Goal: Information Seeking & Learning: Find specific fact

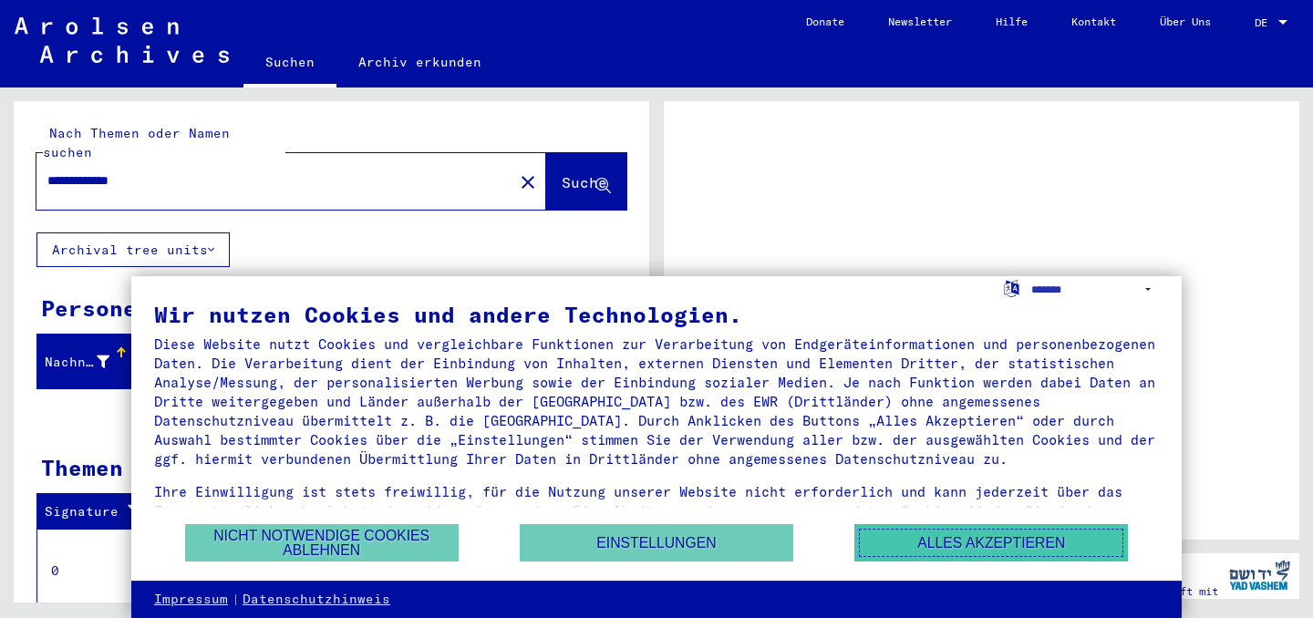
click at [975, 550] on button "Alles akzeptieren" at bounding box center [990, 542] width 273 height 37
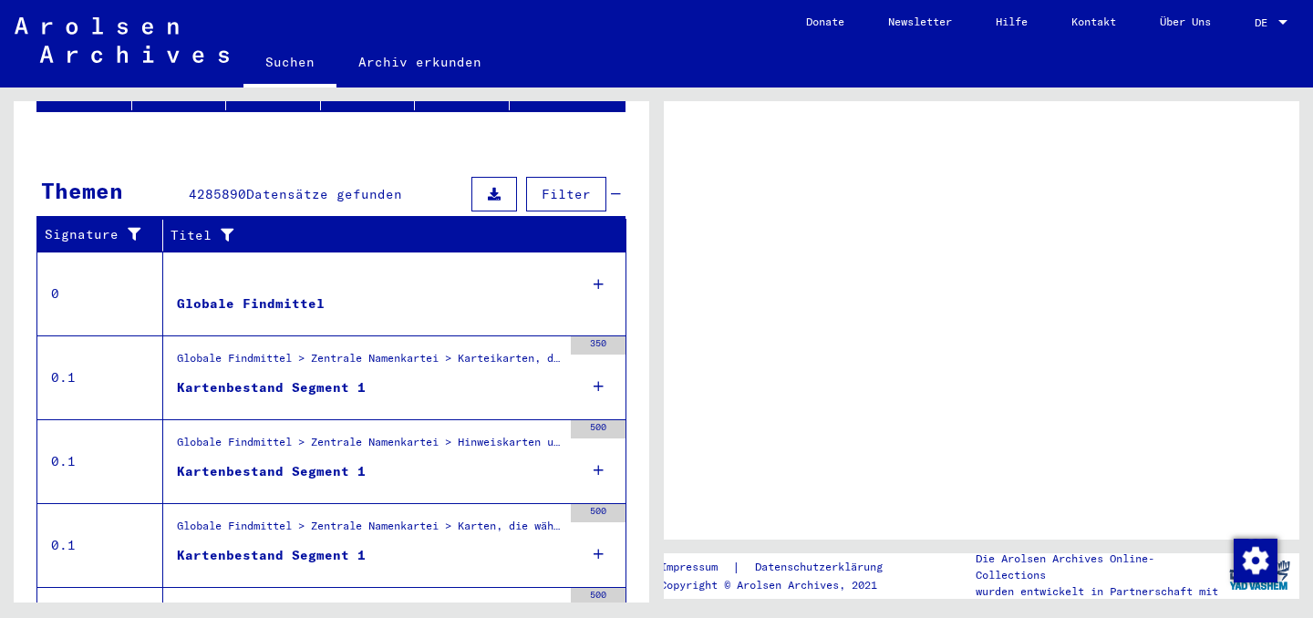
scroll to position [278, 0]
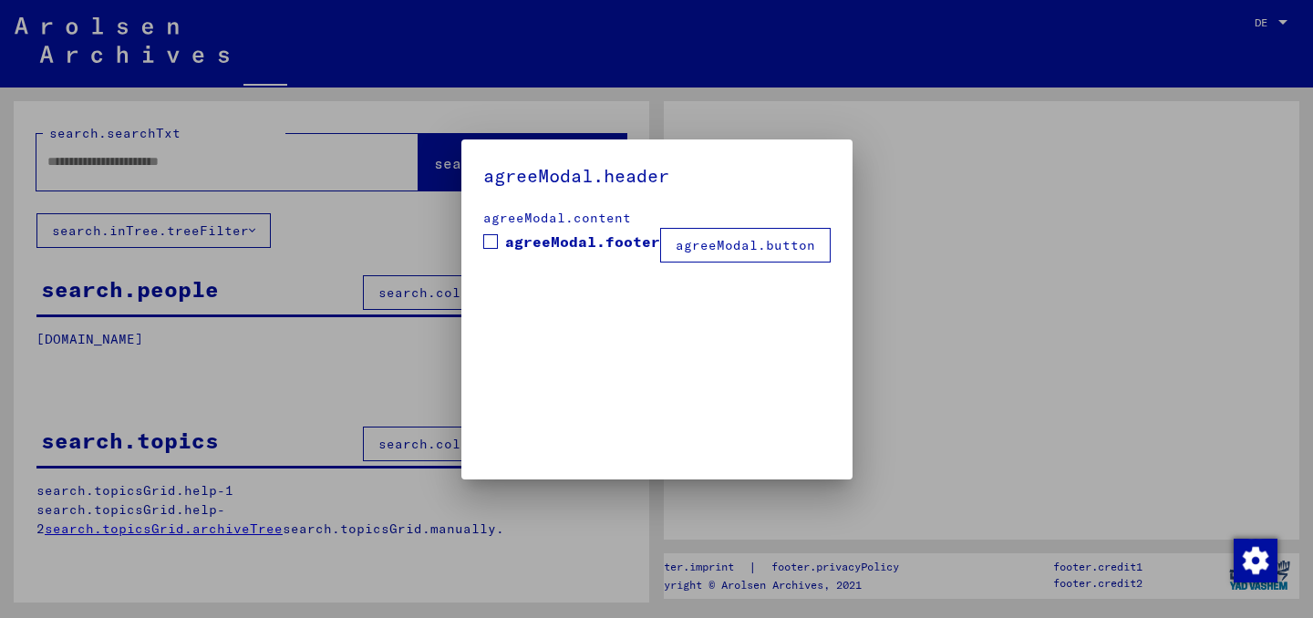
type input "**********"
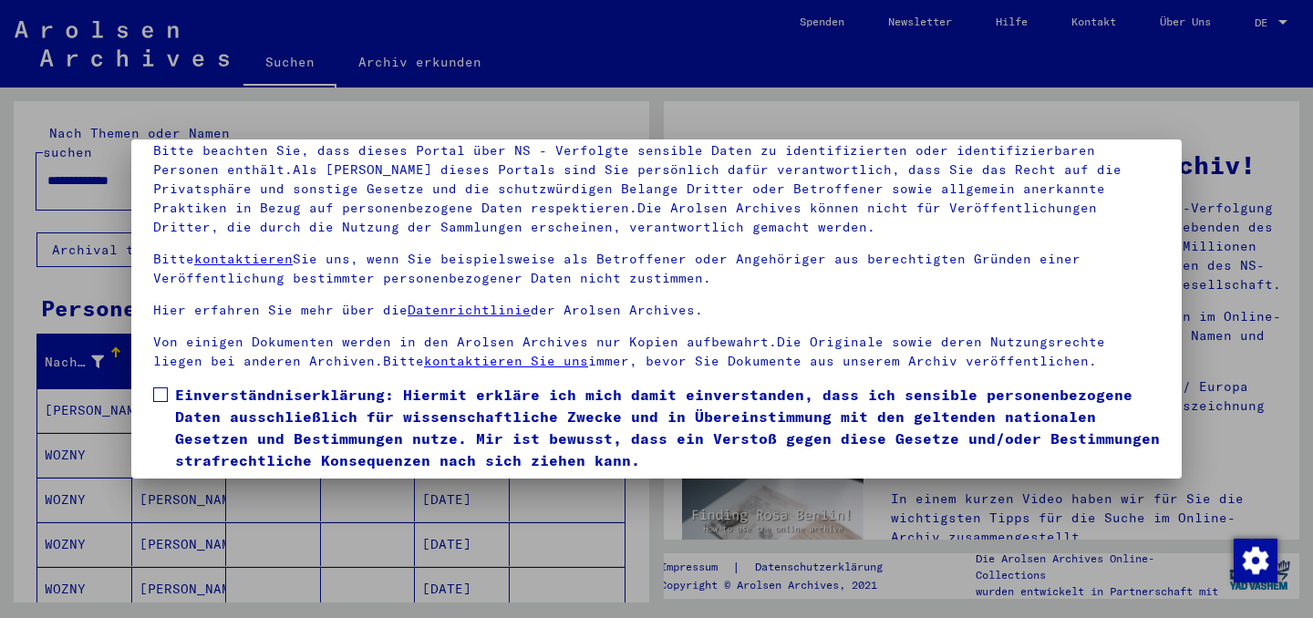
scroll to position [36, 0]
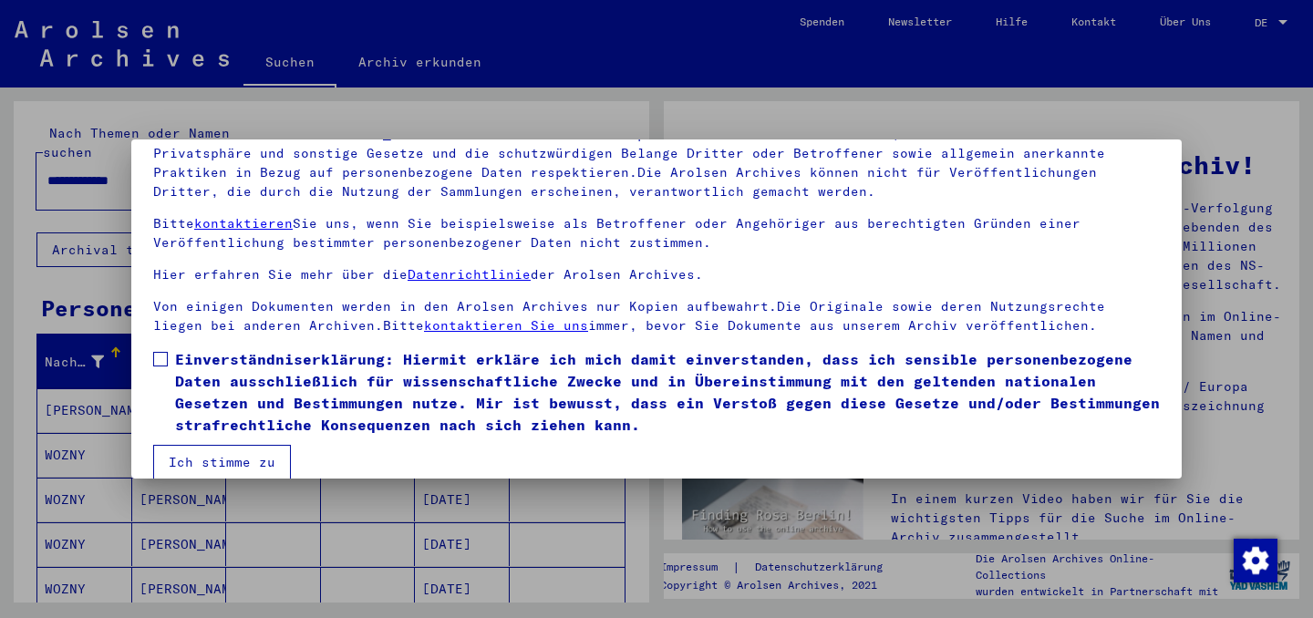
click at [209, 458] on button "Ich stimme zu" at bounding box center [222, 462] width 138 height 35
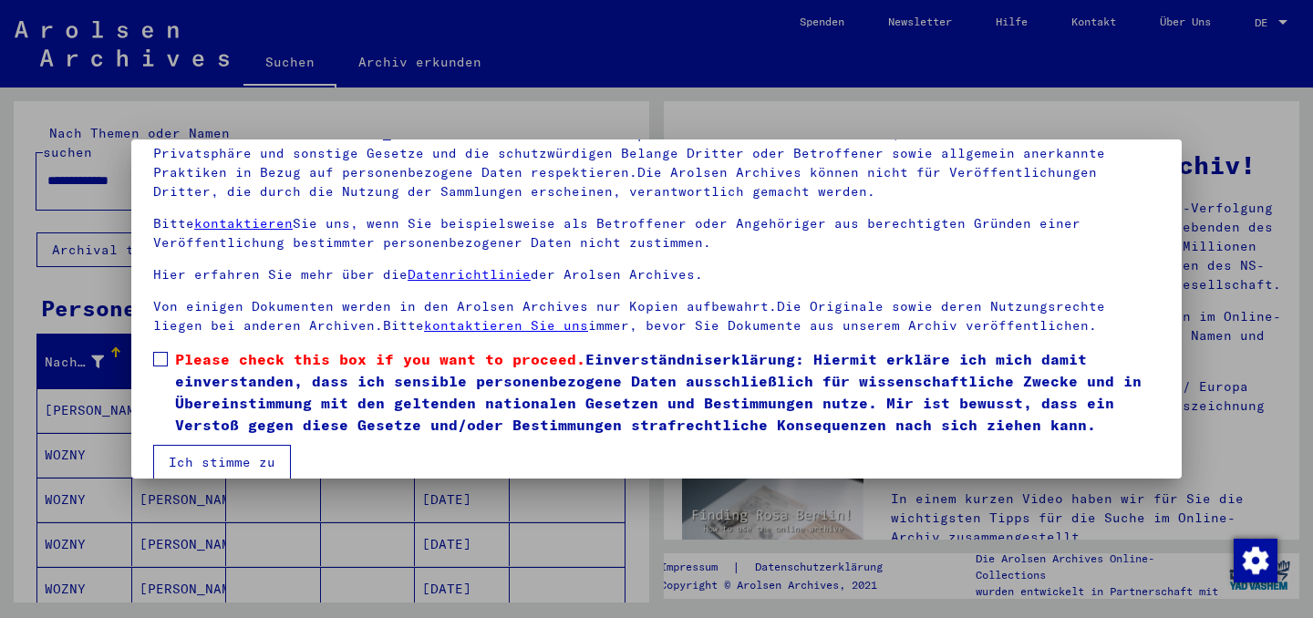
scroll to position [152, 0]
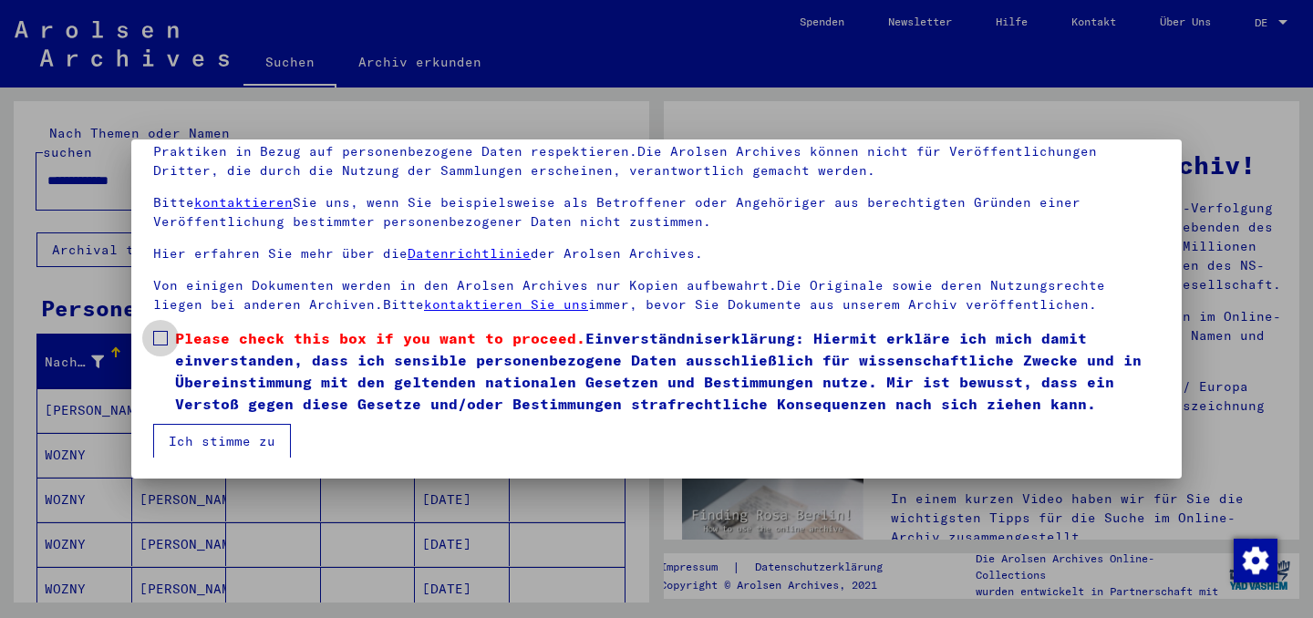
click at [162, 342] on span at bounding box center [160, 338] width 15 height 15
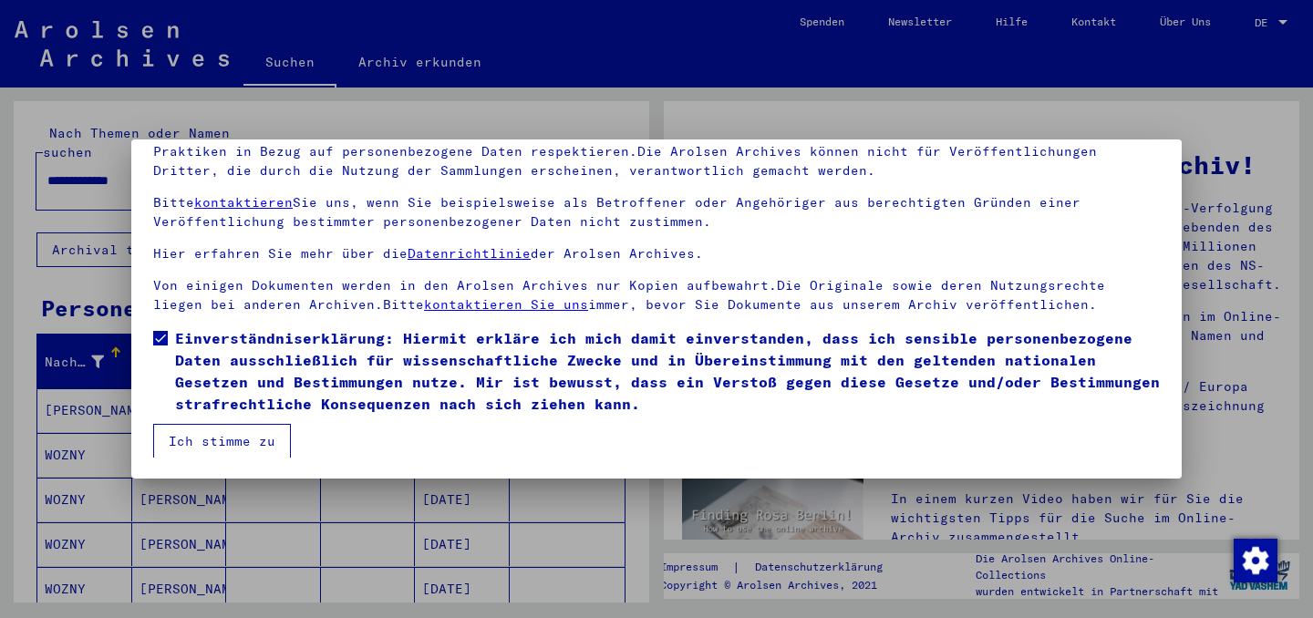
click at [214, 434] on button "Ich stimme zu" at bounding box center [222, 441] width 138 height 35
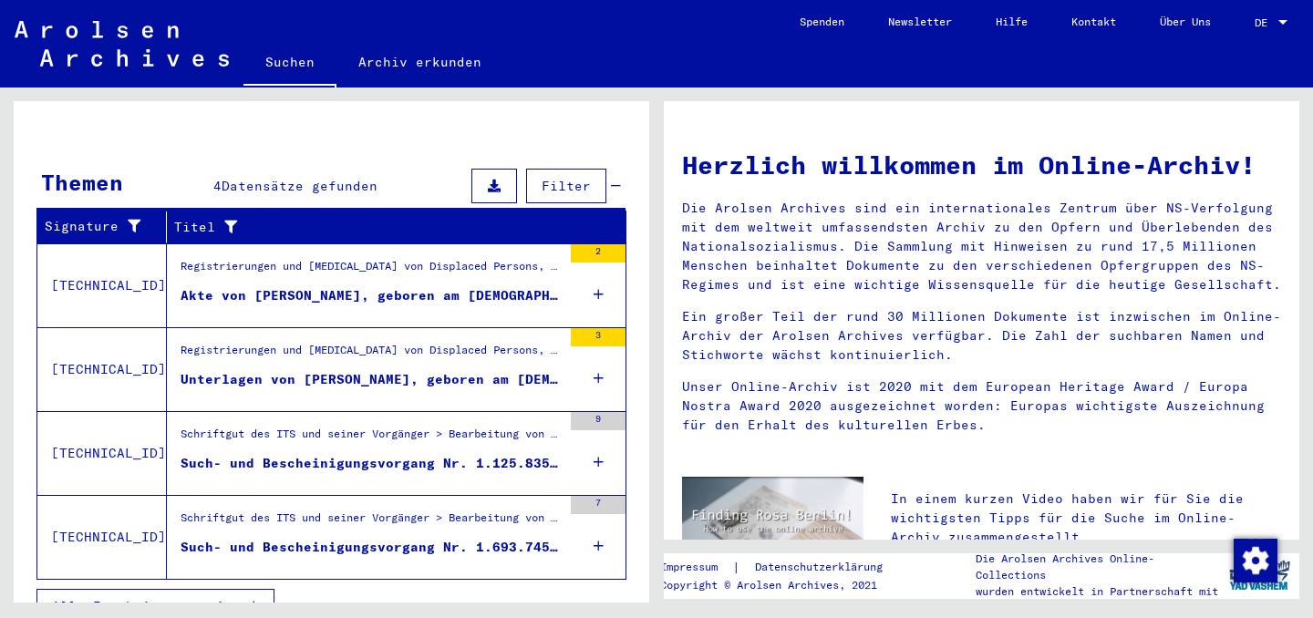
scroll to position [572, 0]
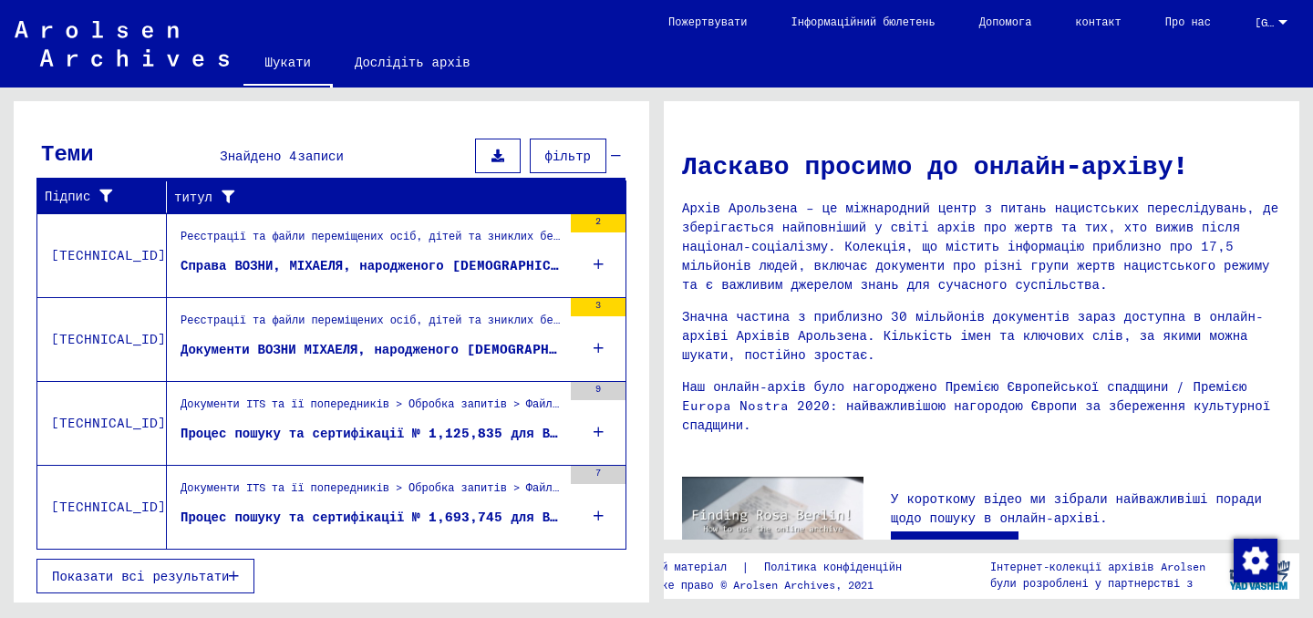
click at [367, 154] on div "Теми Знайдено 4 записи фільтр" at bounding box center [330, 157] width 589 height 46
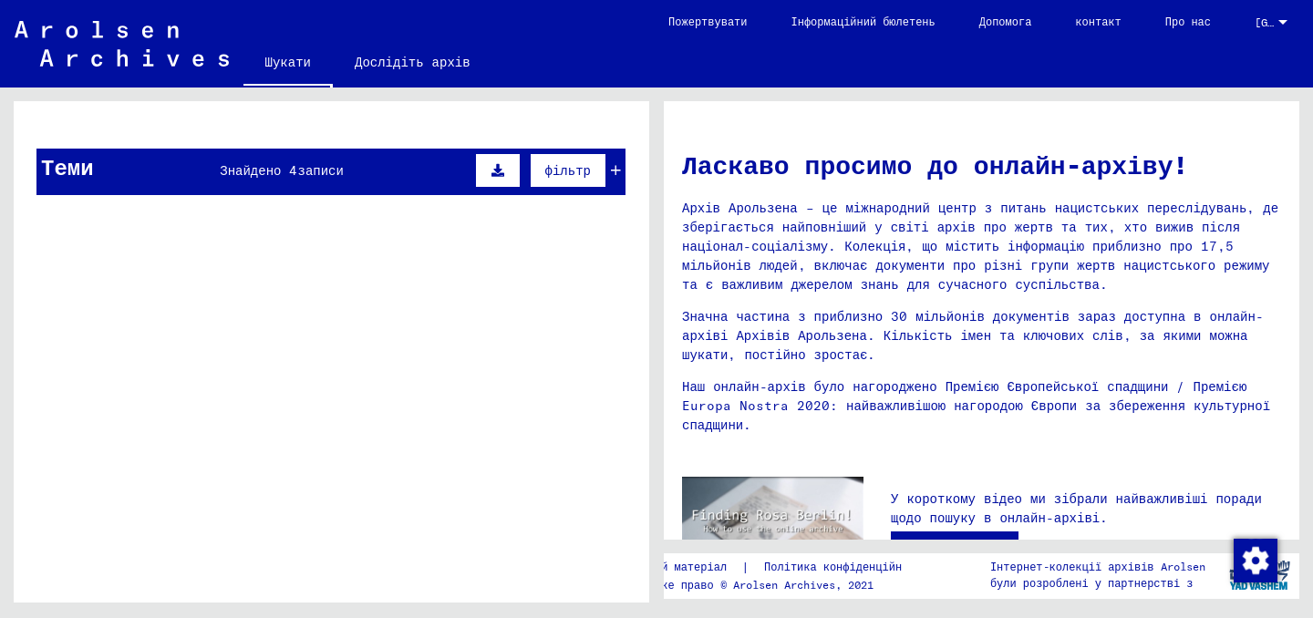
click at [403, 168] on div "Теми Знайдено 4 записи фільтр" at bounding box center [330, 172] width 589 height 46
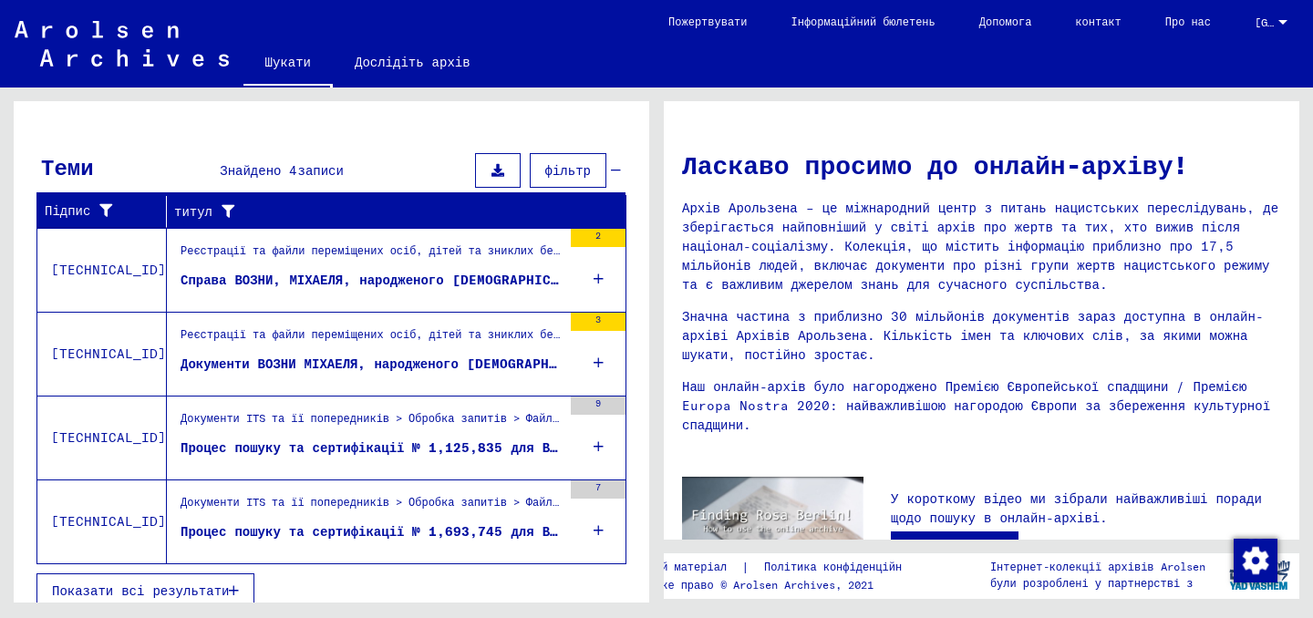
scroll to position [572, 0]
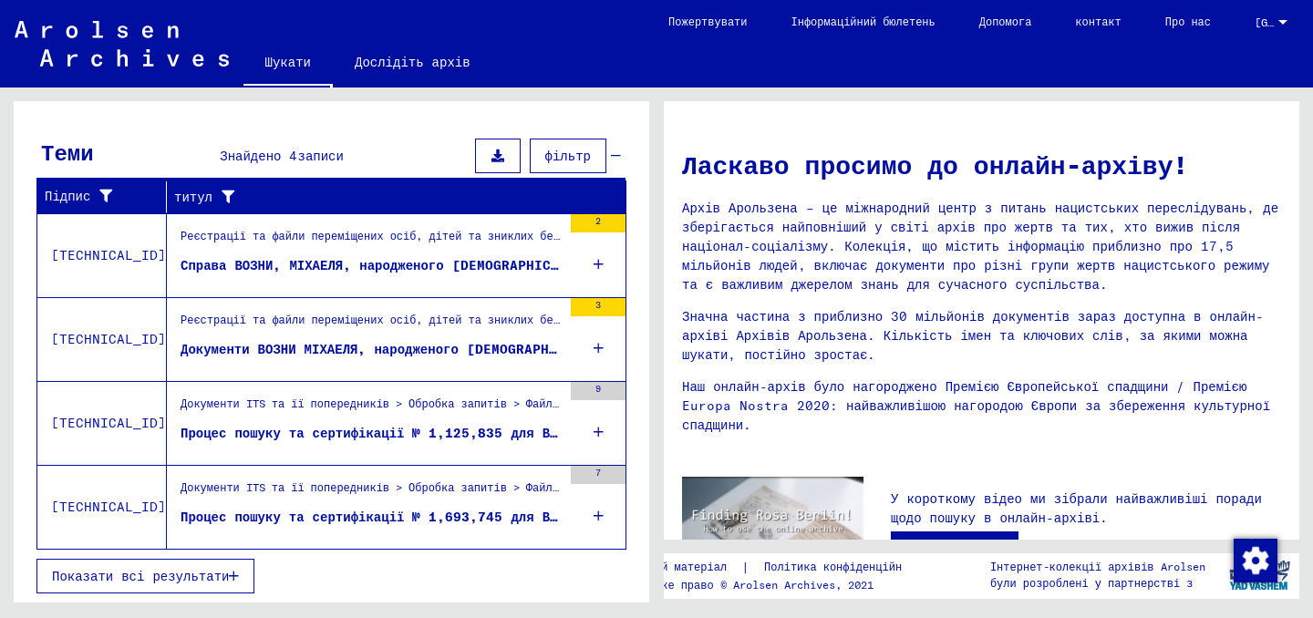
click at [606, 520] on div "7" at bounding box center [598, 507] width 55 height 82
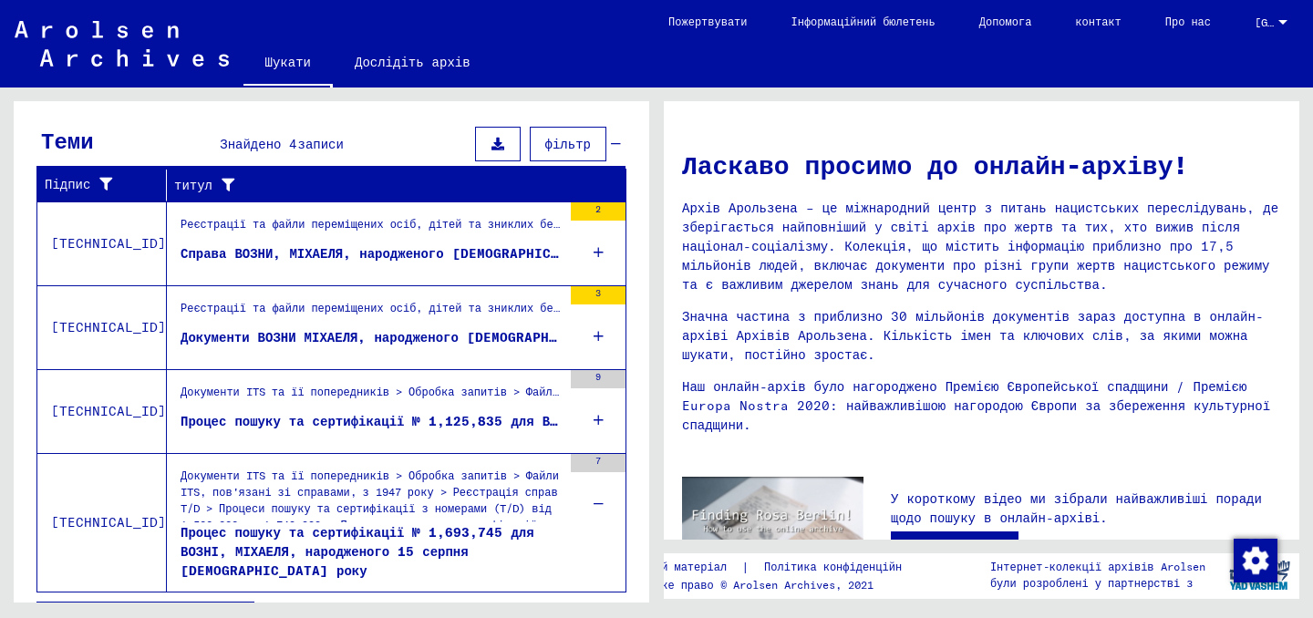
scroll to position [592, 0]
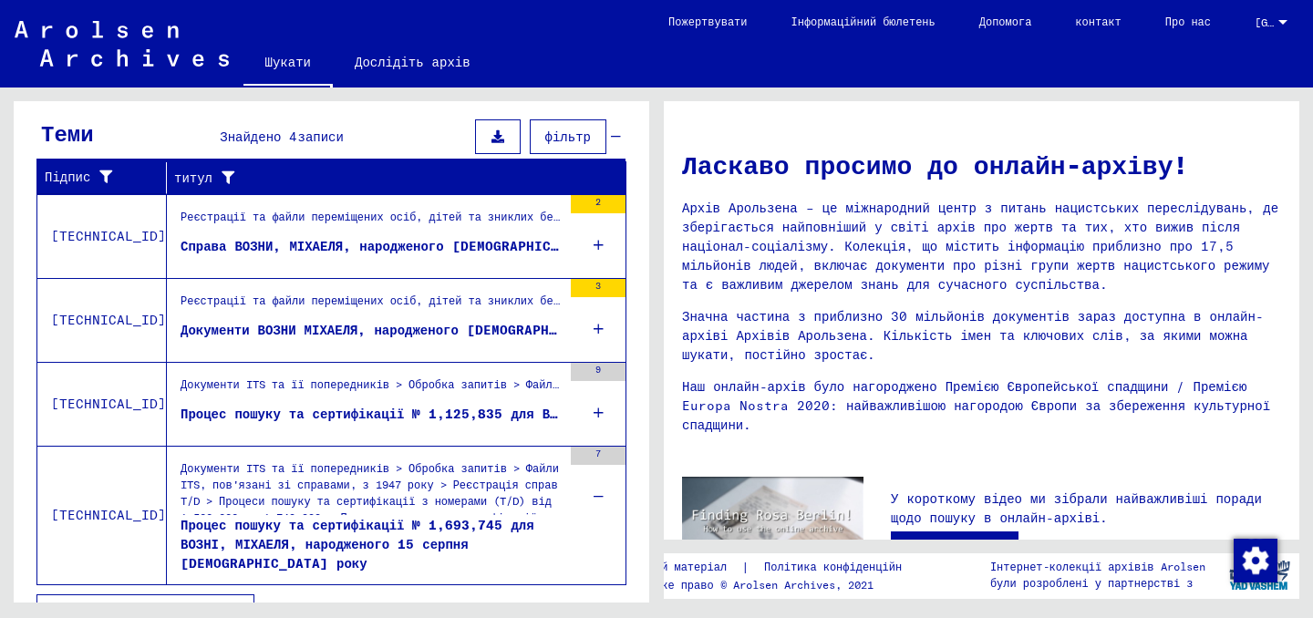
click at [598, 407] on icon at bounding box center [598, 413] width 10 height 64
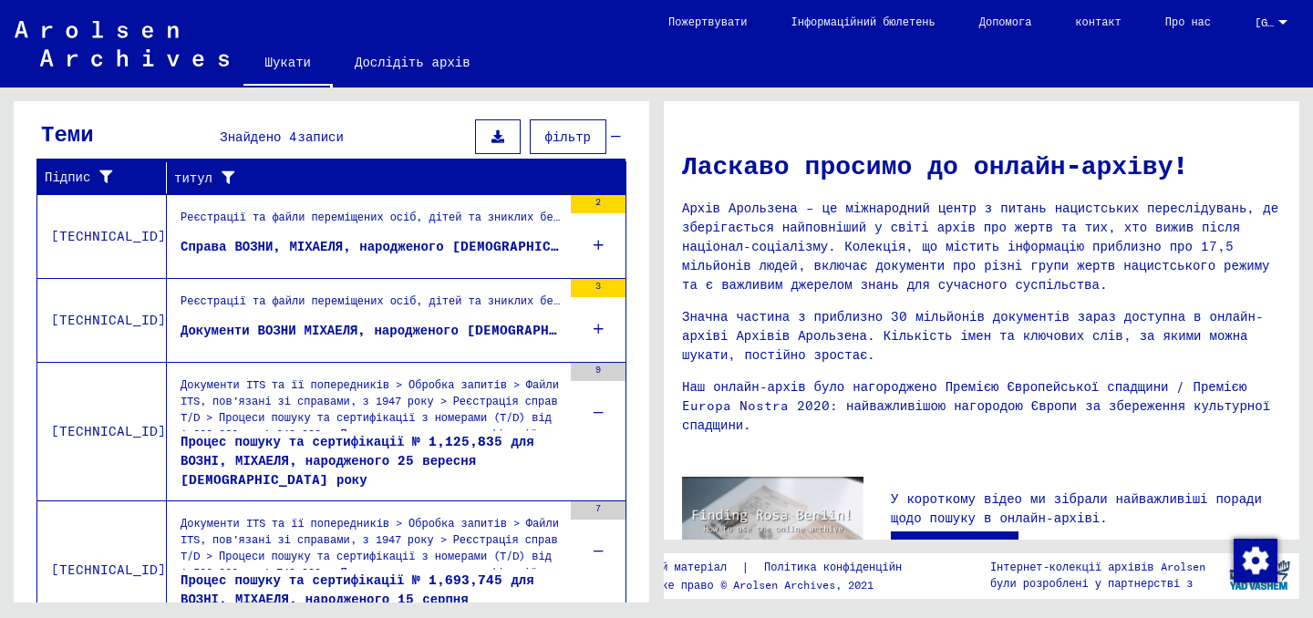
click at [605, 319] on div "3" at bounding box center [598, 320] width 55 height 82
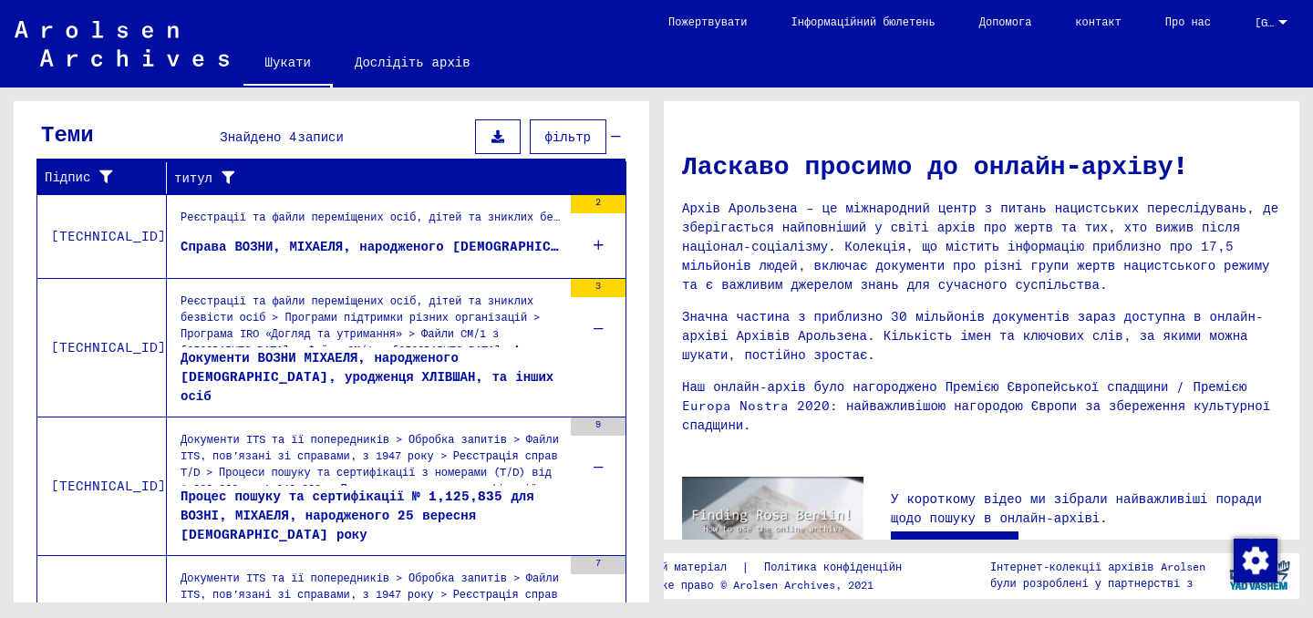
click at [585, 245] on div "2" at bounding box center [598, 236] width 55 height 82
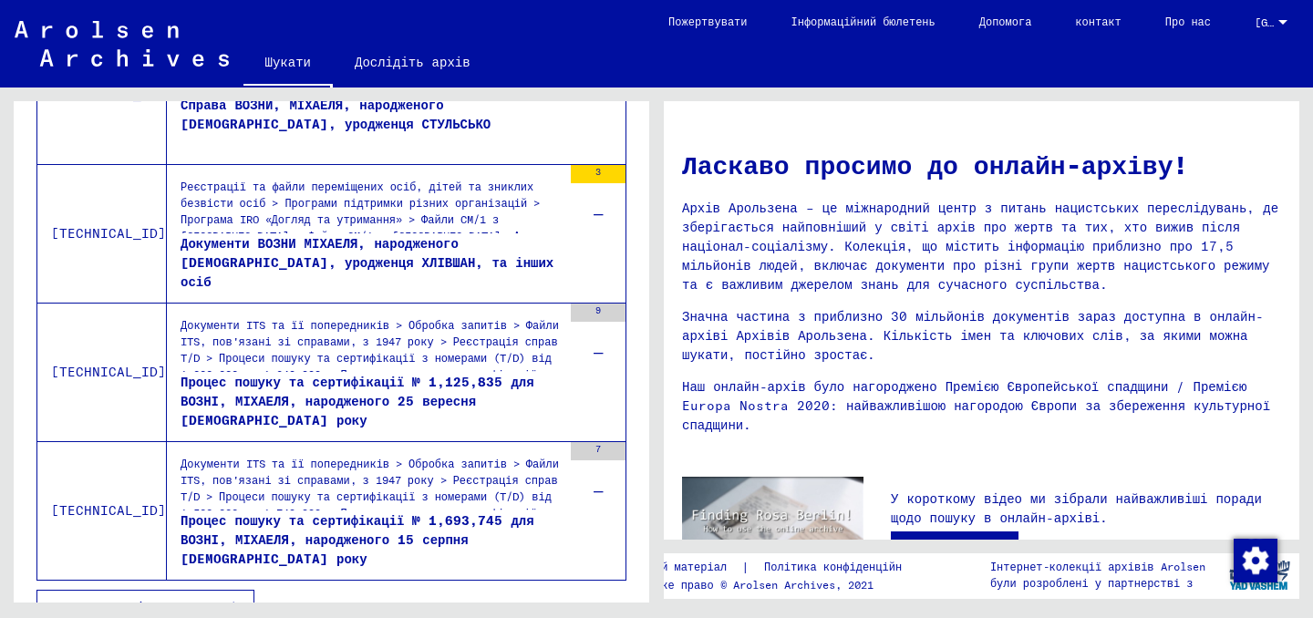
scroll to position [791, 0]
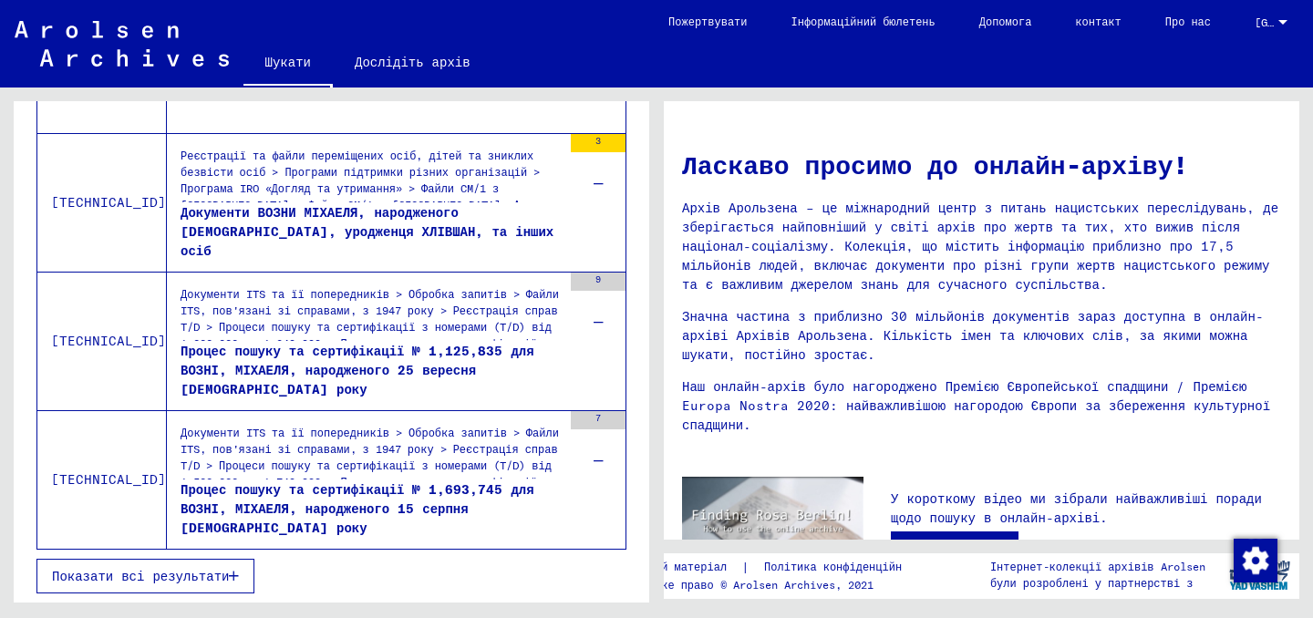
click at [191, 563] on button "Показати всі результати" at bounding box center [145, 576] width 218 height 35
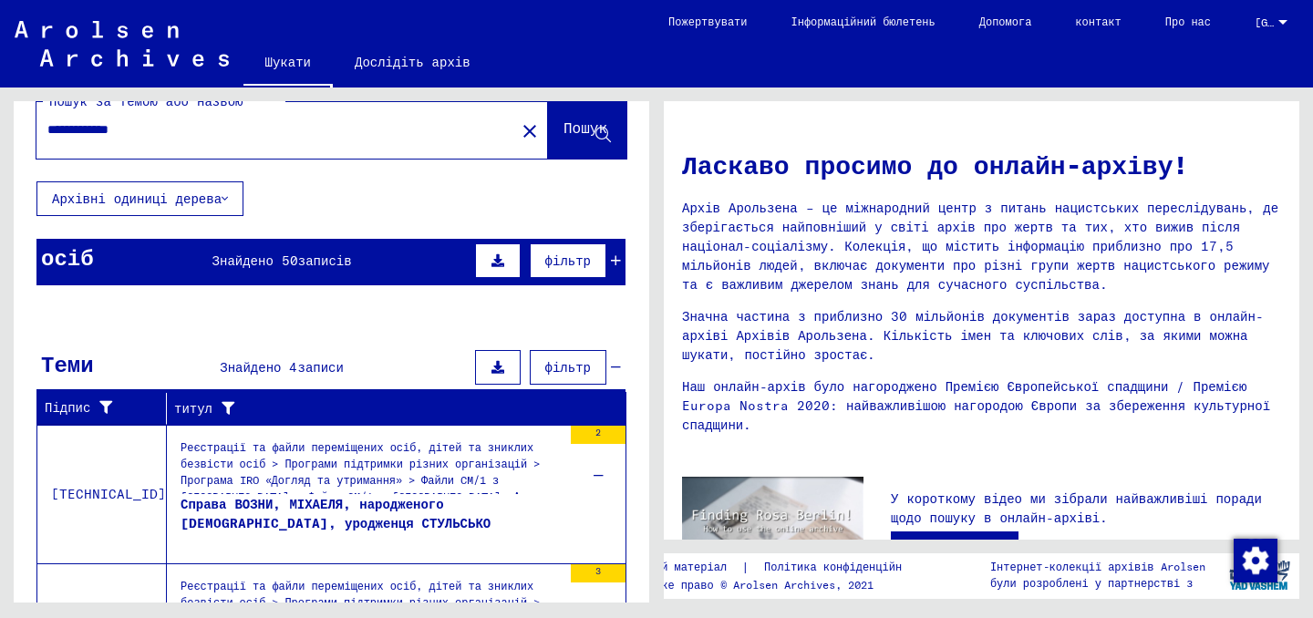
scroll to position [0, 0]
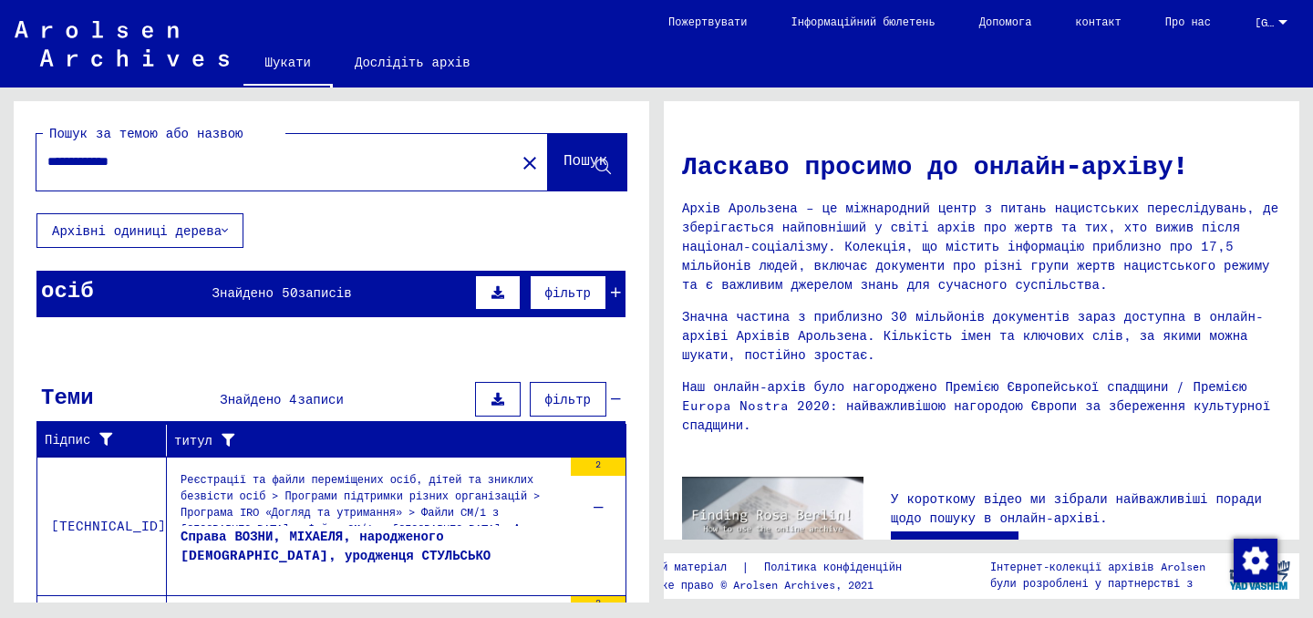
click at [102, 163] on input "**********" at bounding box center [270, 161] width 446 height 19
click at [329, 272] on div "осіб Знайдено 50 записів фільтр" at bounding box center [330, 294] width 589 height 46
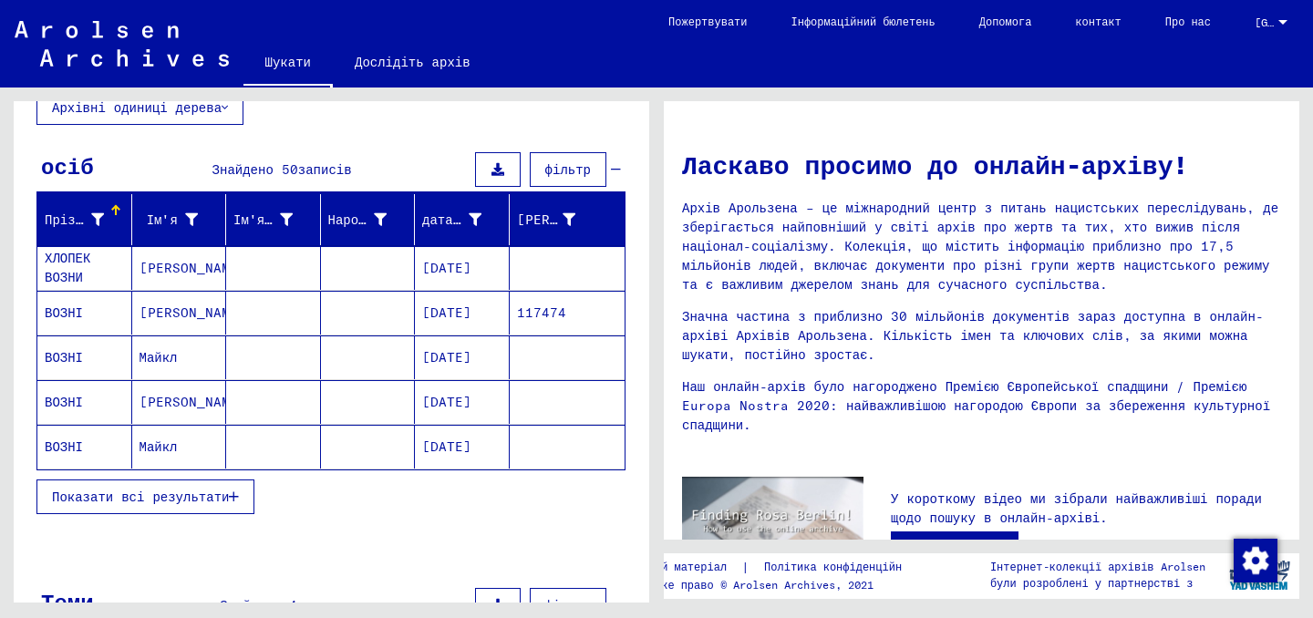
scroll to position [142, 0]
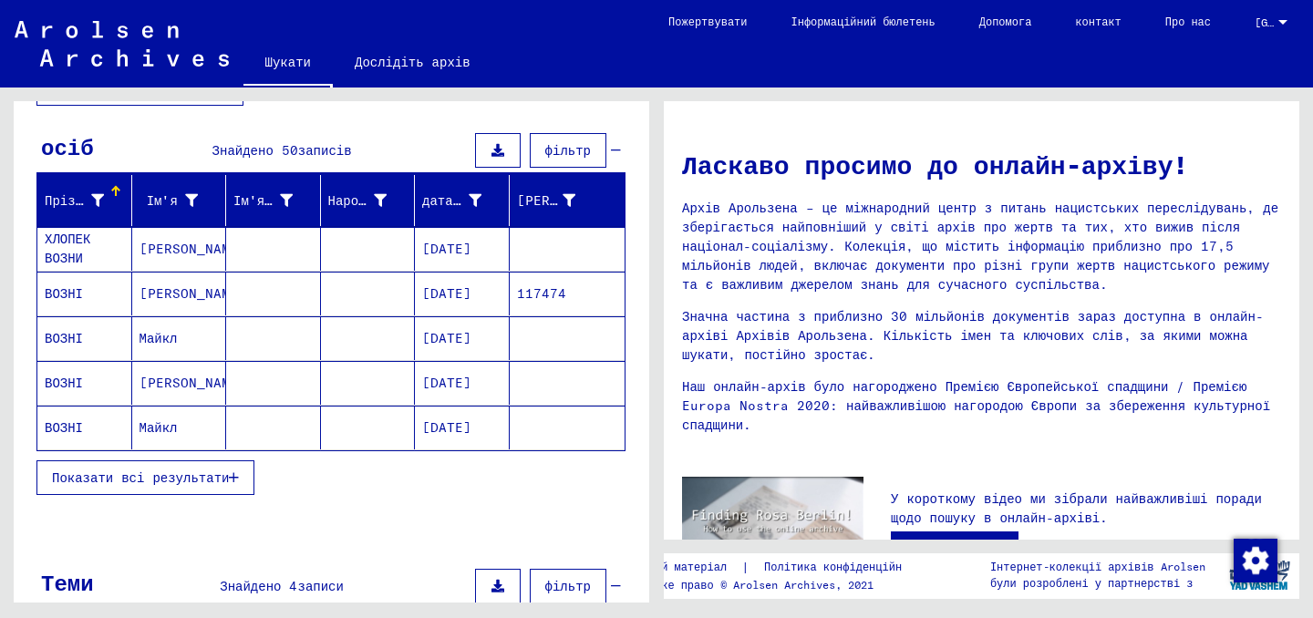
click at [148, 467] on button "Показати всі результати" at bounding box center [145, 477] width 218 height 35
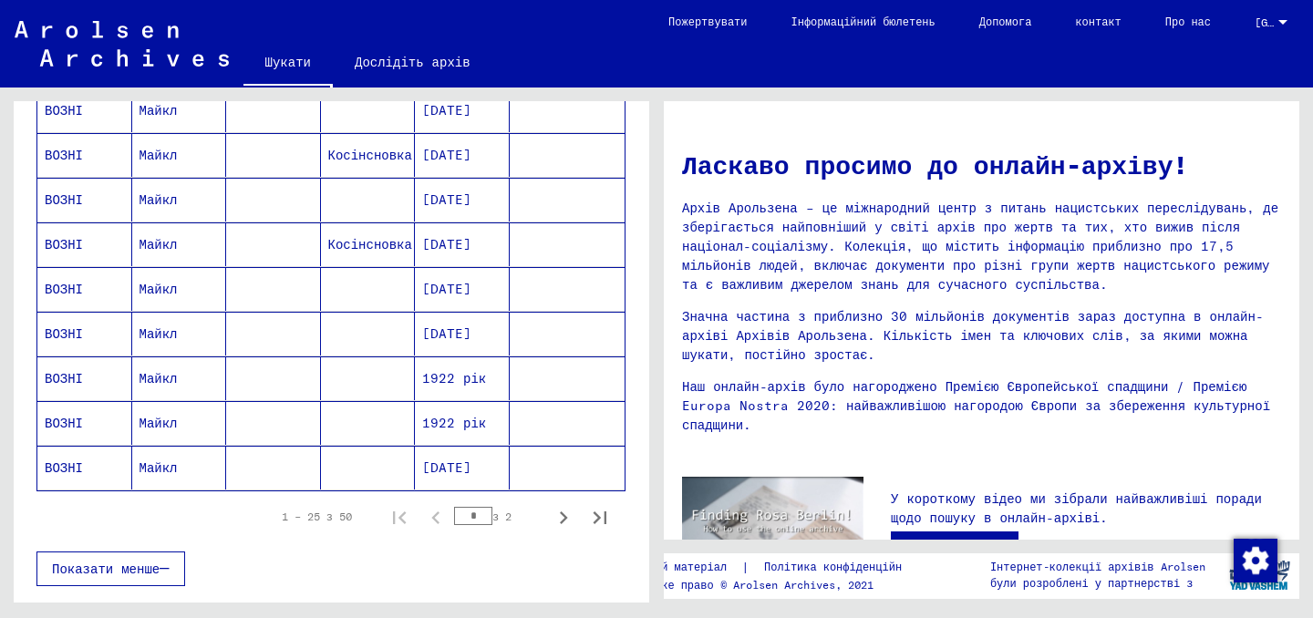
scroll to position [1025, 0]
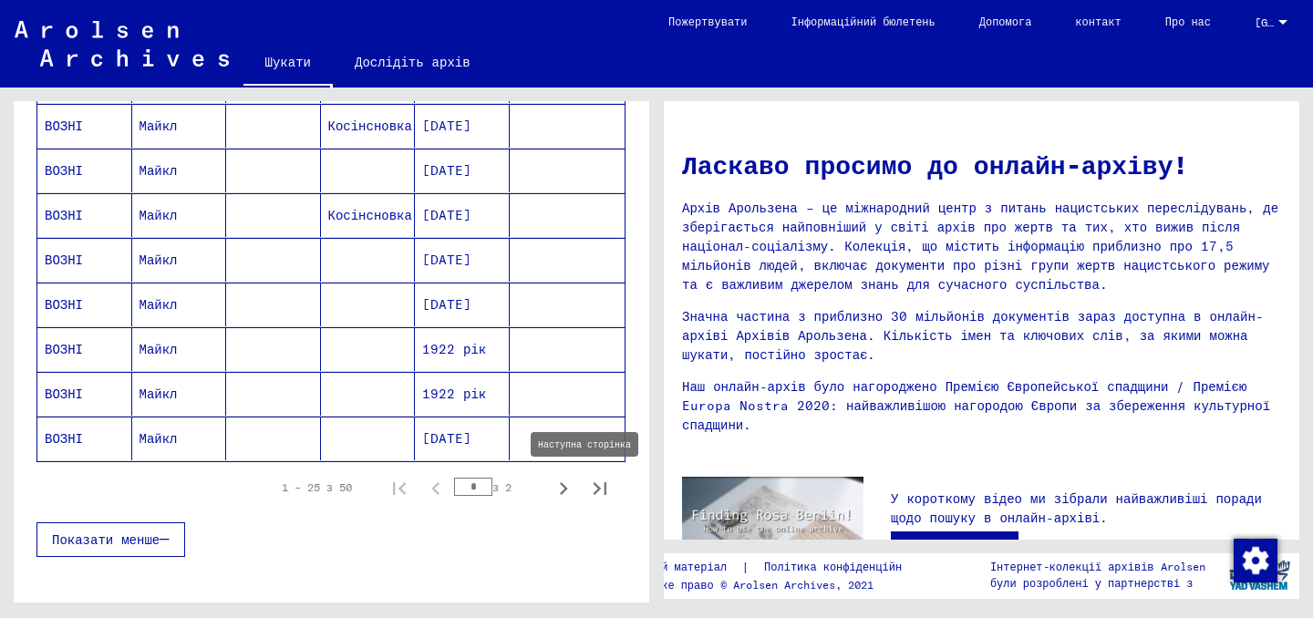
click at [570, 481] on icon "Наступна сторінка" at bounding box center [564, 489] width 26 height 26
type input "*"
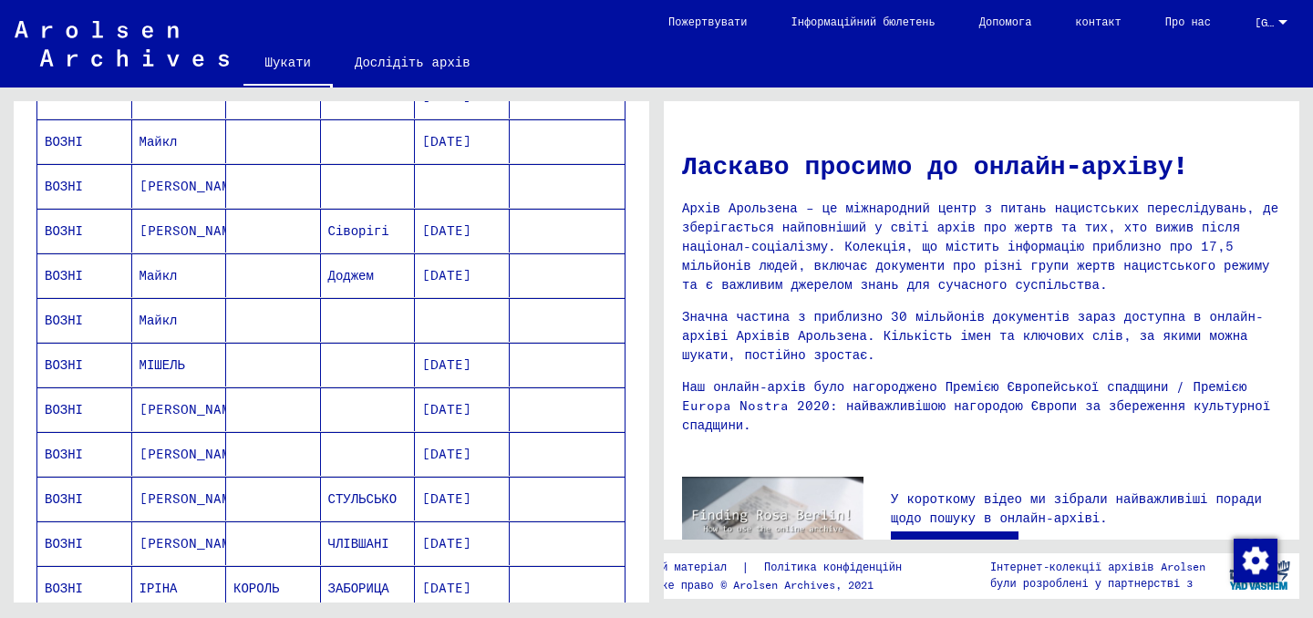
scroll to position [298, 0]
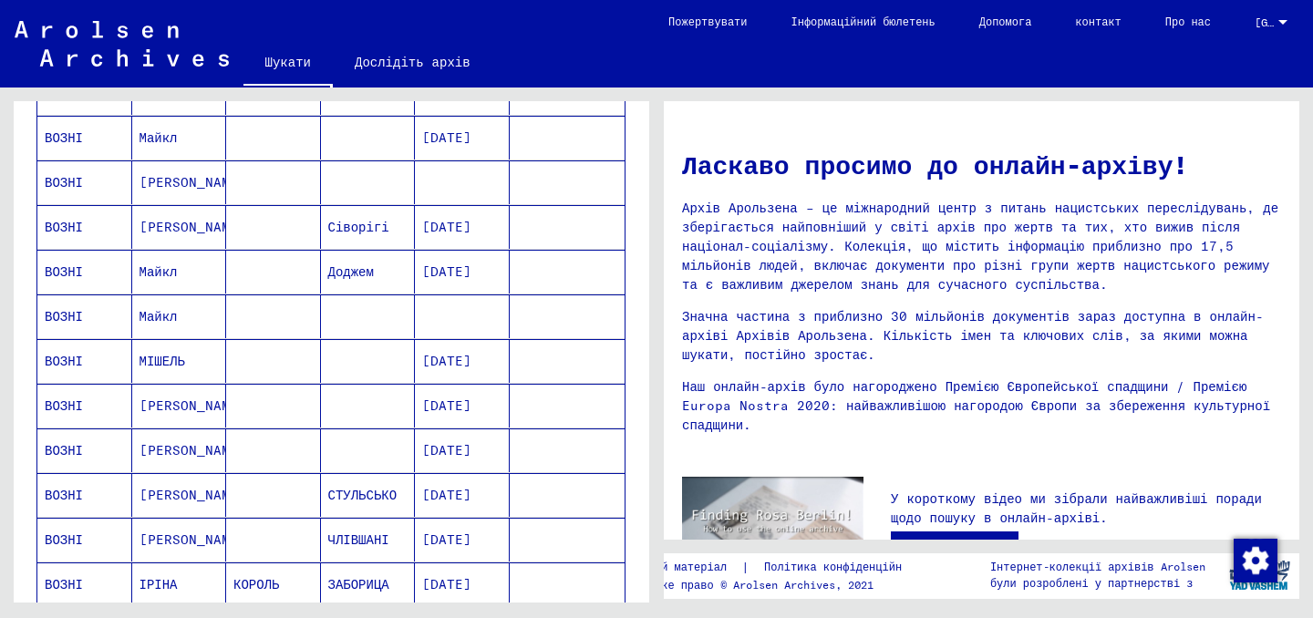
click at [180, 366] on font "МІШЕЛЬ" at bounding box center [162, 361] width 46 height 16
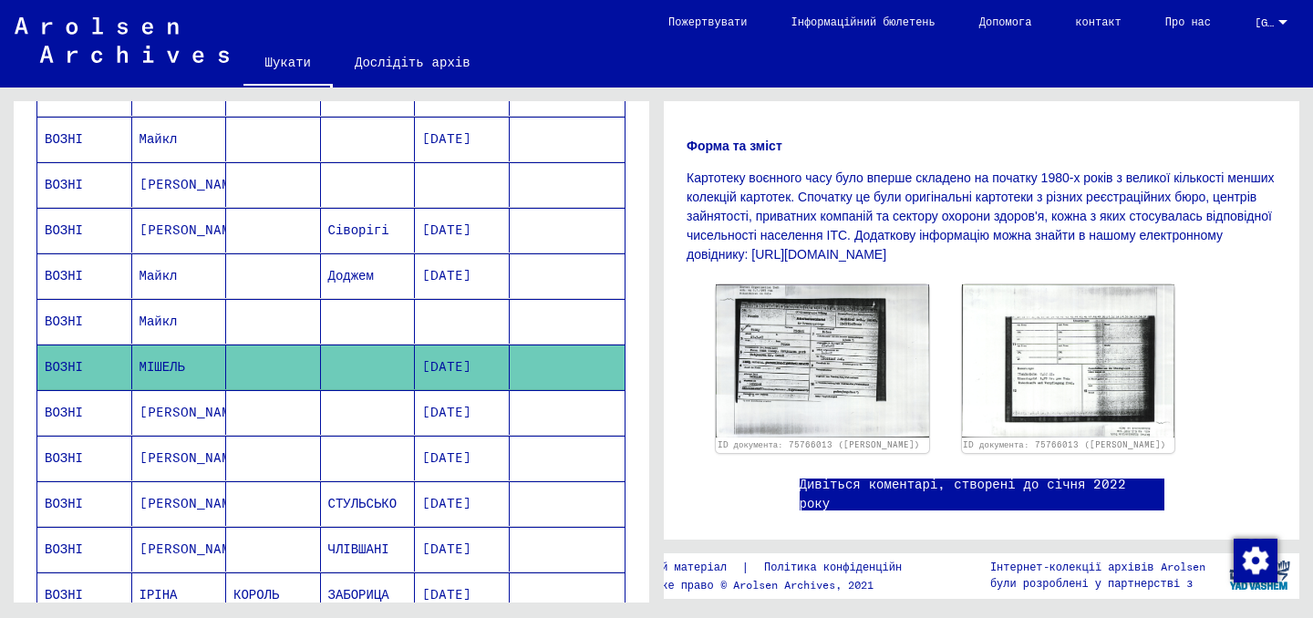
scroll to position [307, 0]
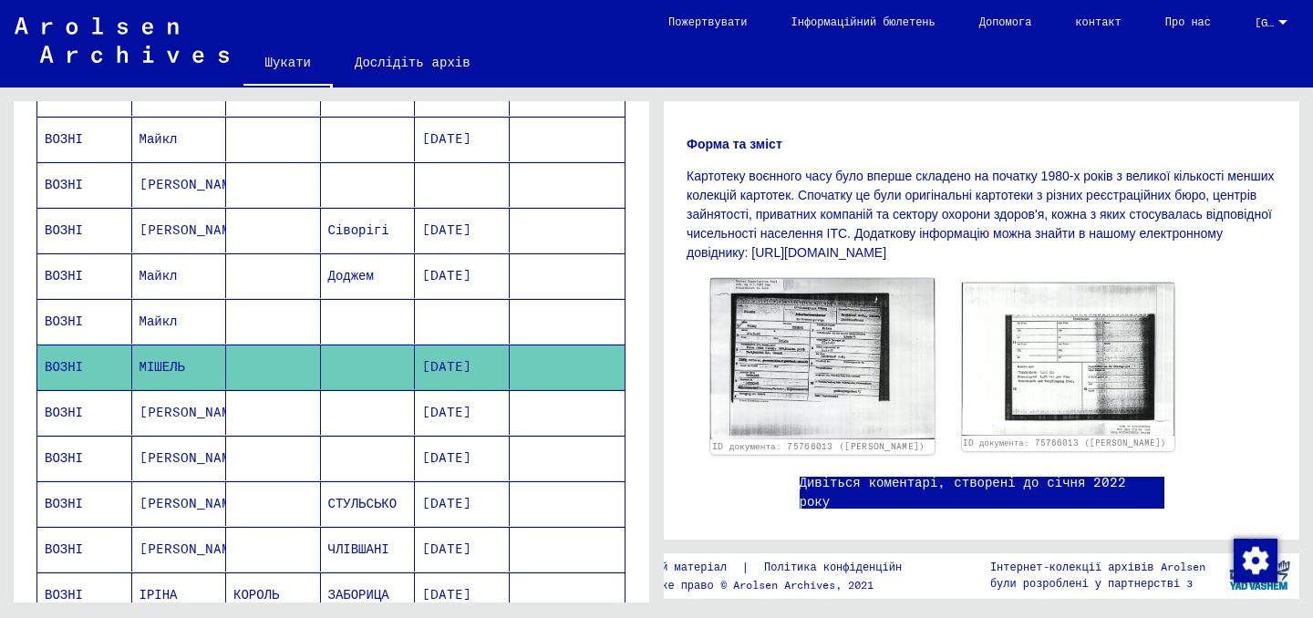
click at [851, 336] on img at bounding box center [821, 359] width 223 height 160
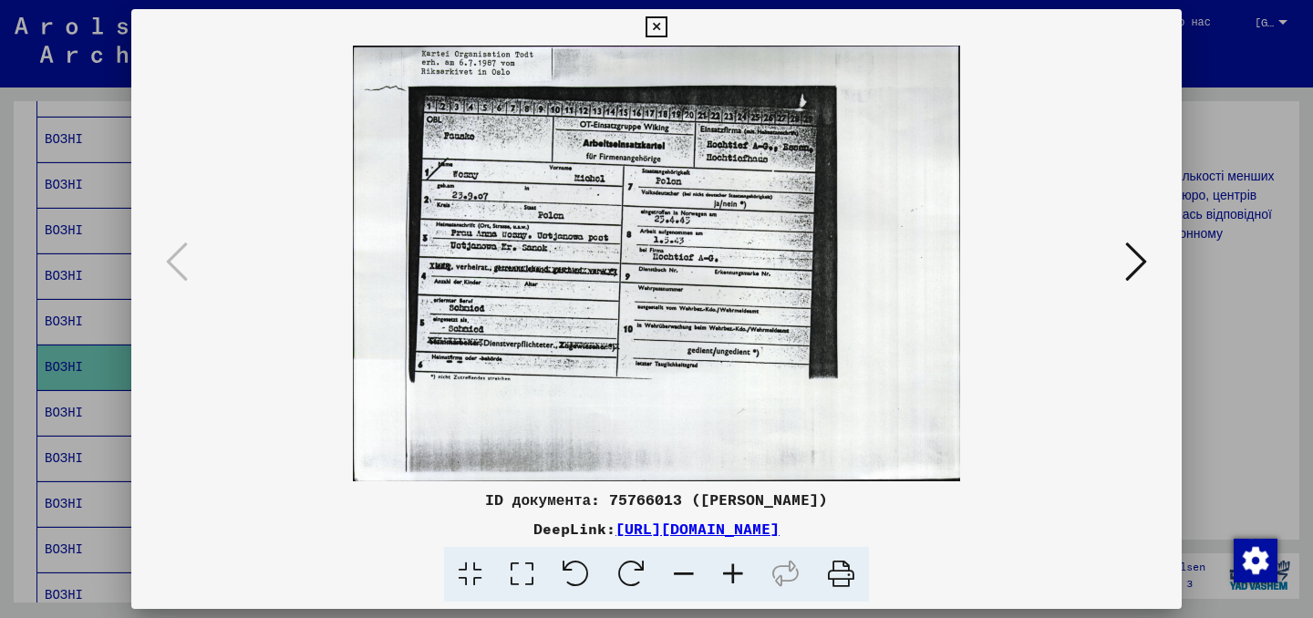
click at [1141, 277] on icon at bounding box center [1136, 262] width 22 height 44
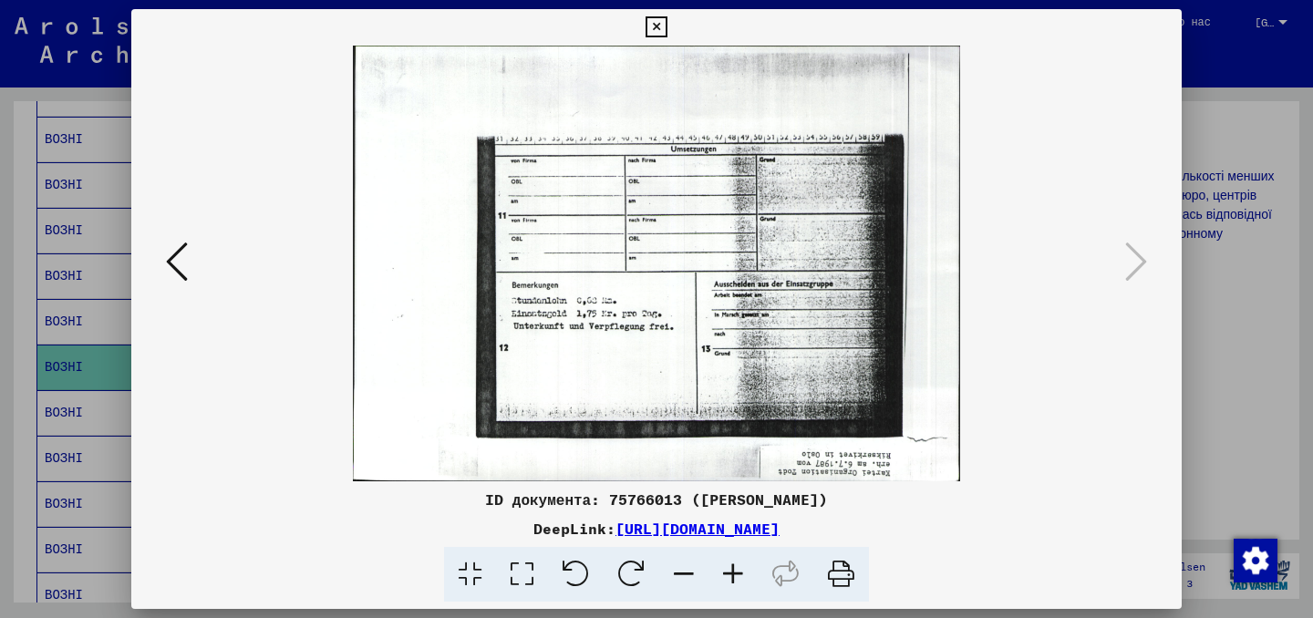
click at [172, 267] on icon at bounding box center [177, 262] width 22 height 44
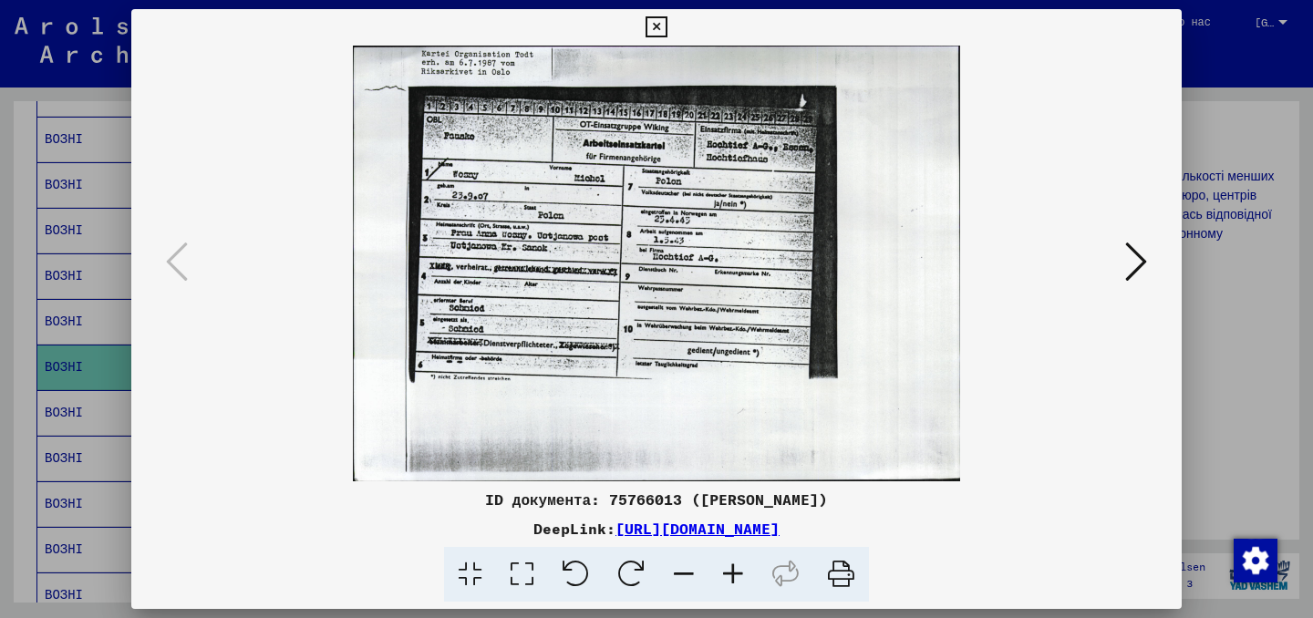
click at [1130, 260] on icon at bounding box center [1136, 262] width 22 height 44
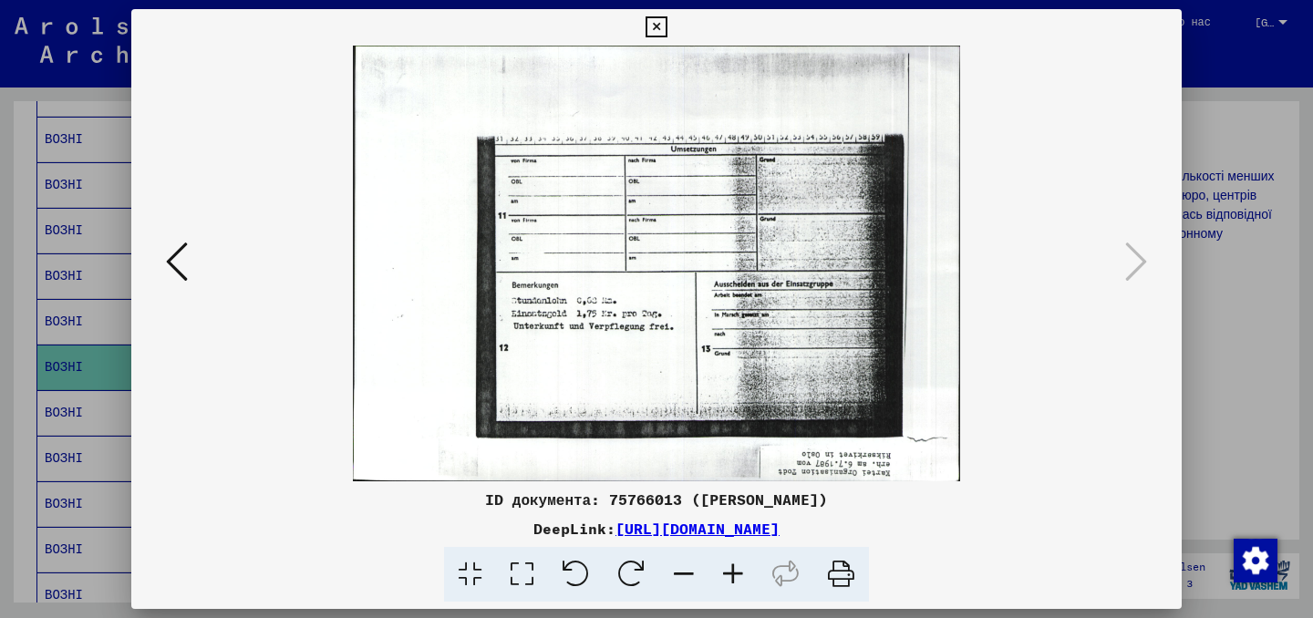
click at [170, 267] on icon at bounding box center [177, 262] width 22 height 44
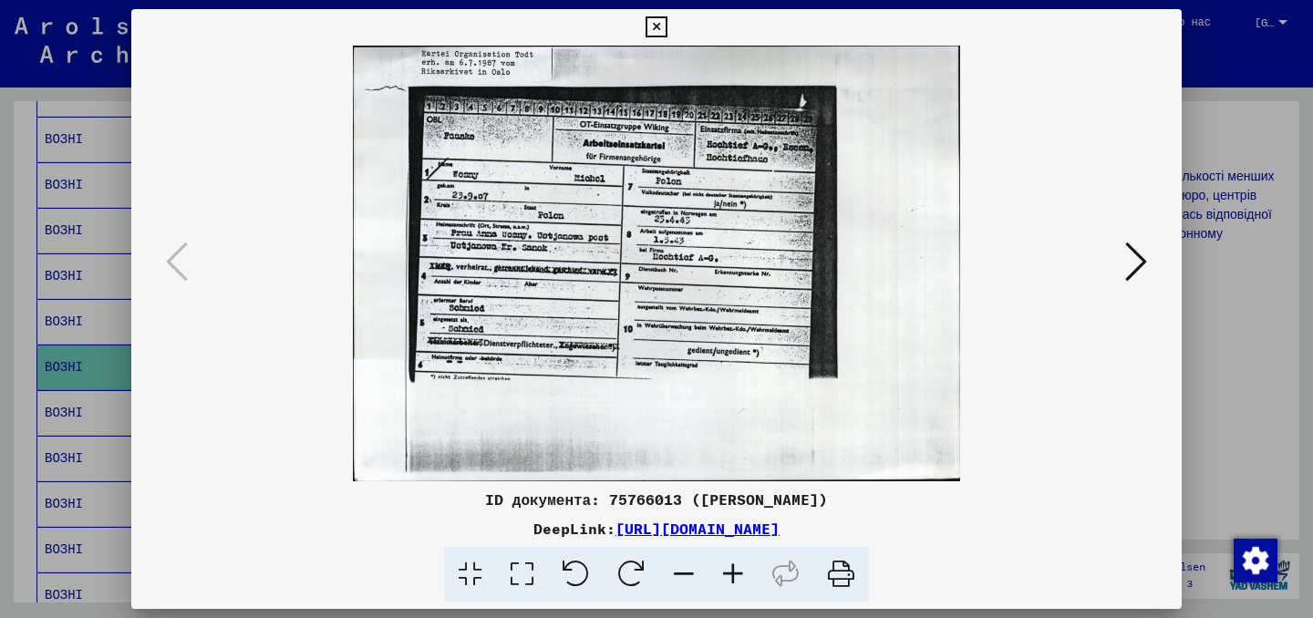
click at [1240, 190] on div at bounding box center [656, 309] width 1313 height 618
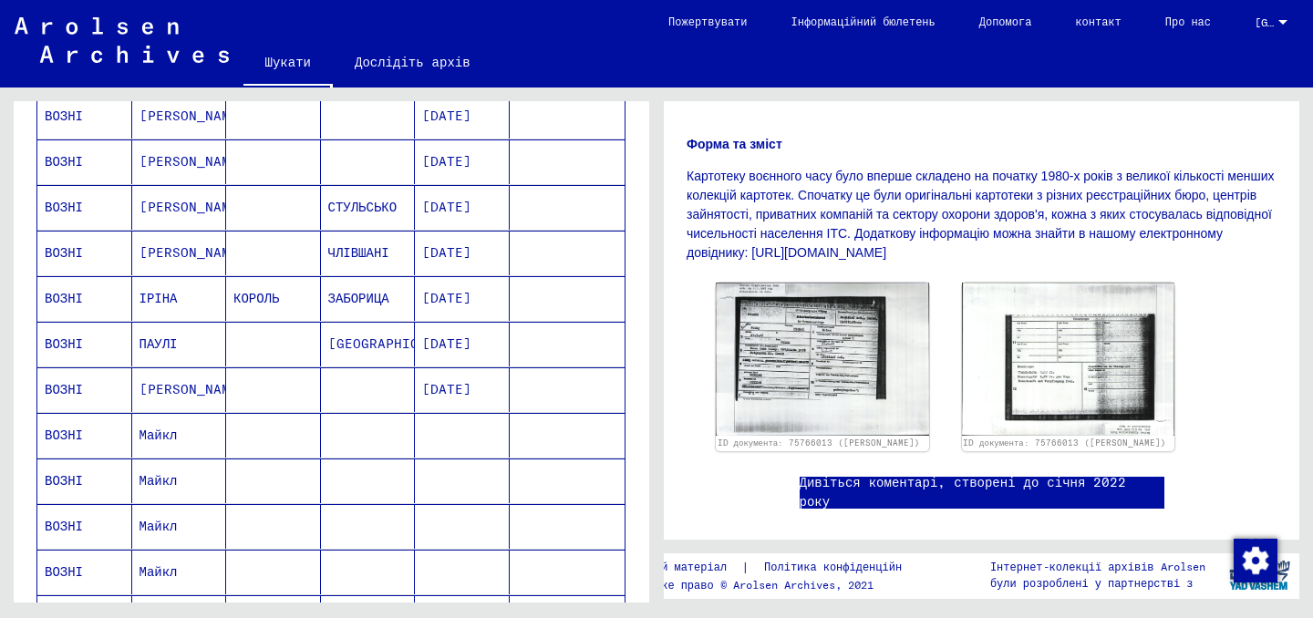
scroll to position [596, 0]
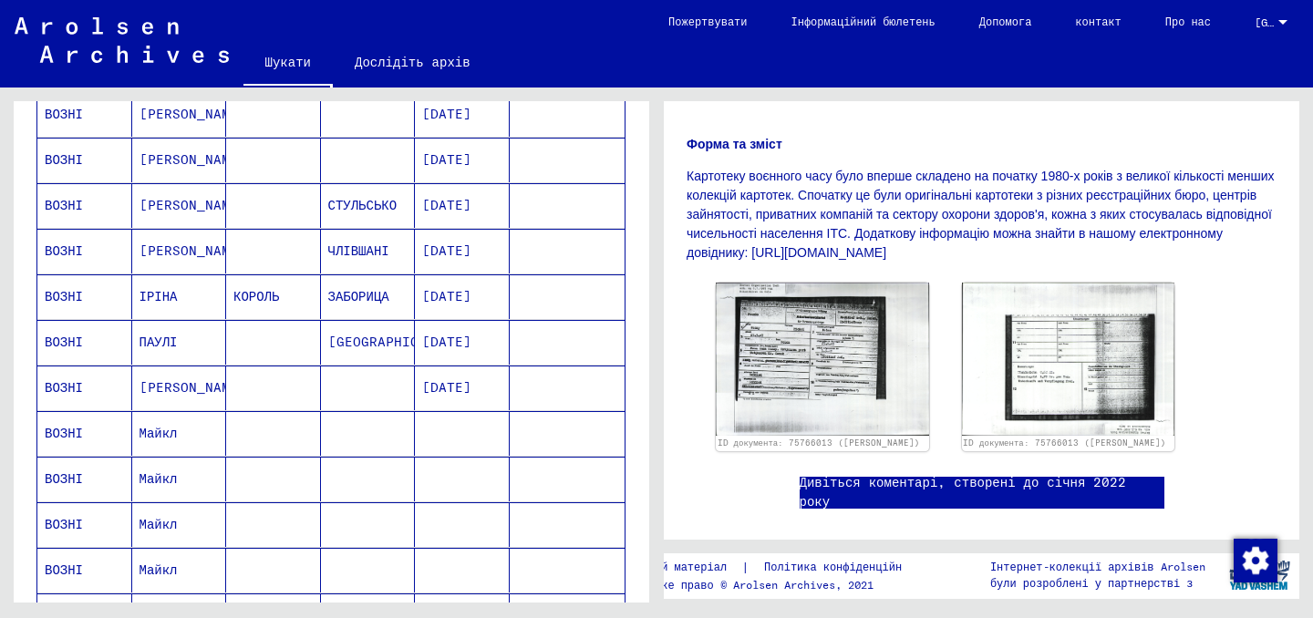
click at [344, 424] on mat-cell at bounding box center [368, 433] width 95 height 45
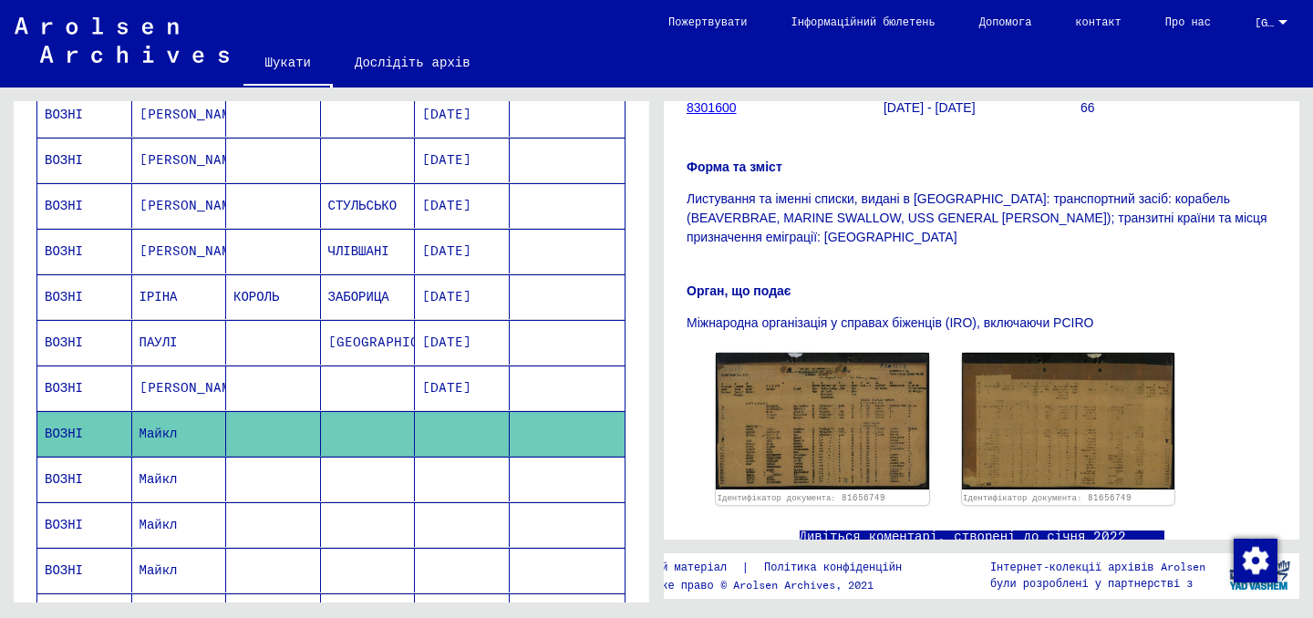
scroll to position [393, 0]
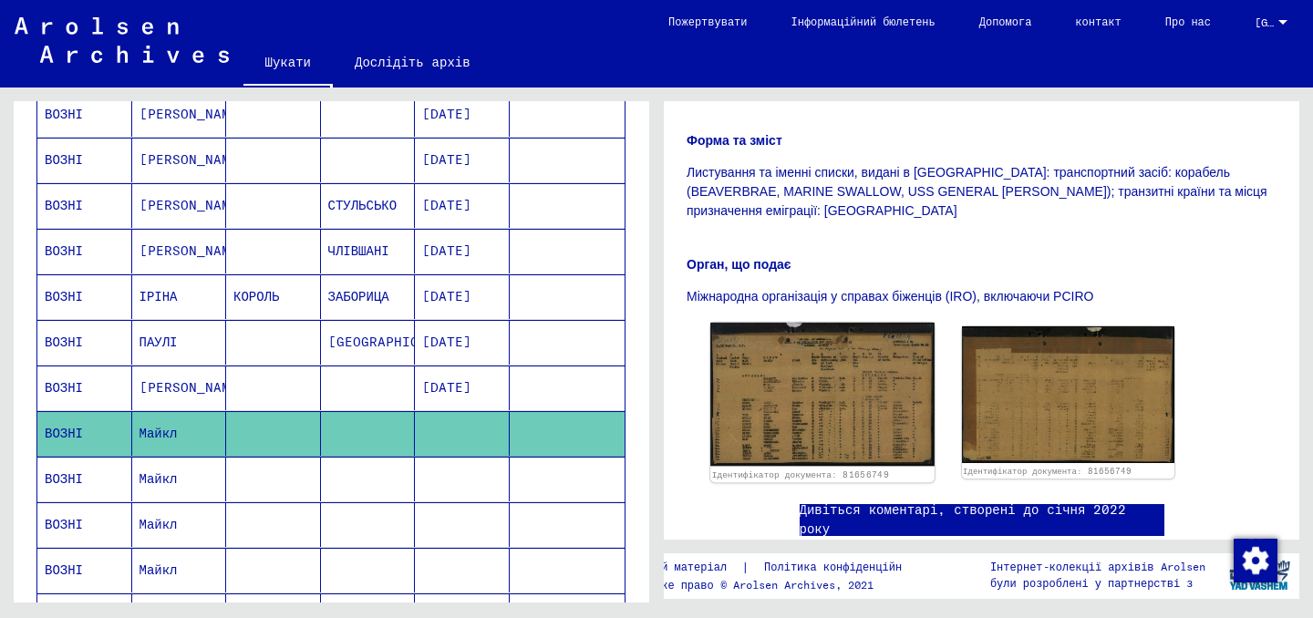
click at [761, 382] on img at bounding box center [821, 394] width 223 height 143
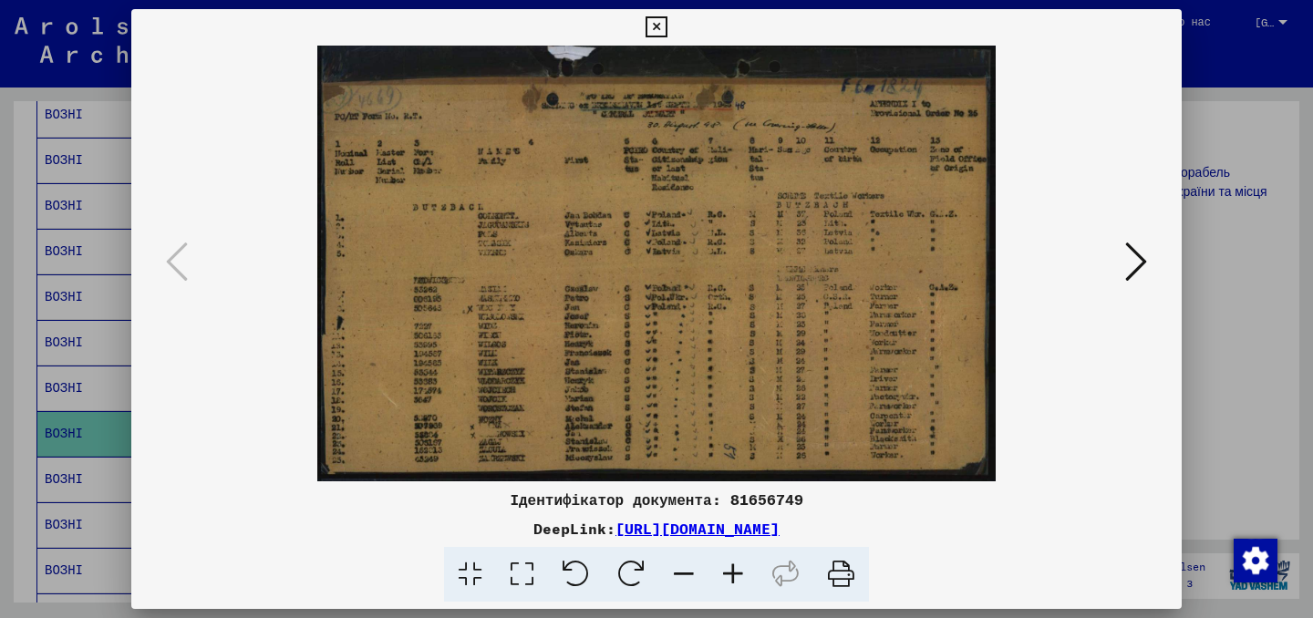
click at [1126, 278] on icon at bounding box center [1136, 262] width 22 height 44
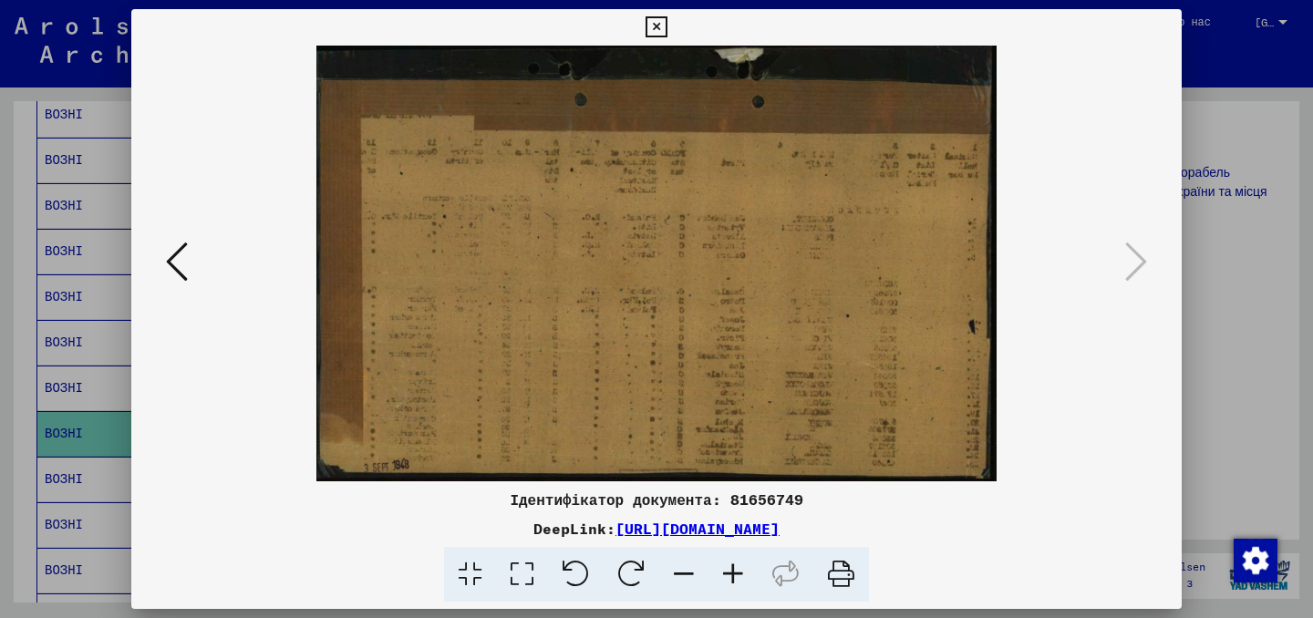
click at [1211, 251] on div at bounding box center [656, 309] width 1313 height 618
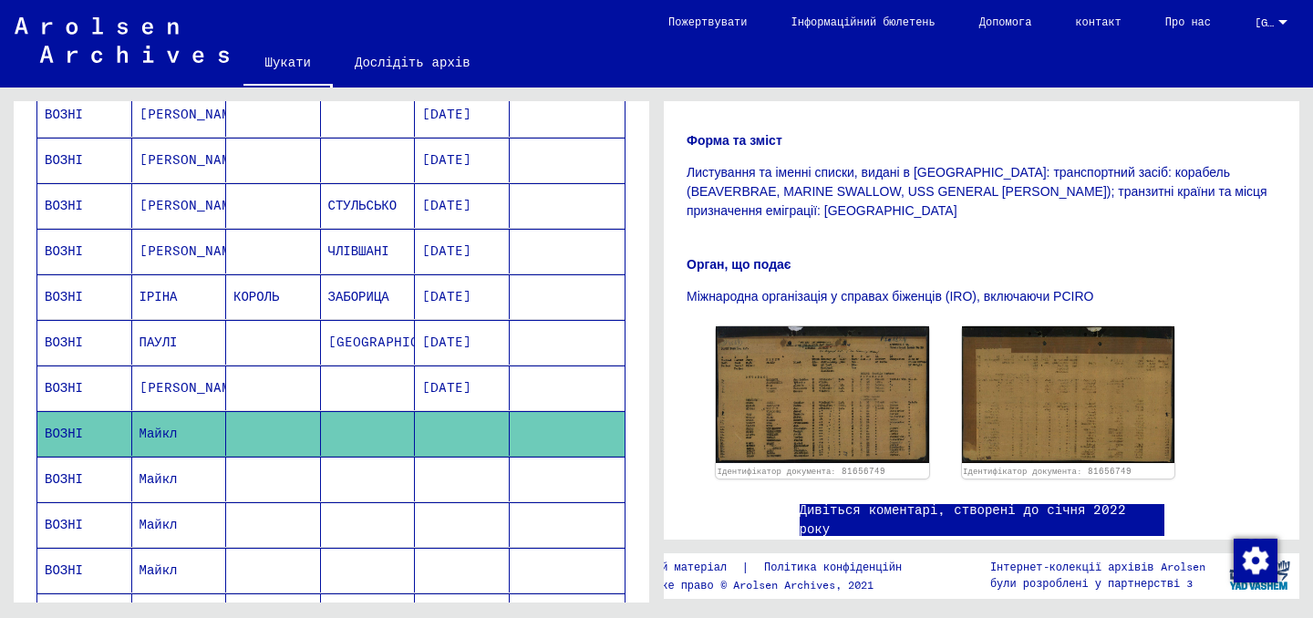
click at [444, 481] on mat-cell at bounding box center [462, 479] width 95 height 45
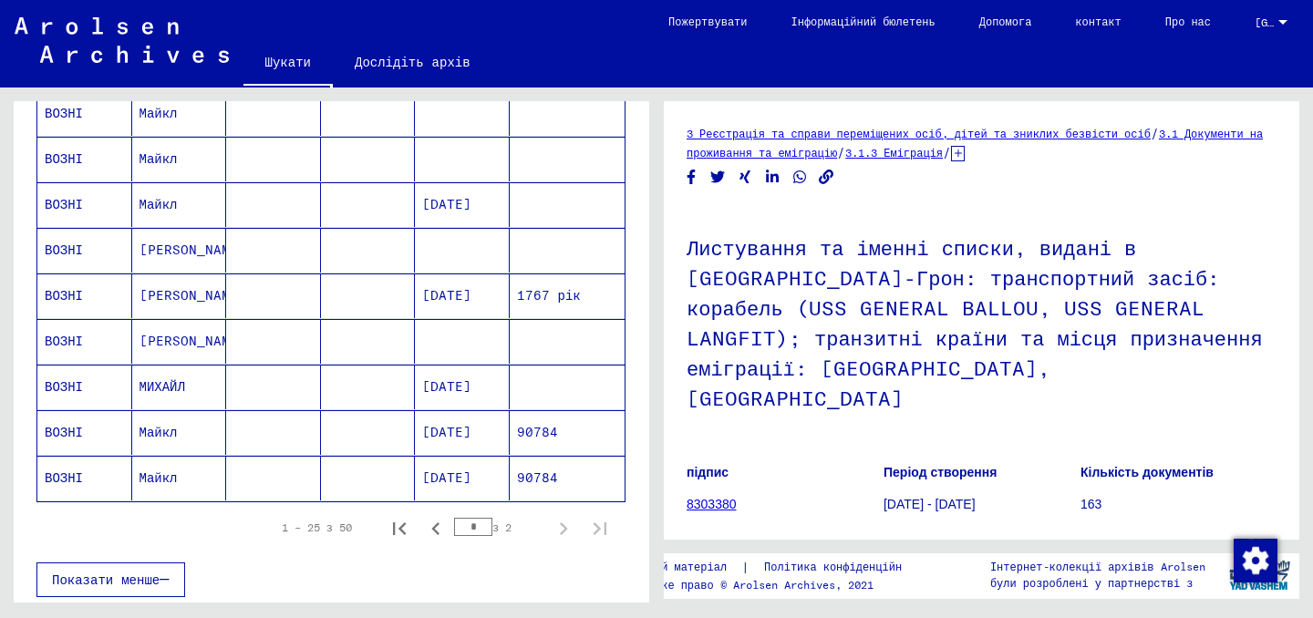
scroll to position [1008, 0]
click at [459, 482] on font "[DATE]" at bounding box center [446, 477] width 49 height 16
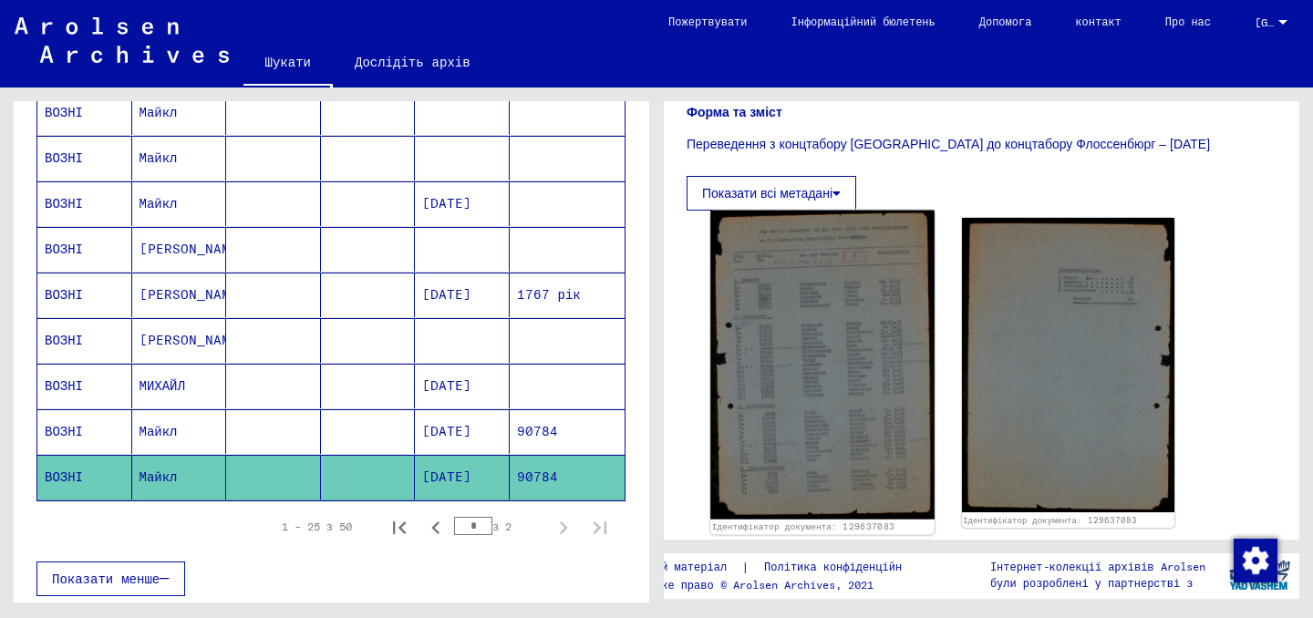
click at [788, 367] on img at bounding box center [821, 365] width 223 height 309
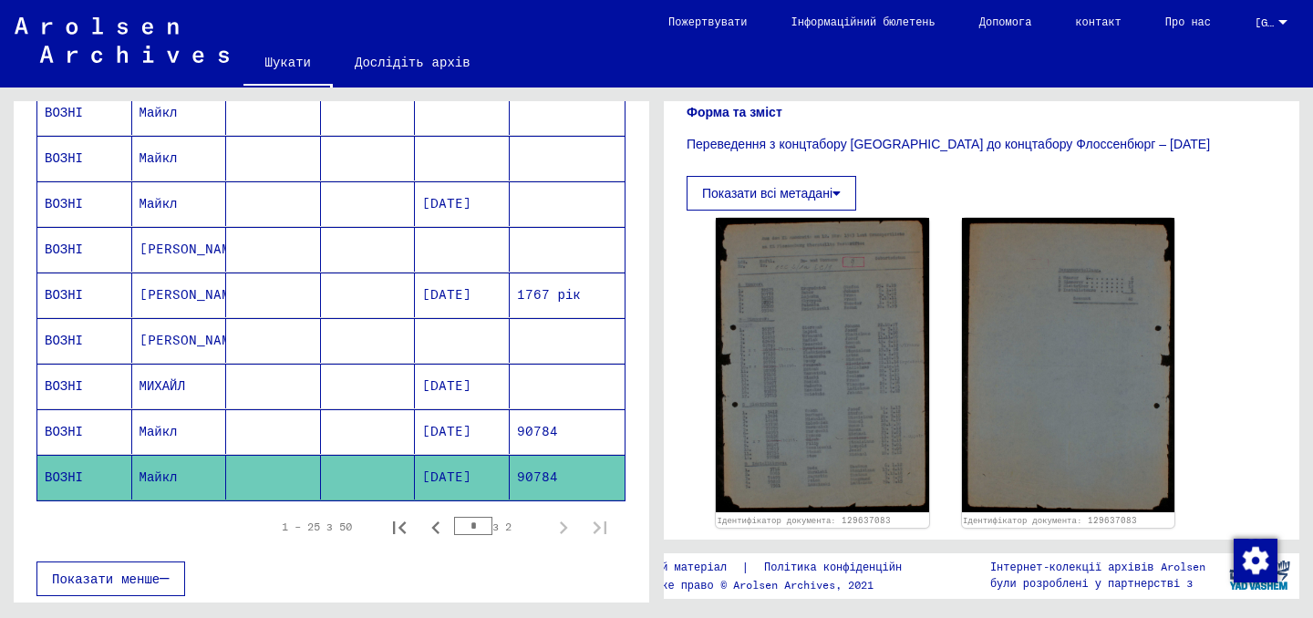
click at [362, 434] on mat-cell at bounding box center [368, 431] width 95 height 45
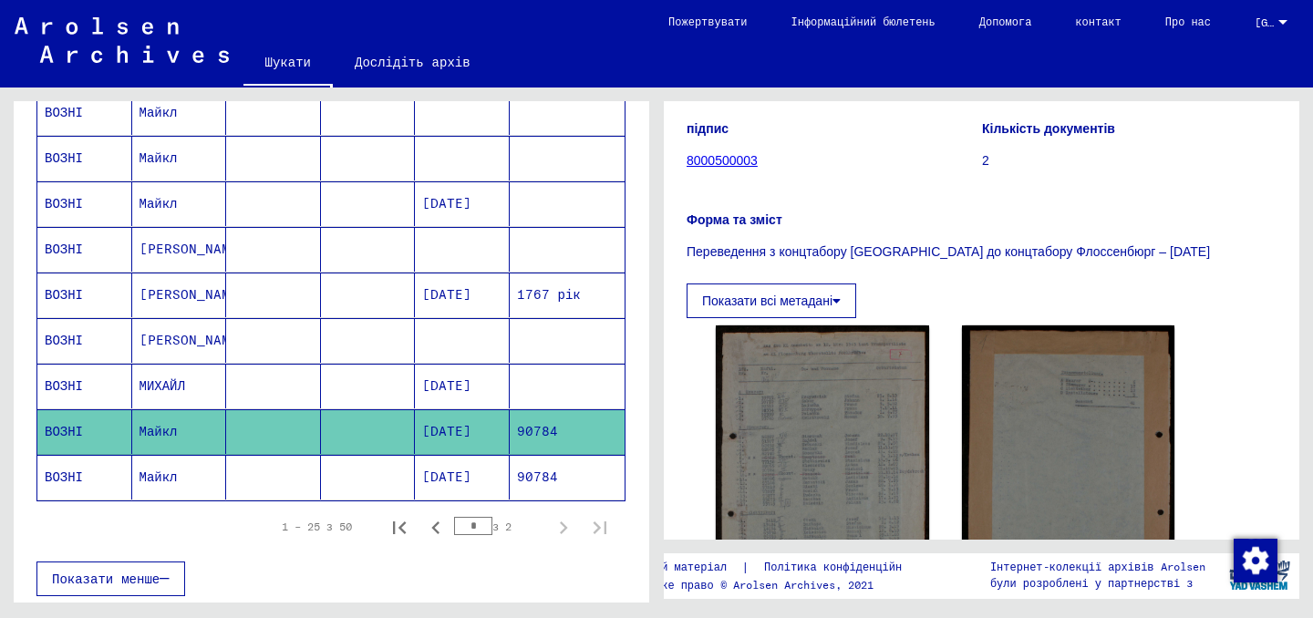
scroll to position [194, 0]
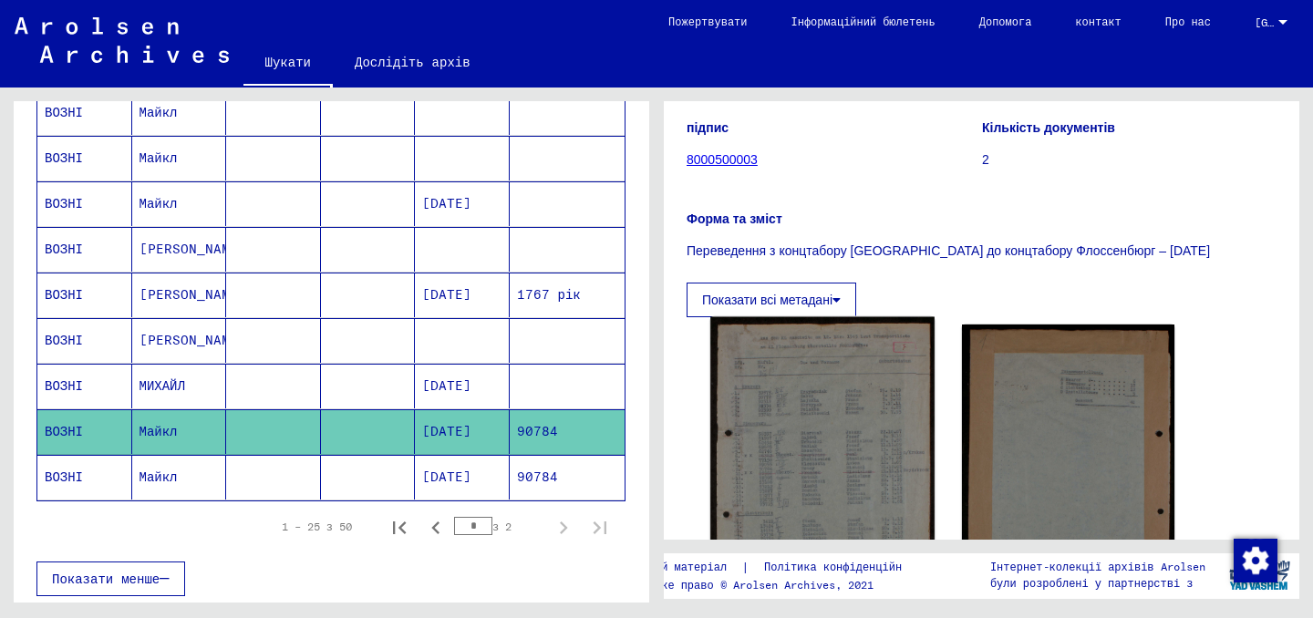
click at [918, 347] on img at bounding box center [821, 472] width 223 height 311
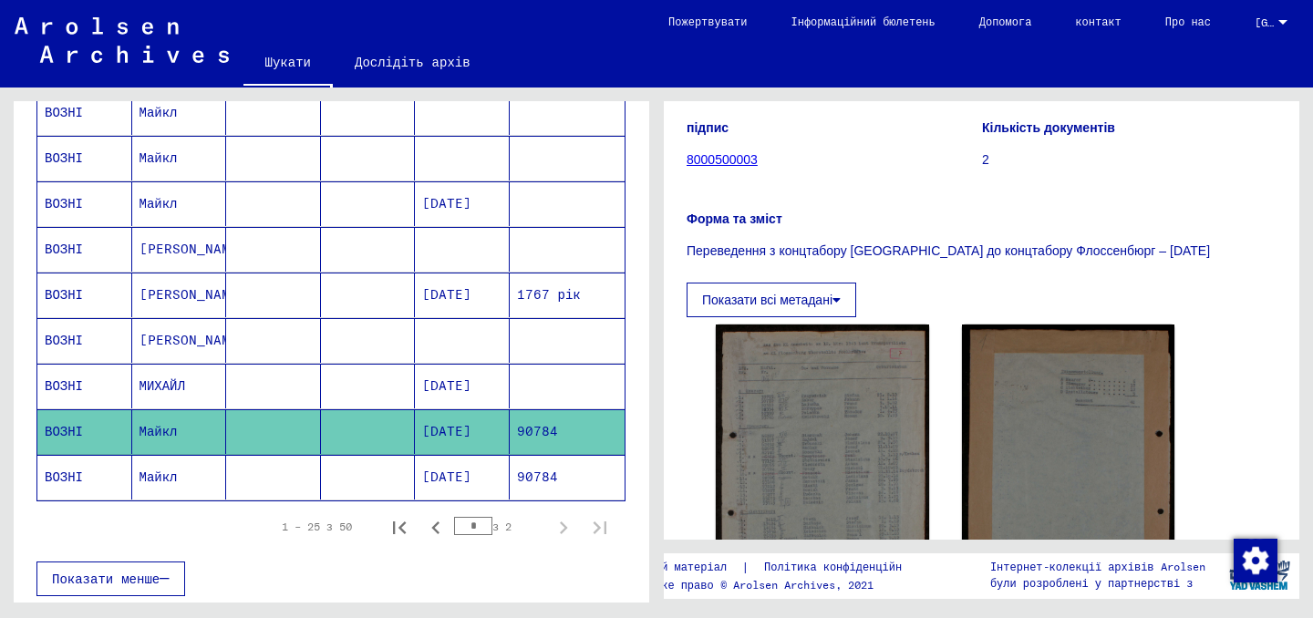
click at [465, 354] on mat-cell at bounding box center [462, 340] width 95 height 45
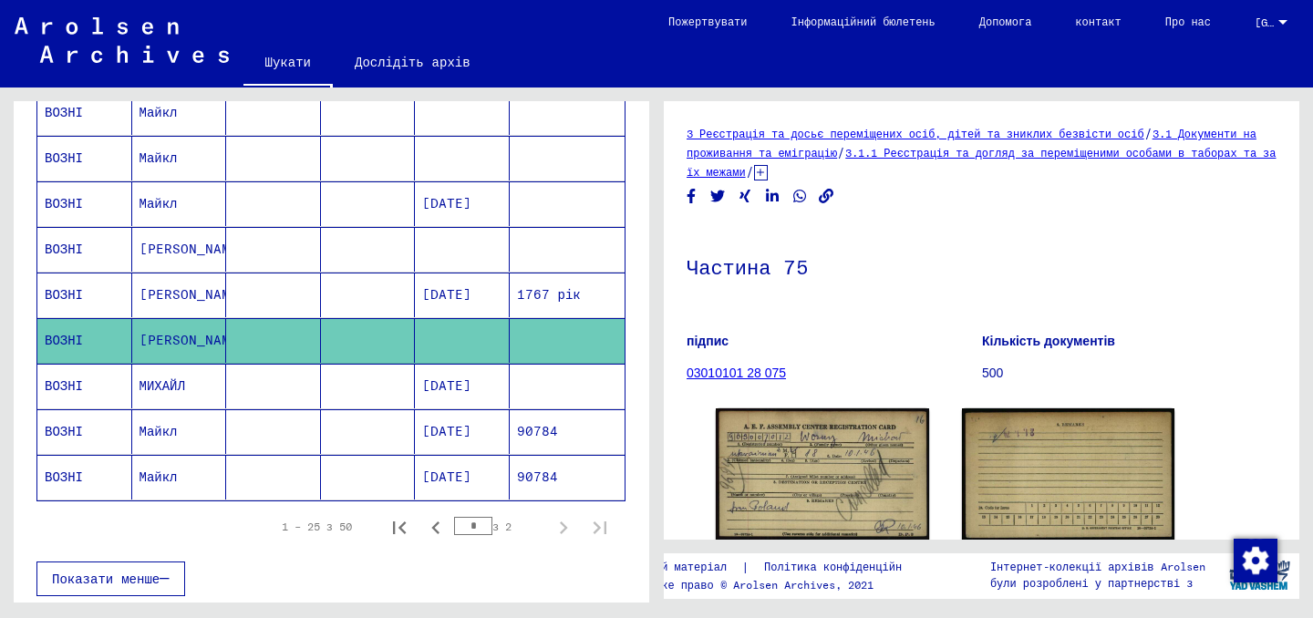
scroll to position [146, 0]
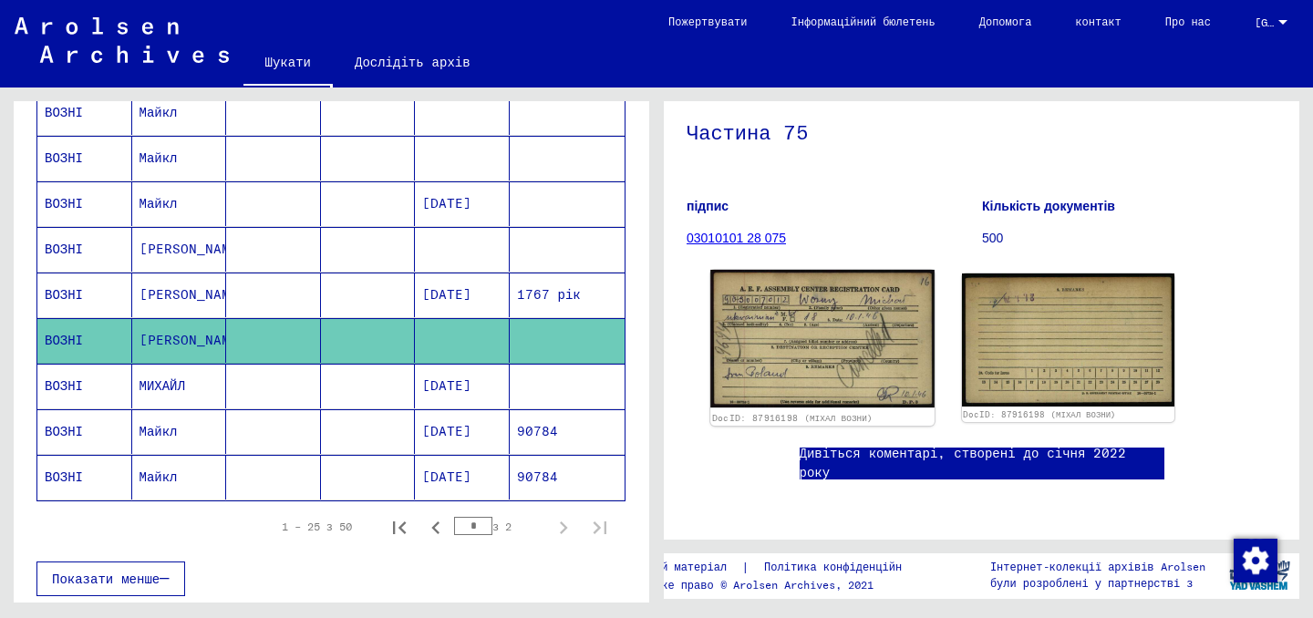
click at [823, 312] on img at bounding box center [821, 339] width 223 height 138
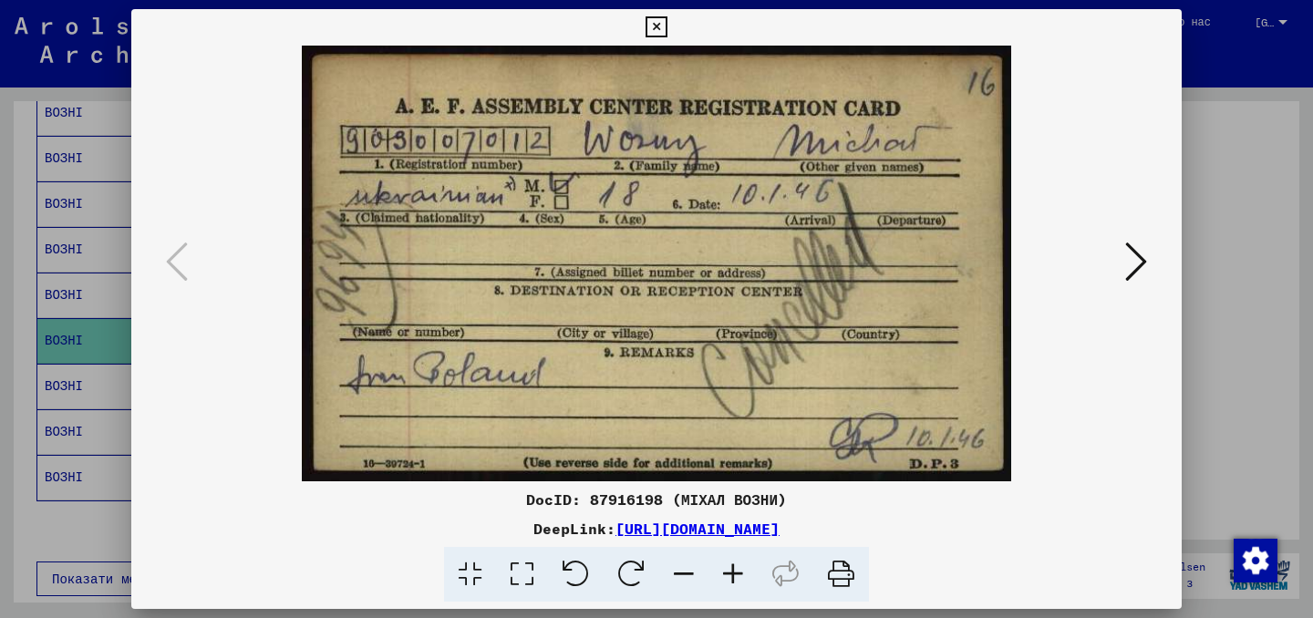
scroll to position [0, 0]
click at [1129, 273] on icon at bounding box center [1136, 262] width 22 height 44
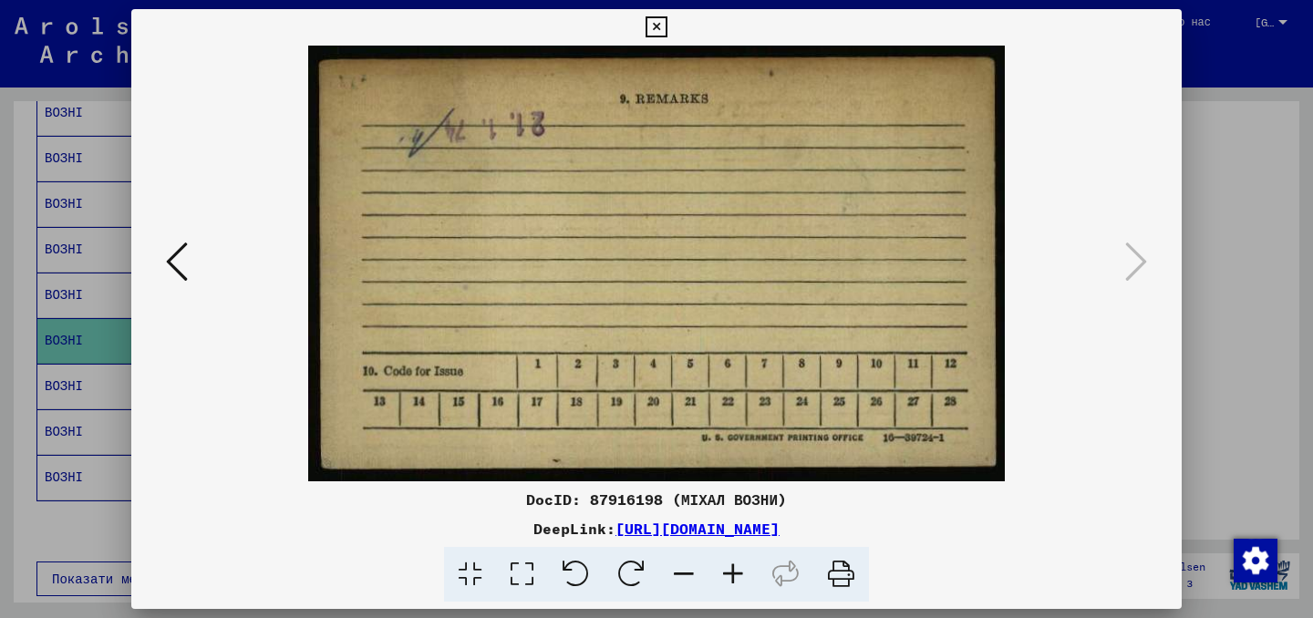
click at [185, 280] on icon at bounding box center [177, 262] width 22 height 44
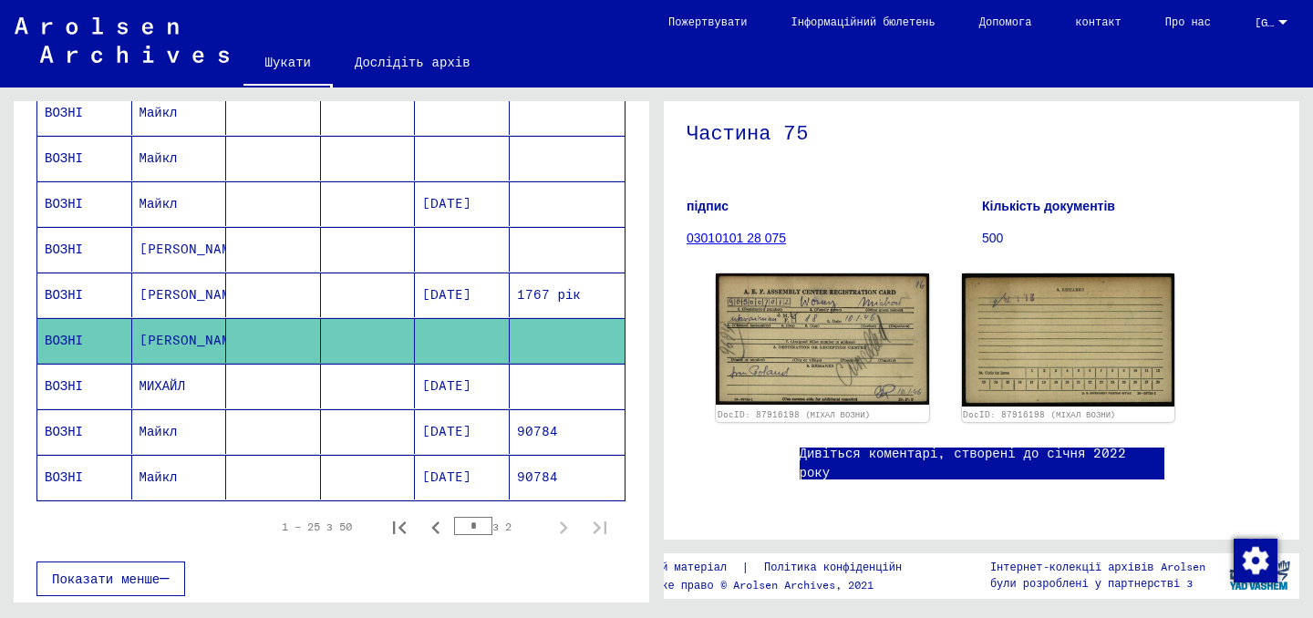
click at [351, 285] on mat-cell at bounding box center [368, 295] width 95 height 45
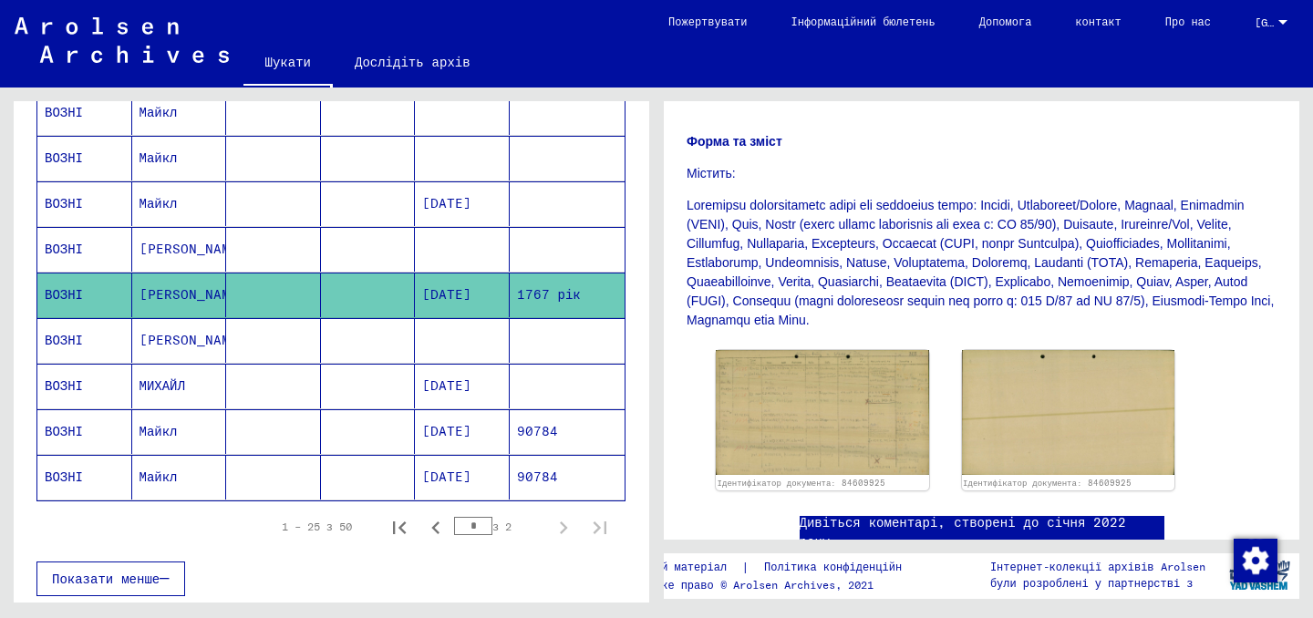
scroll to position [356, 0]
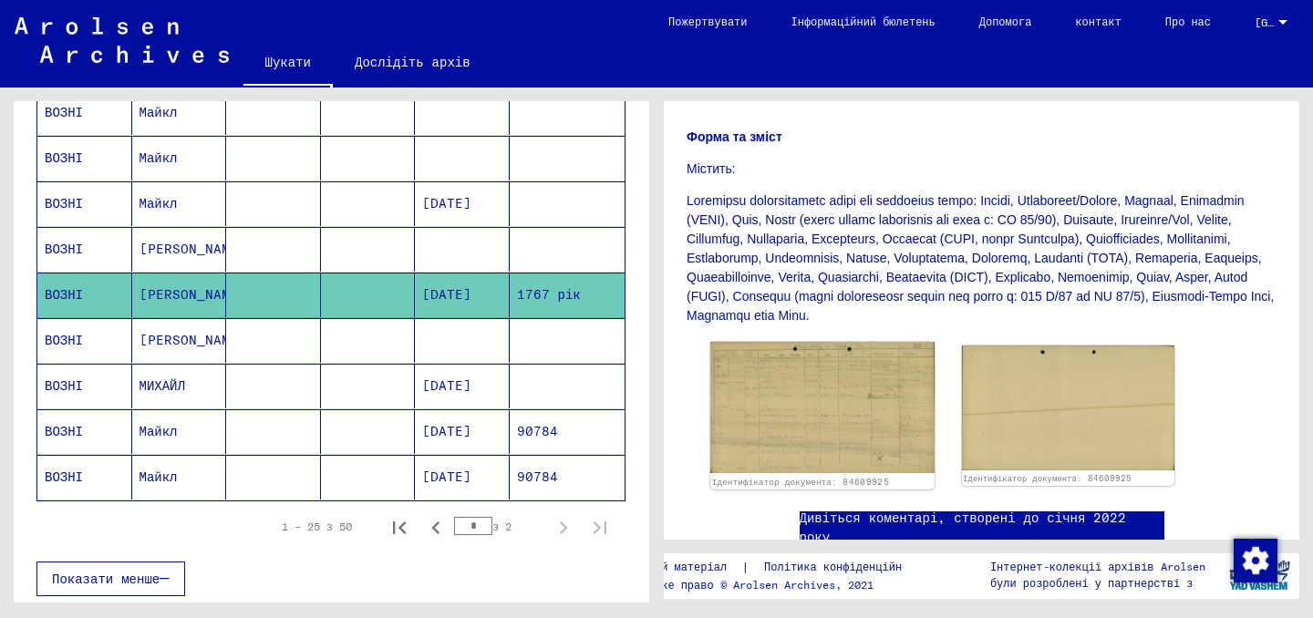
click at [764, 372] on img at bounding box center [821, 407] width 223 height 131
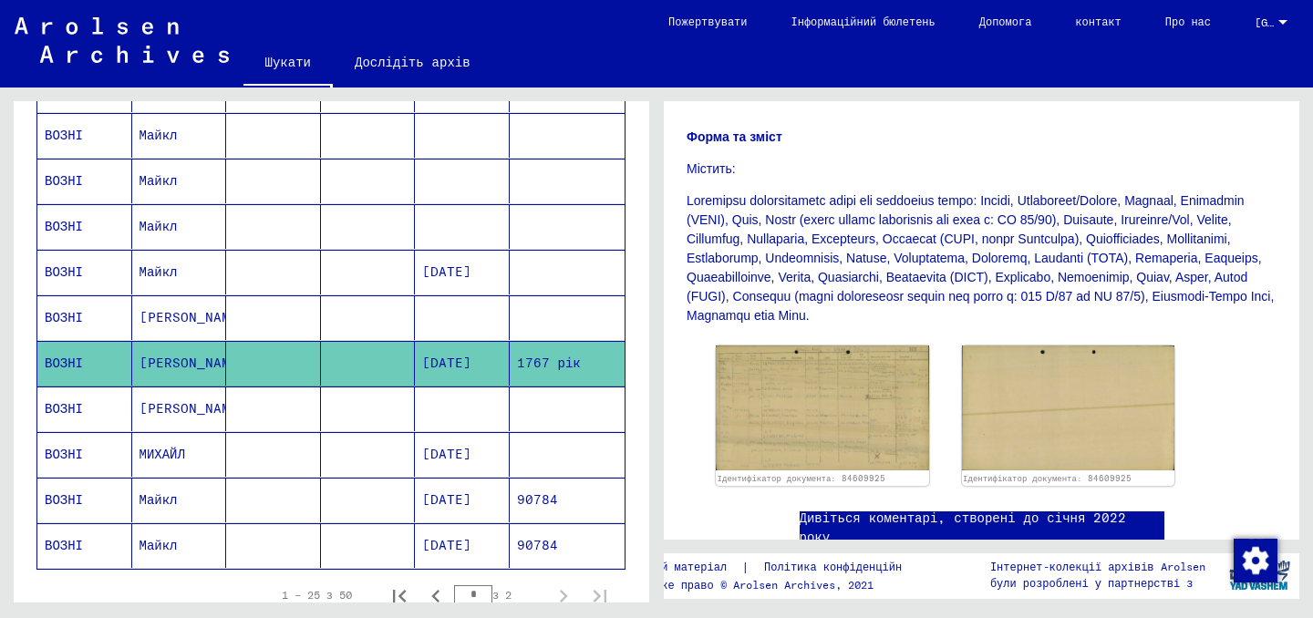
scroll to position [891, 0]
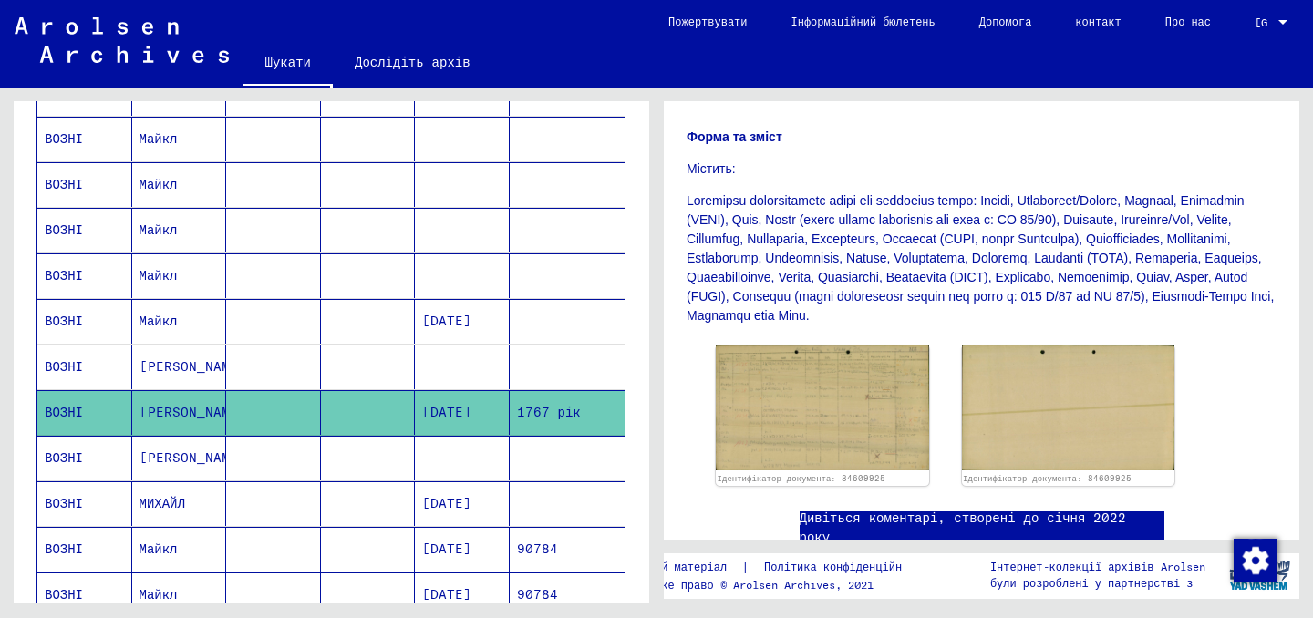
click at [551, 359] on mat-cell at bounding box center [568, 367] width 116 height 45
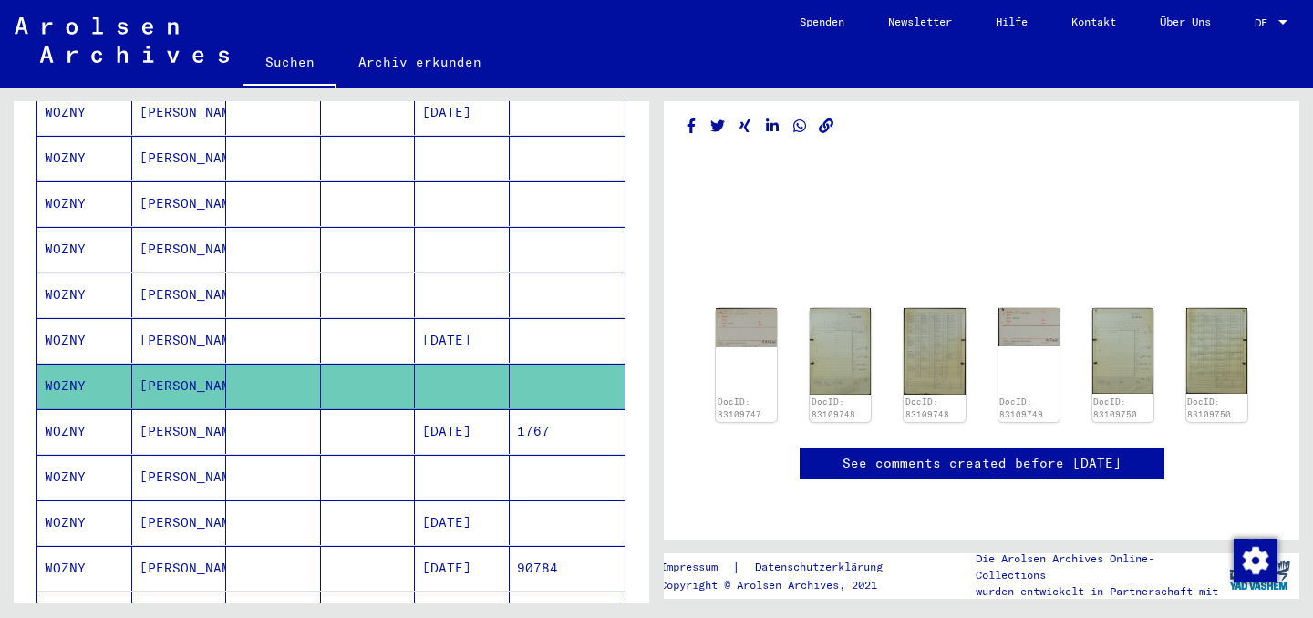
scroll to position [55, 0]
click at [743, 318] on div "DocID: 83109747" at bounding box center [746, 364] width 65 height 119
click at [747, 305] on img at bounding box center [746, 325] width 65 height 41
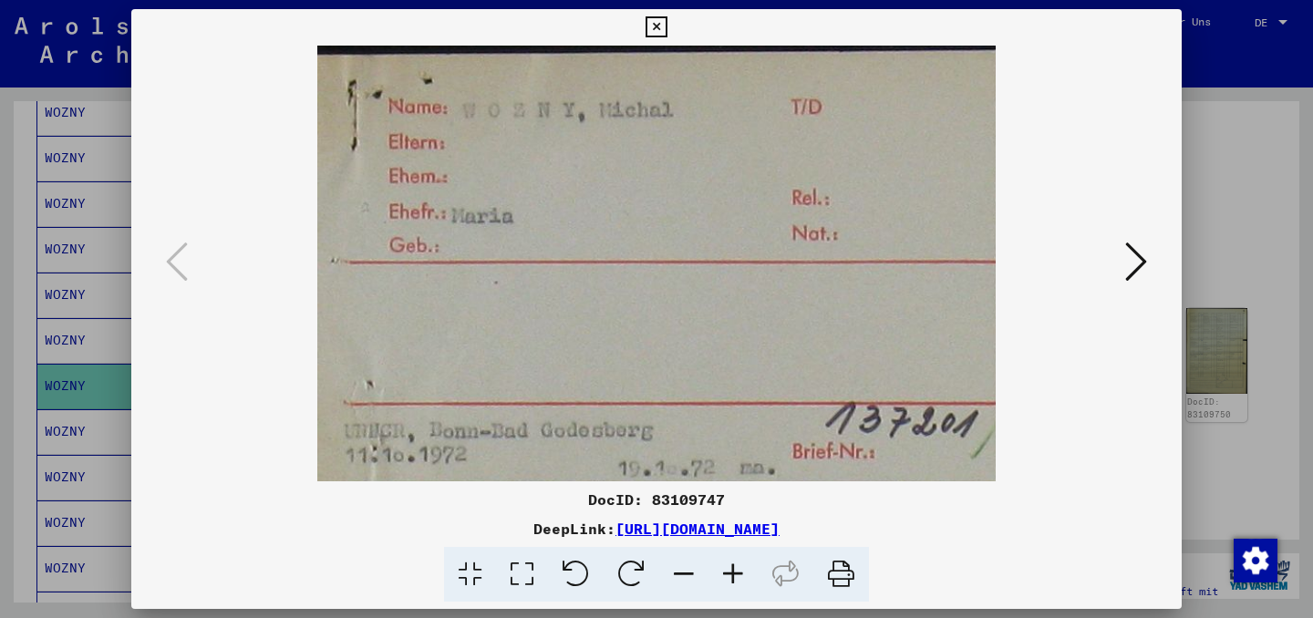
click at [1129, 260] on icon at bounding box center [1136, 262] width 22 height 44
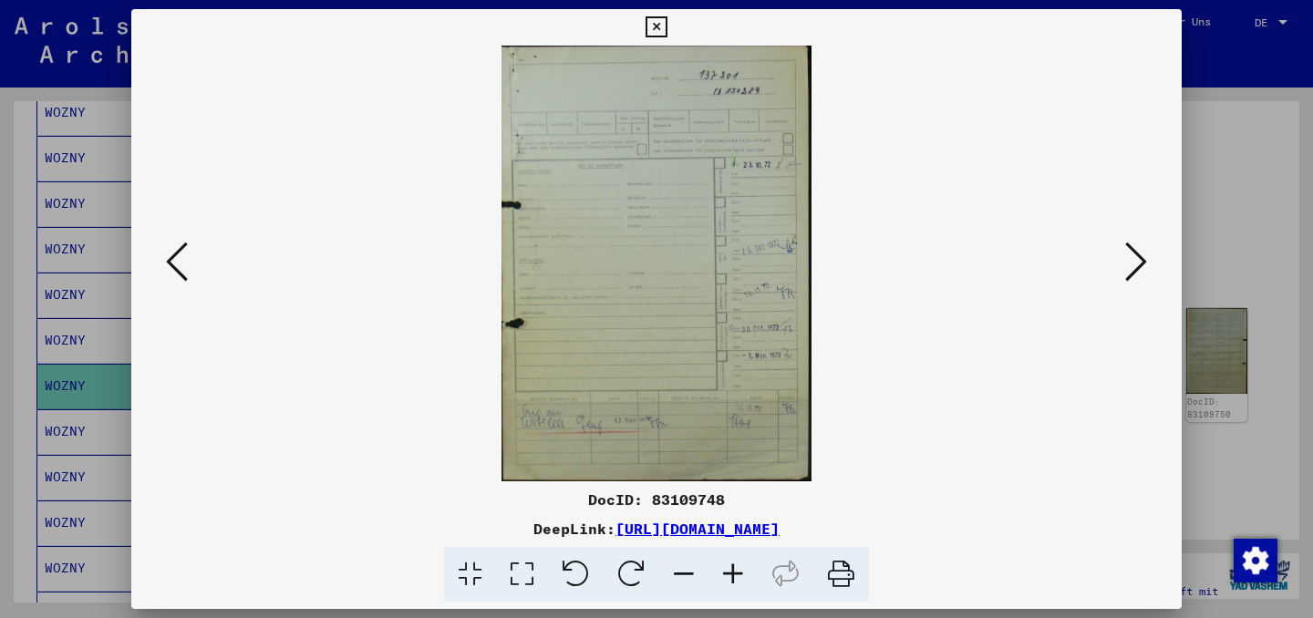
click at [1129, 260] on icon at bounding box center [1136, 262] width 22 height 44
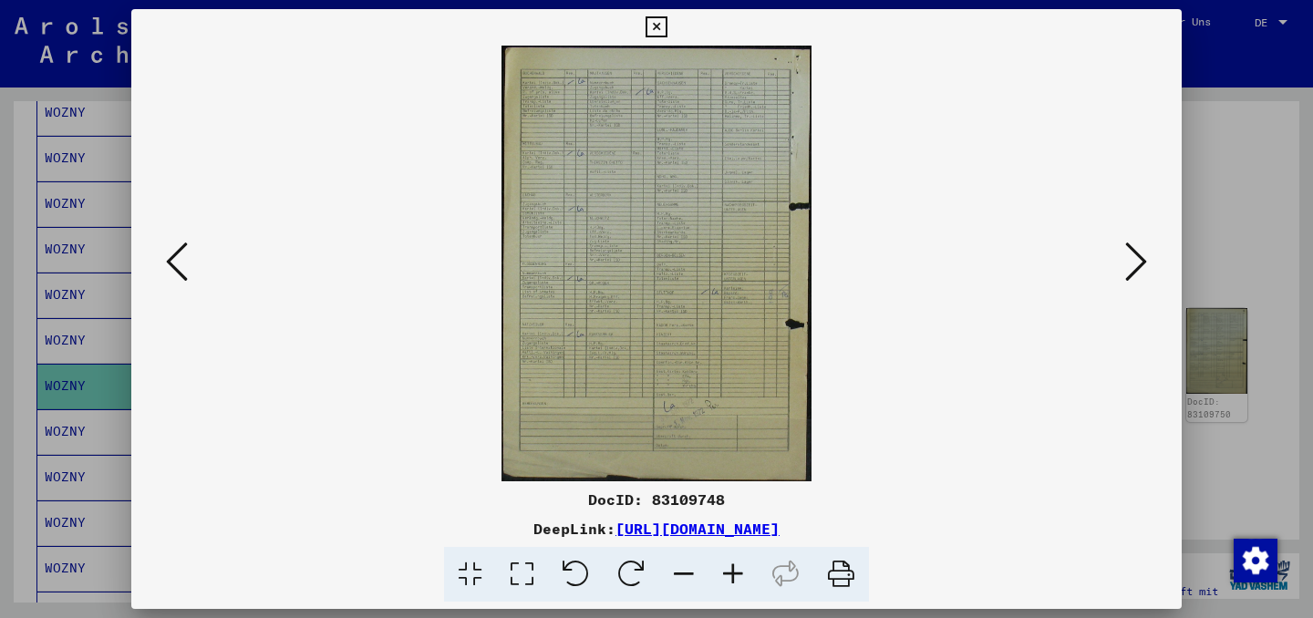
click at [1136, 273] on icon at bounding box center [1136, 262] width 22 height 44
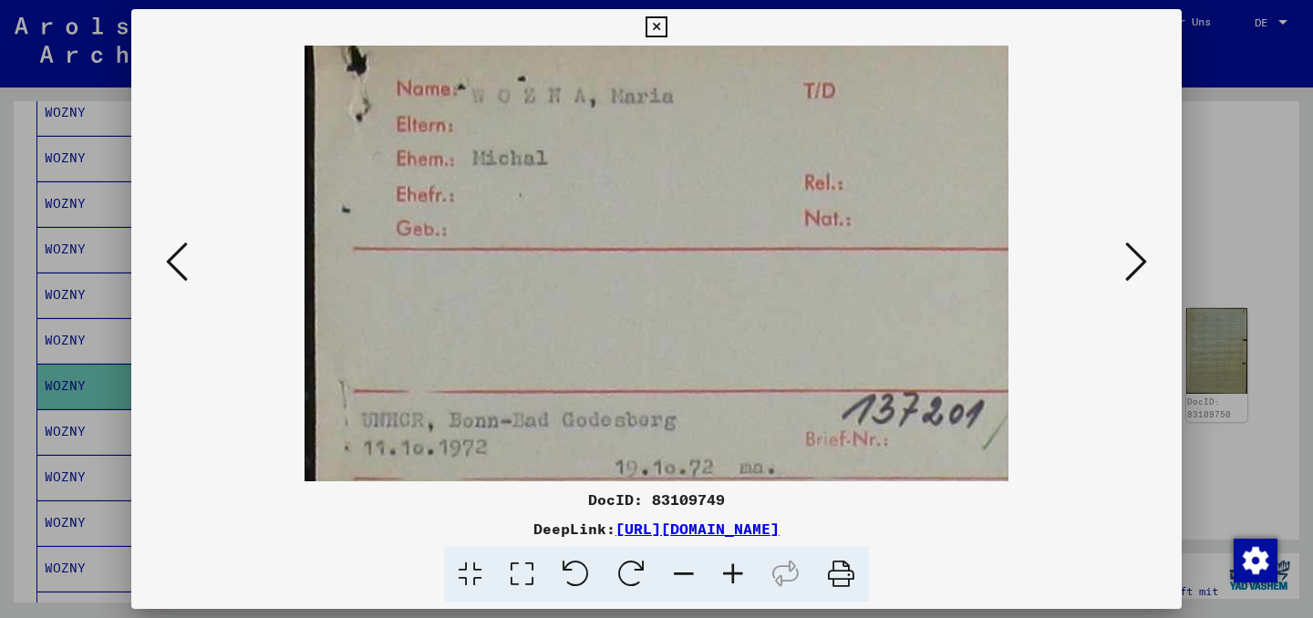
click at [1136, 273] on icon at bounding box center [1136, 262] width 22 height 44
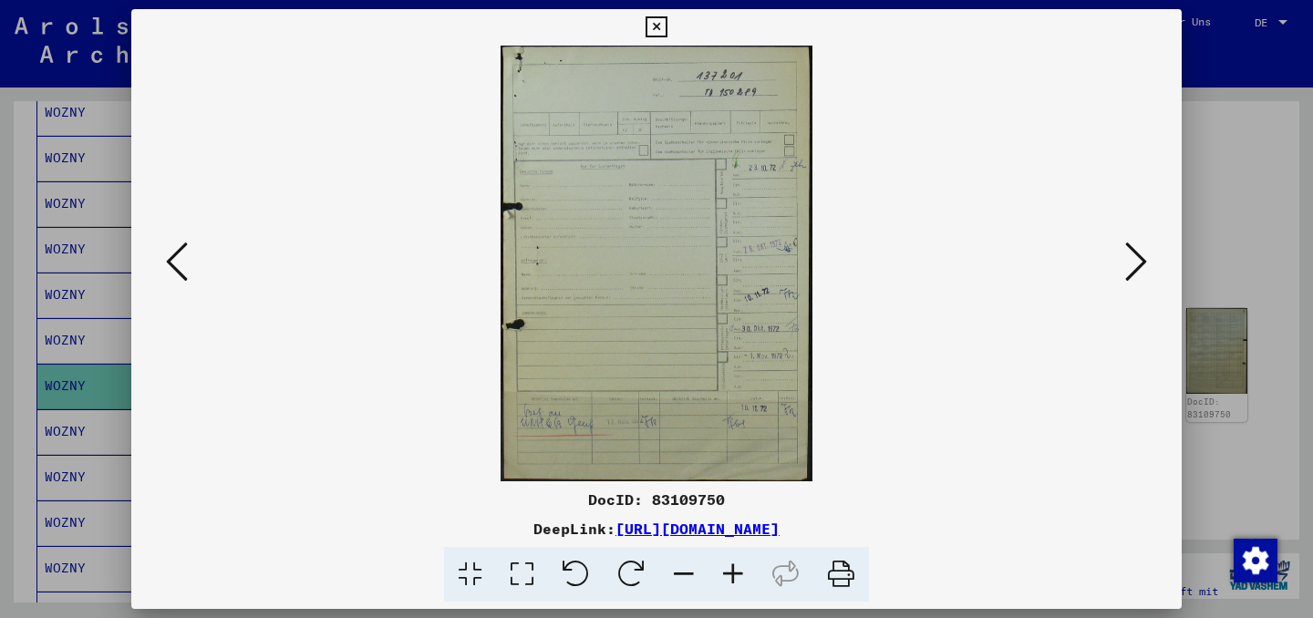
click at [1136, 273] on icon at bounding box center [1136, 262] width 22 height 44
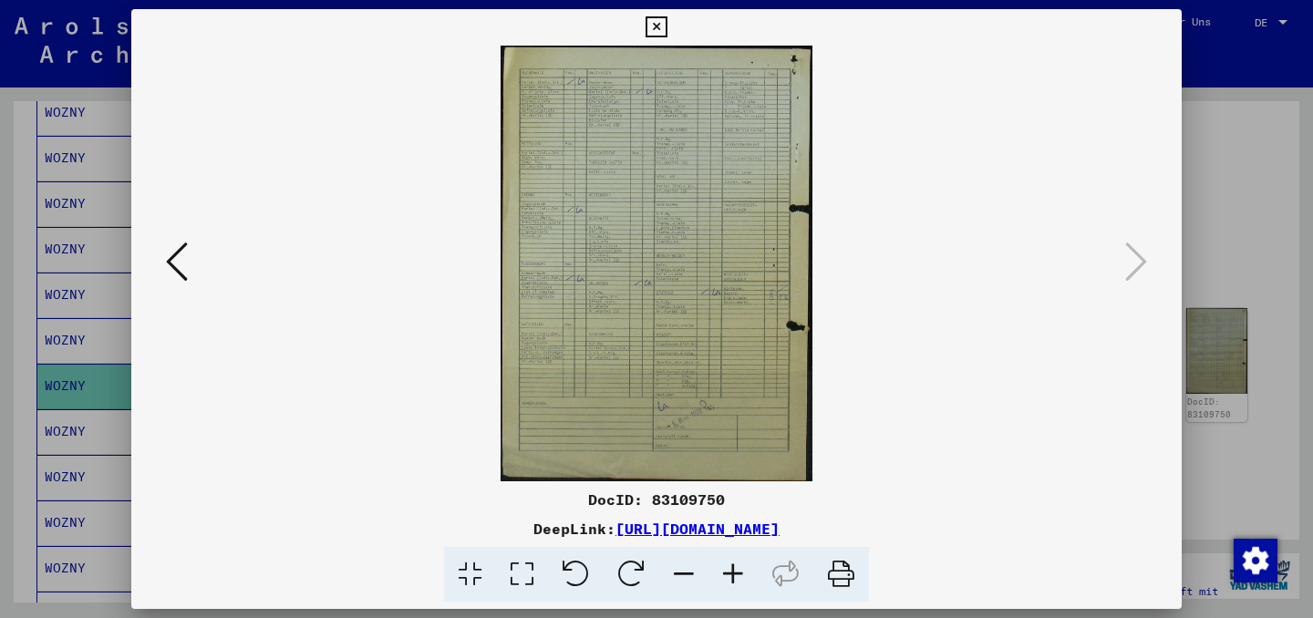
click at [164, 268] on button at bounding box center [176, 263] width 33 height 52
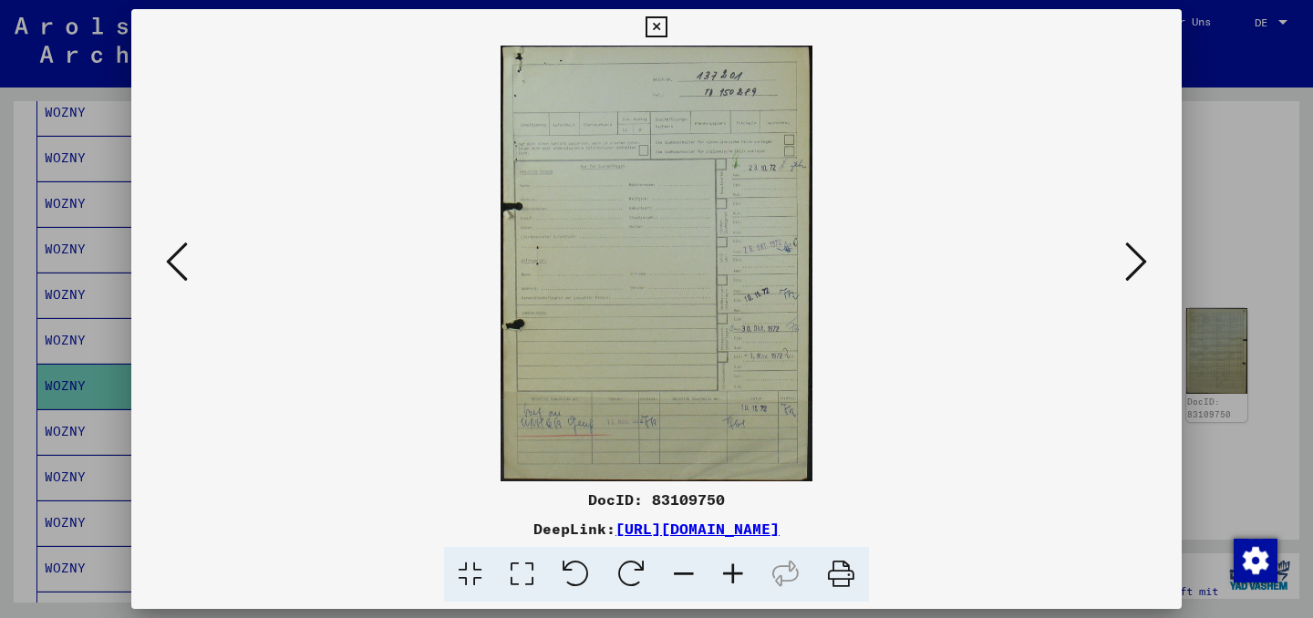
click at [1231, 148] on div at bounding box center [656, 309] width 1313 height 618
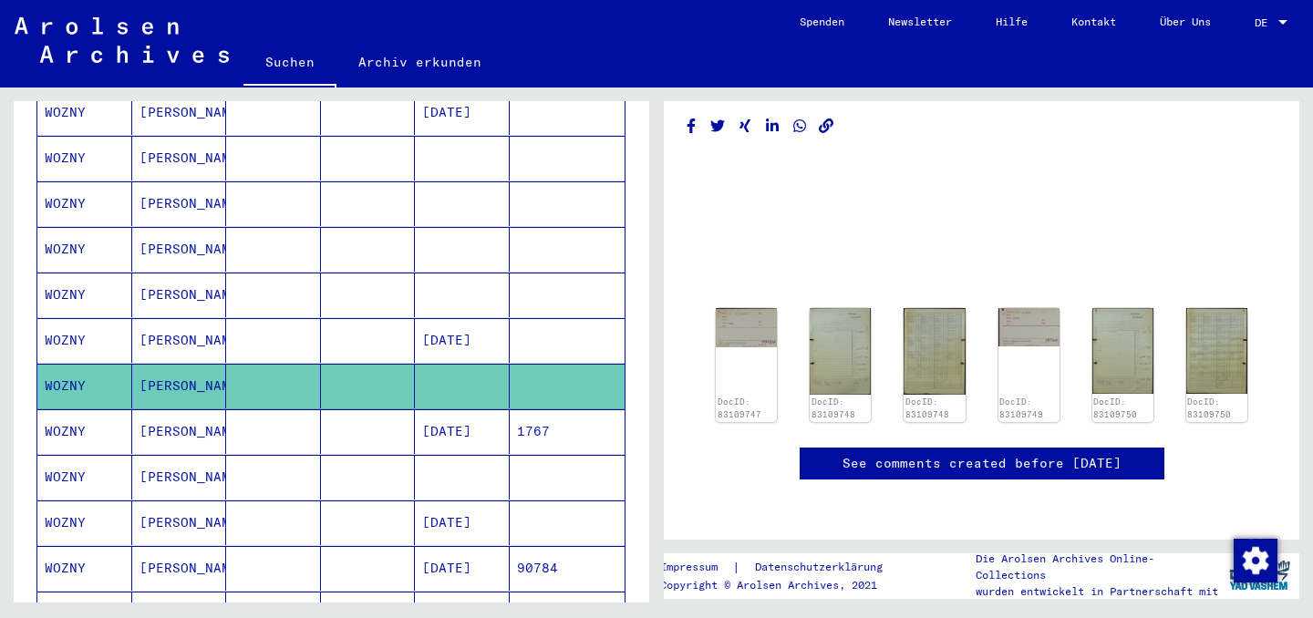
scroll to position [0, 0]
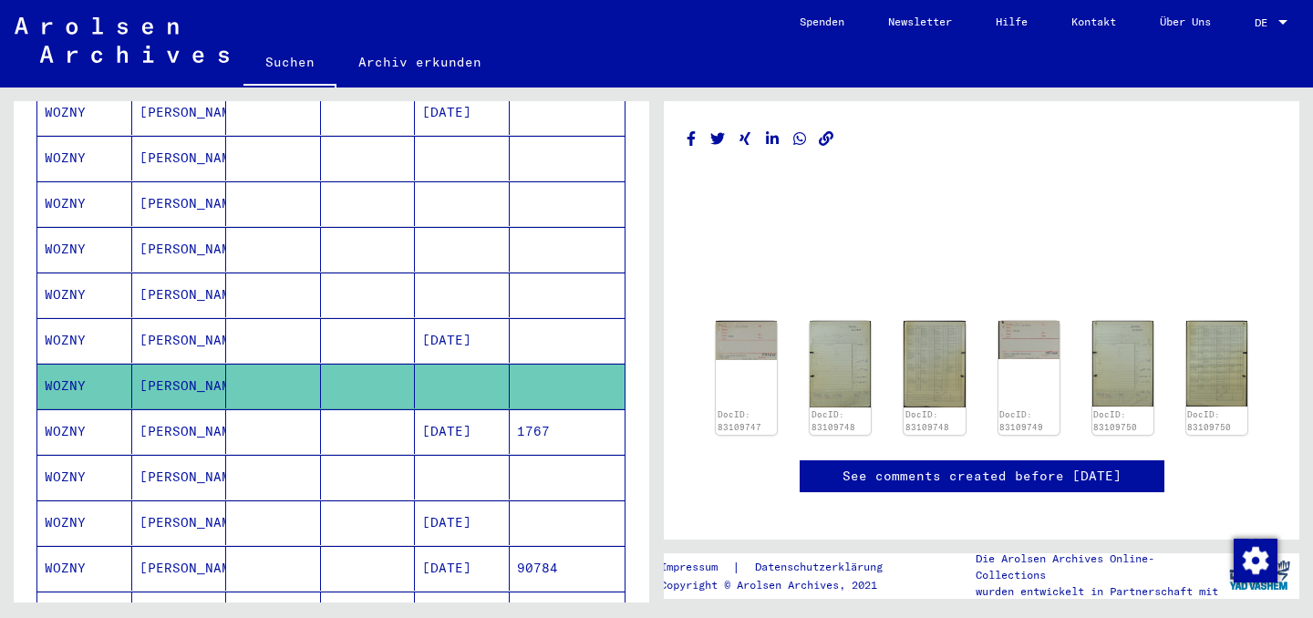
click at [522, 319] on mat-cell at bounding box center [568, 340] width 116 height 45
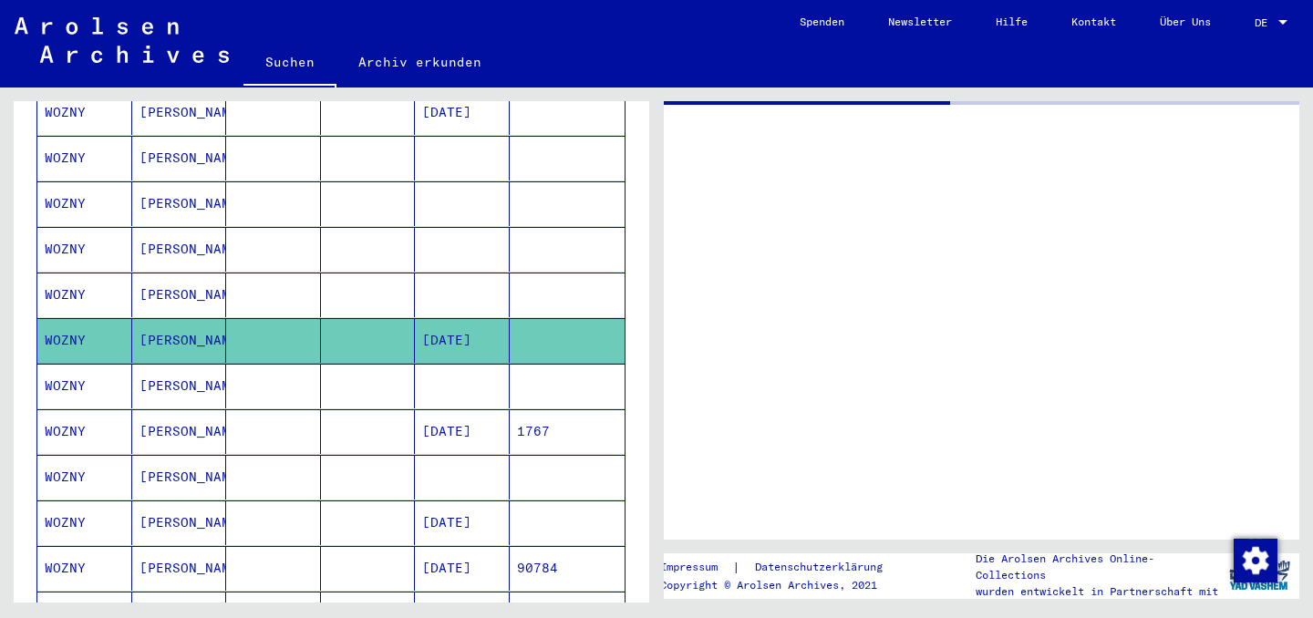
click at [543, 273] on mat-cell at bounding box center [568, 295] width 116 height 45
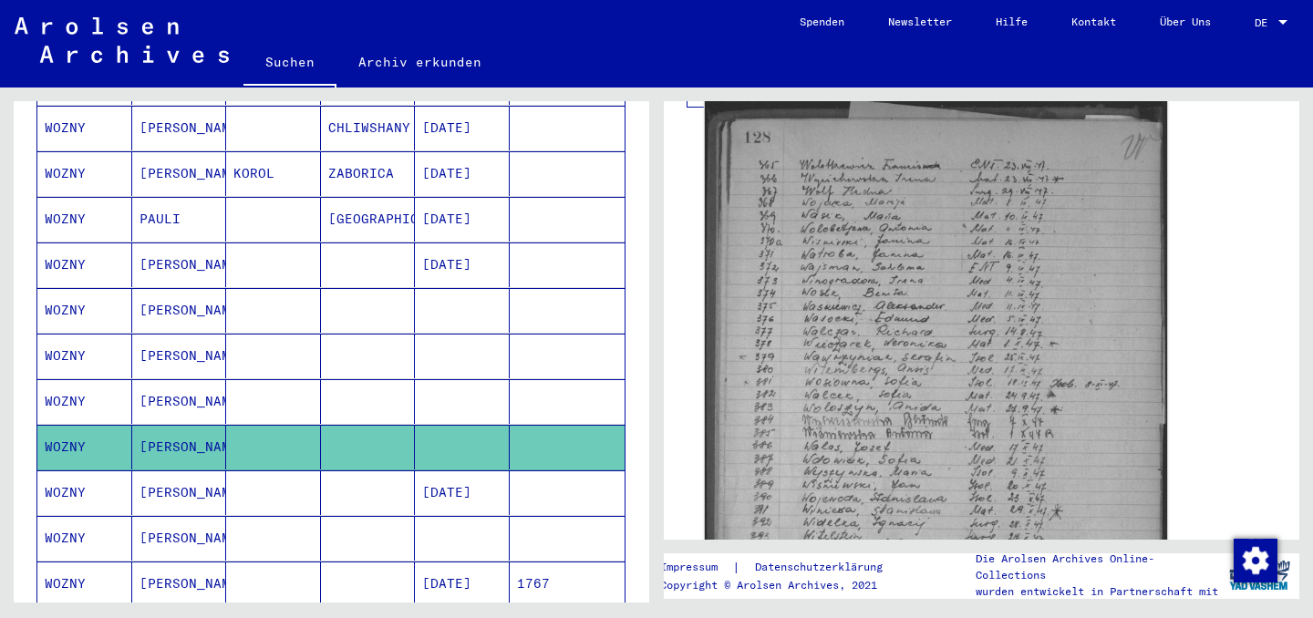
scroll to position [399, 0]
click at [989, 450] on img at bounding box center [936, 454] width 462 height 716
click at [900, 447] on img at bounding box center [936, 454] width 462 height 716
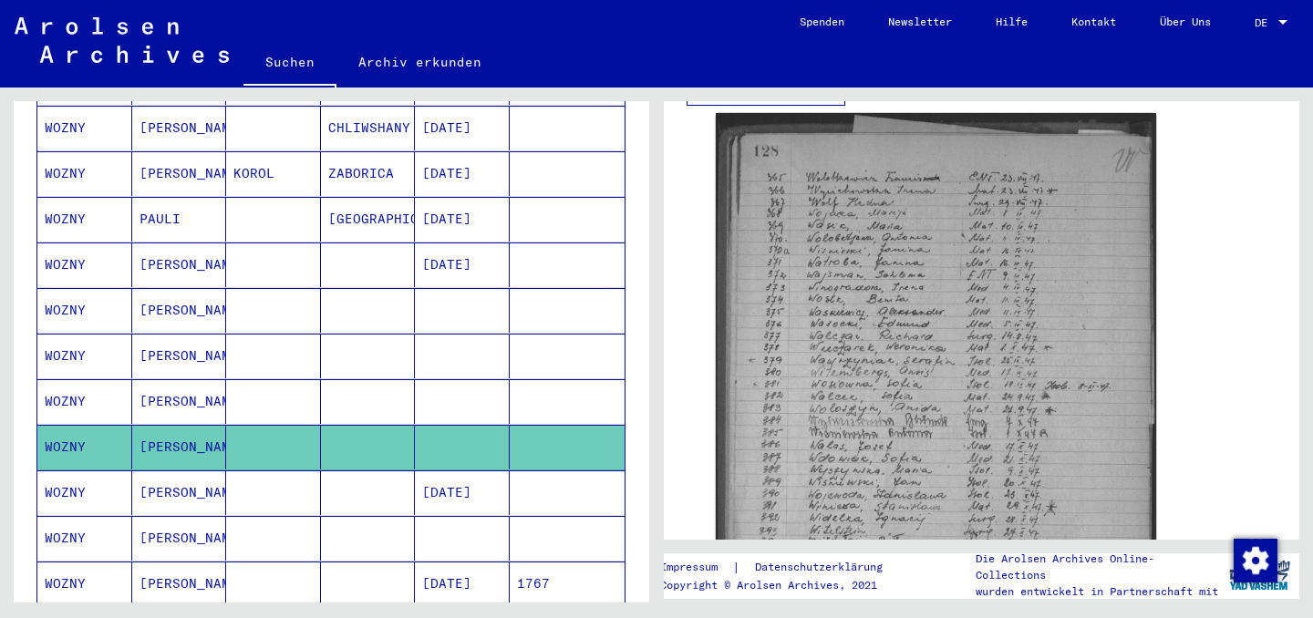
click at [344, 388] on mat-cell at bounding box center [368, 401] width 95 height 45
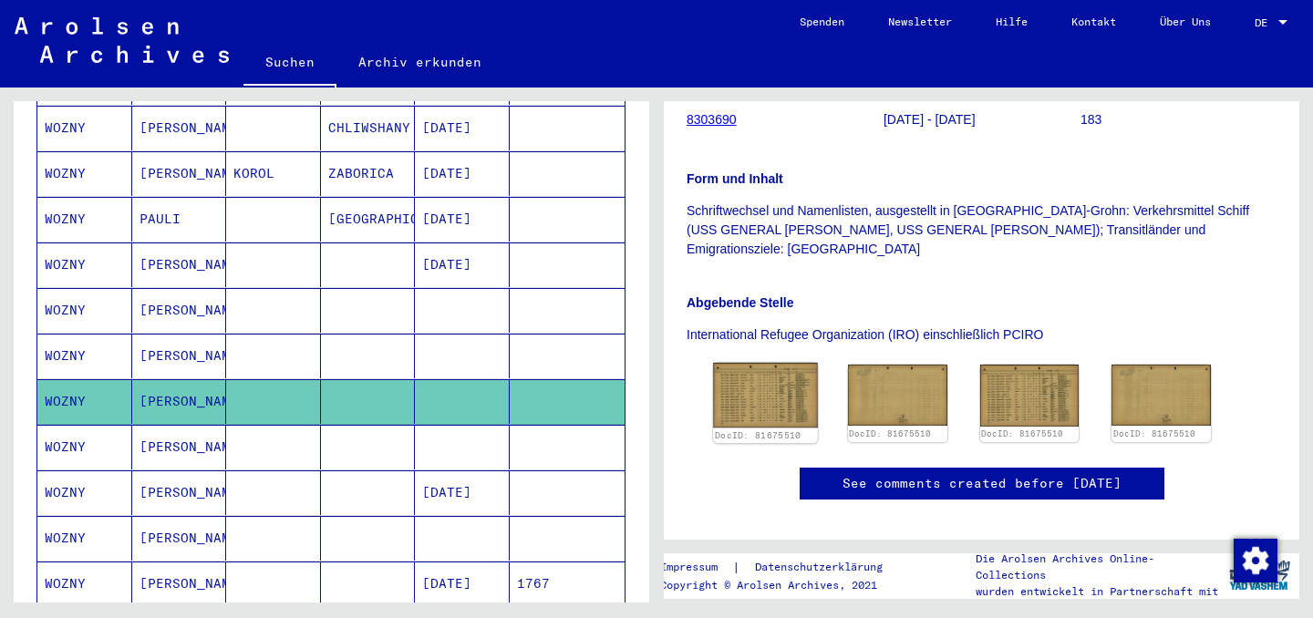
click at [790, 363] on img at bounding box center [765, 395] width 104 height 65
click at [433, 344] on mat-cell at bounding box center [462, 356] width 95 height 45
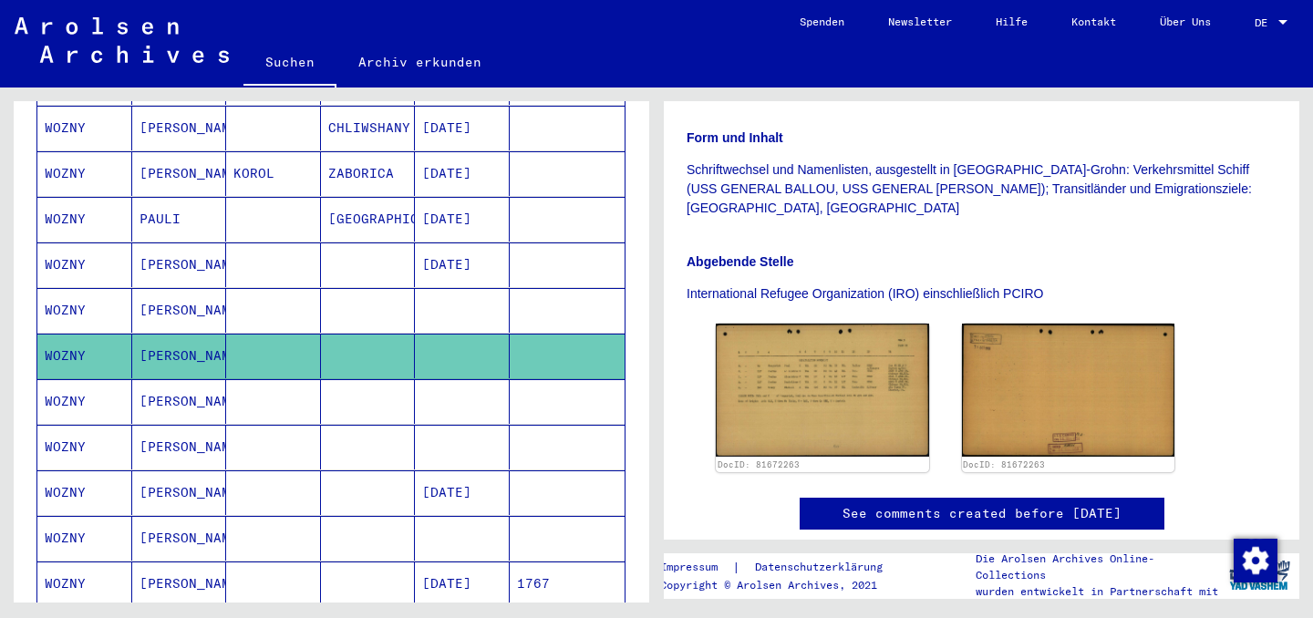
scroll to position [427, 0]
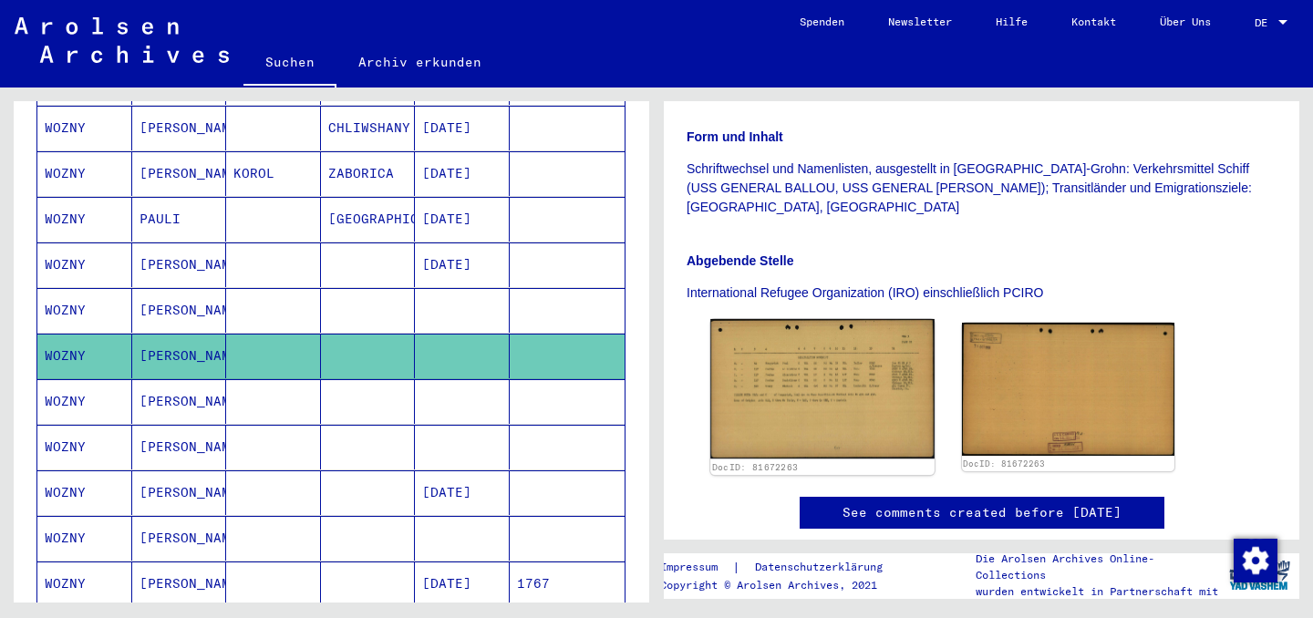
click at [836, 343] on img at bounding box center [821, 388] width 223 height 139
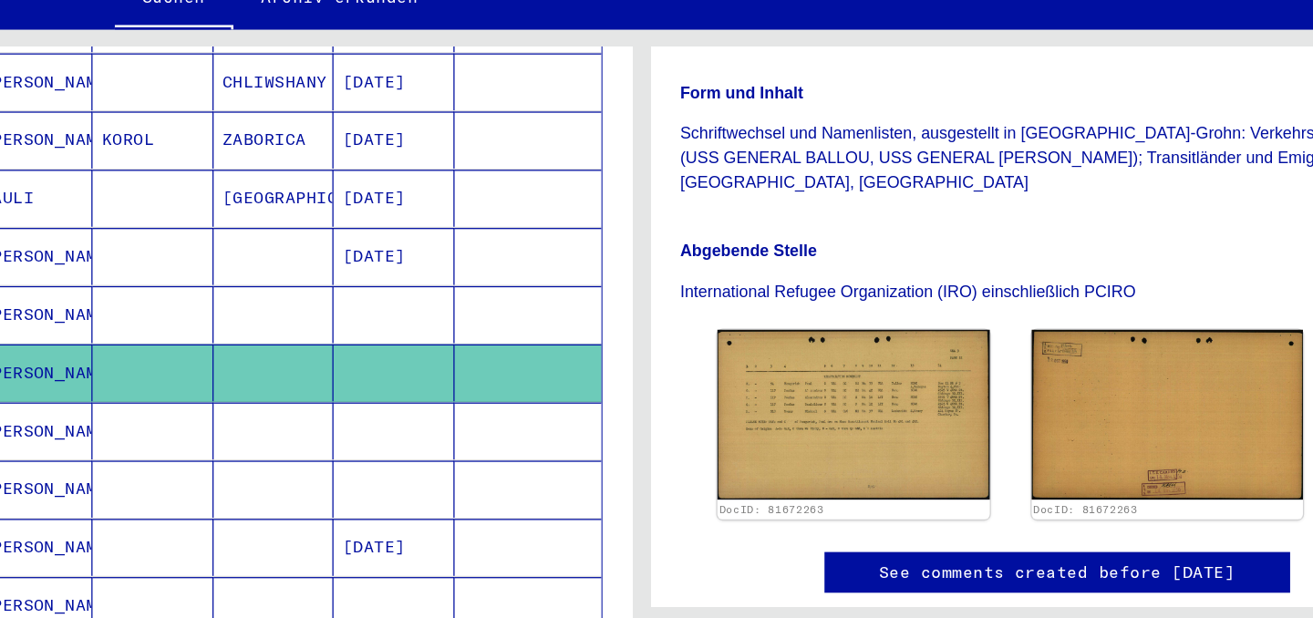
click at [453, 334] on mat-cell at bounding box center [462, 356] width 95 height 45
click at [476, 295] on mat-cell at bounding box center [462, 310] width 95 height 45
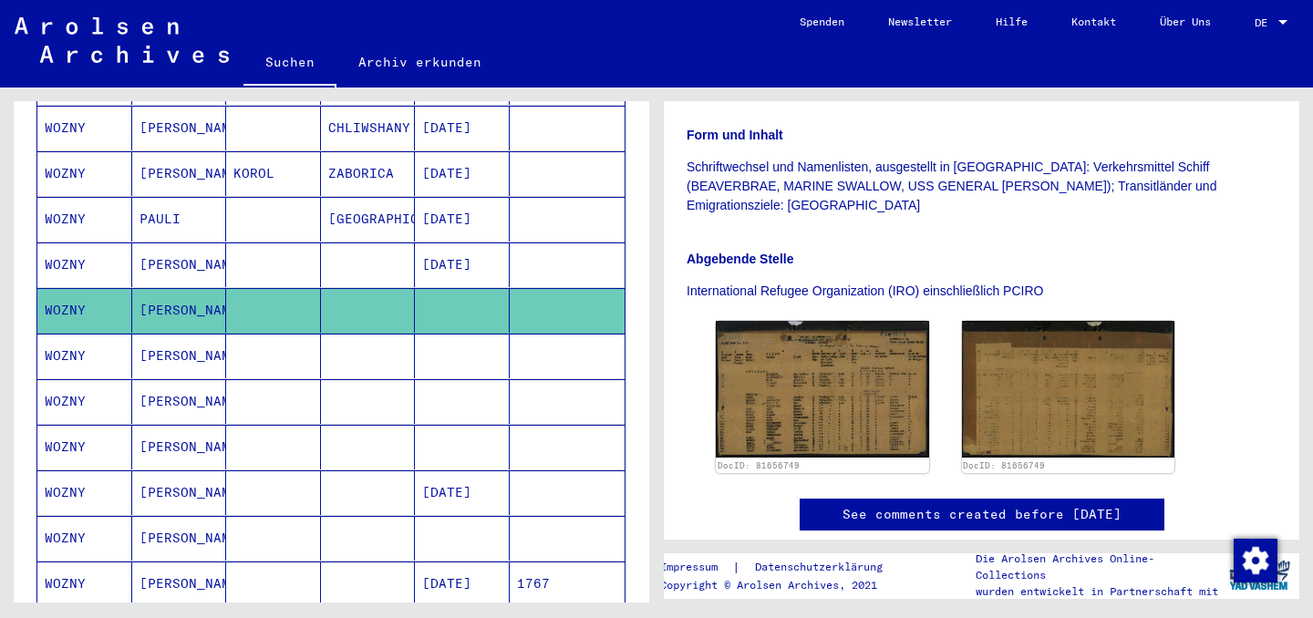
scroll to position [401, 0]
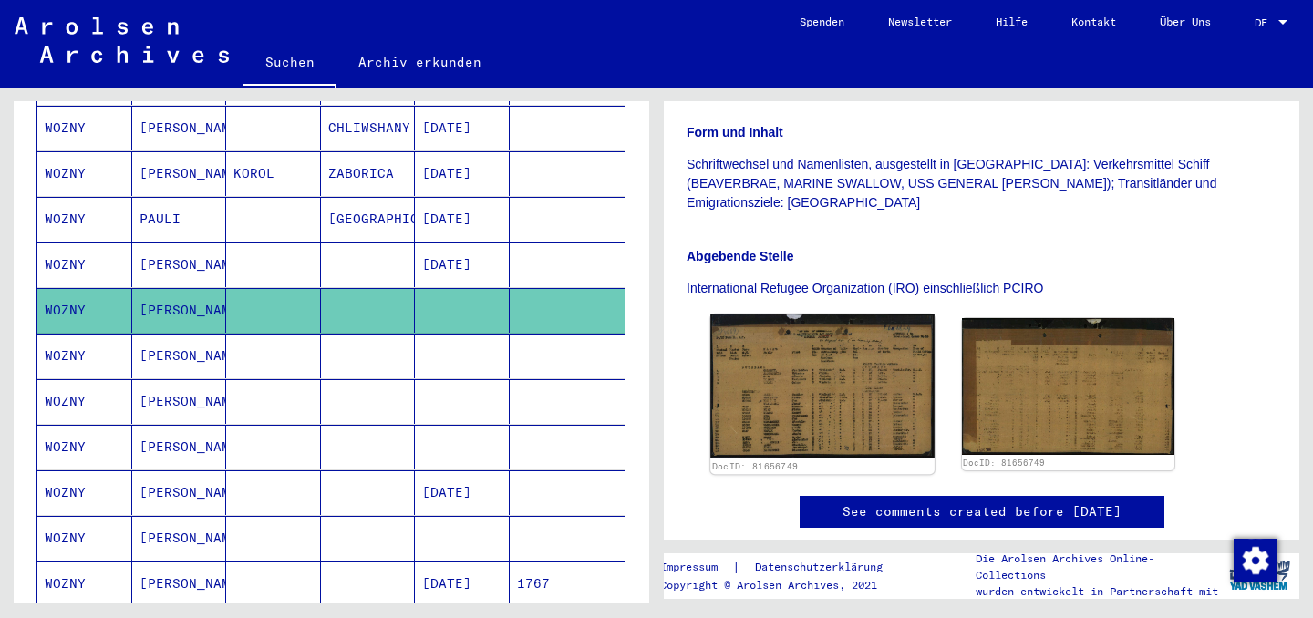
click at [830, 369] on img at bounding box center [821, 385] width 223 height 143
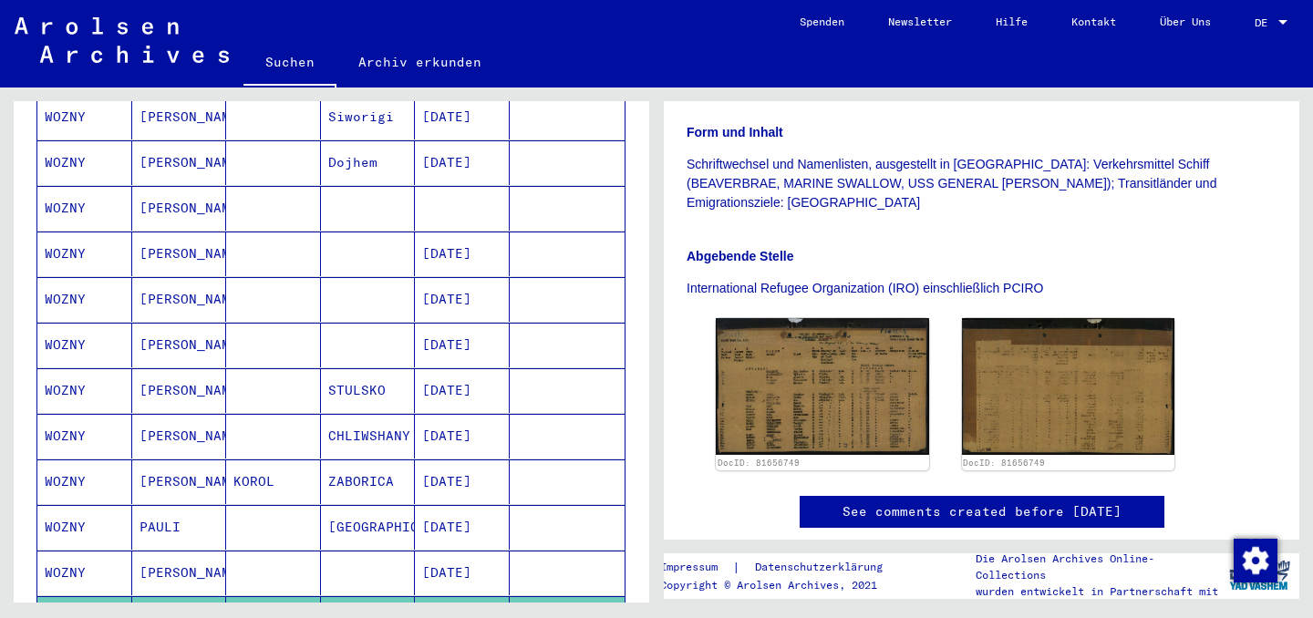
scroll to position [429, 0]
click at [541, 237] on mat-cell at bounding box center [568, 254] width 116 height 45
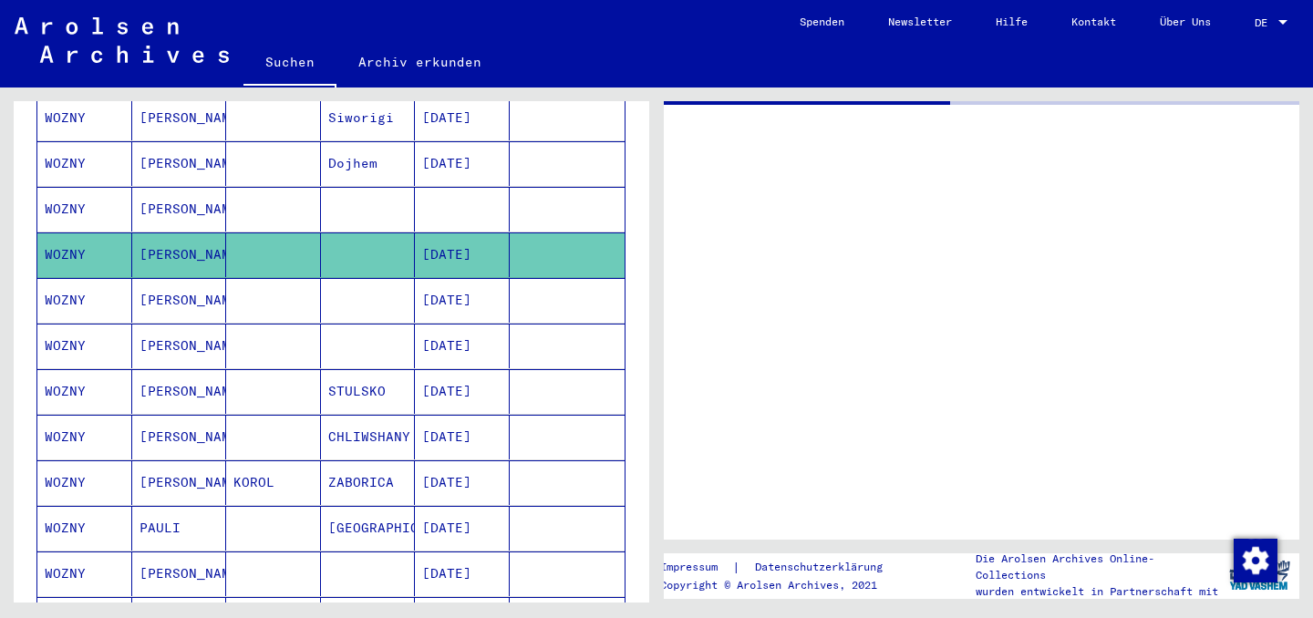
click at [566, 187] on mat-cell at bounding box center [568, 209] width 116 height 45
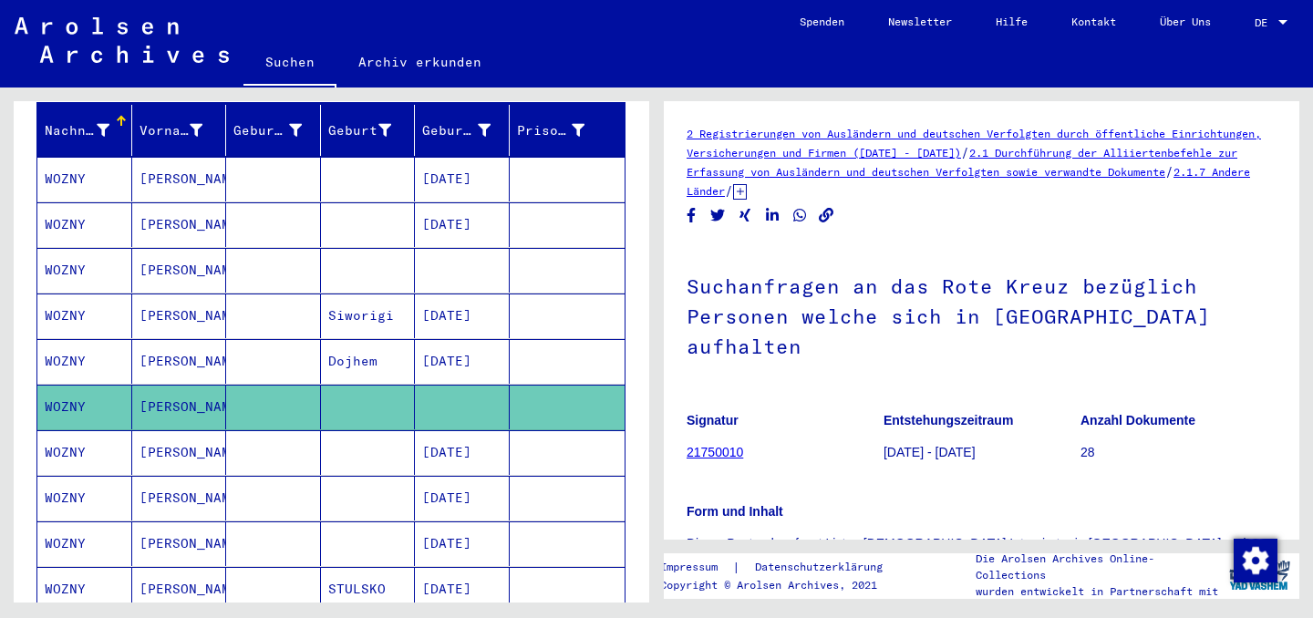
scroll to position [190, 0]
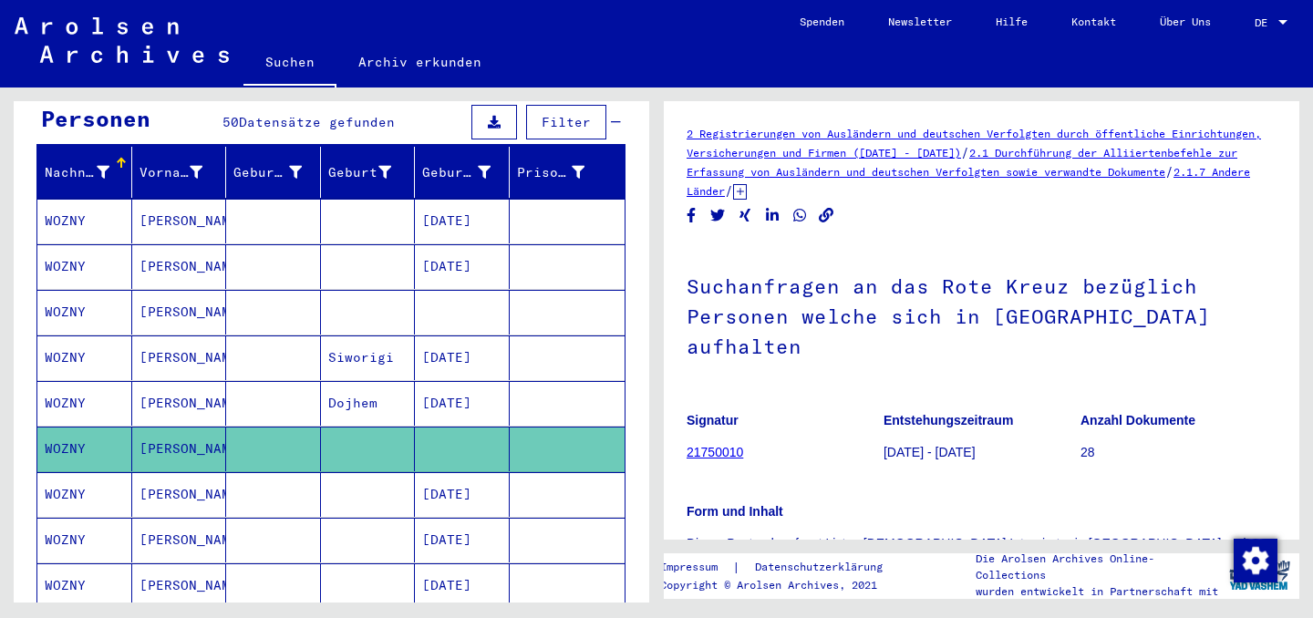
click at [538, 290] on mat-cell at bounding box center [568, 312] width 116 height 45
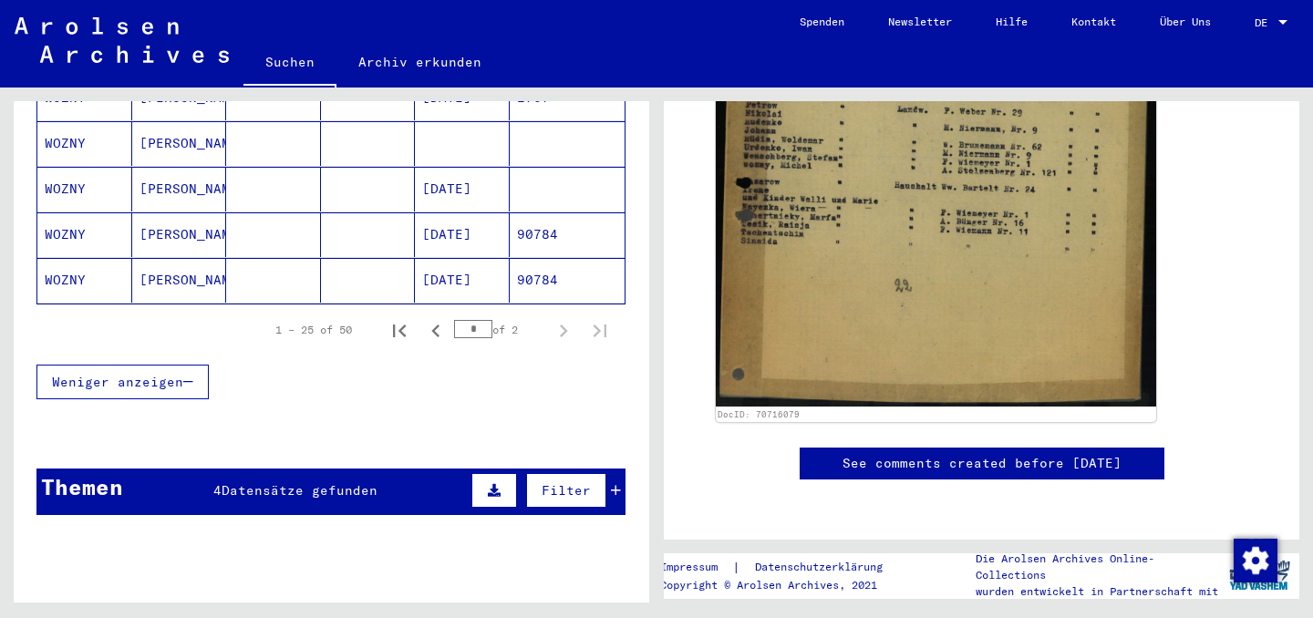
scroll to position [1262, 0]
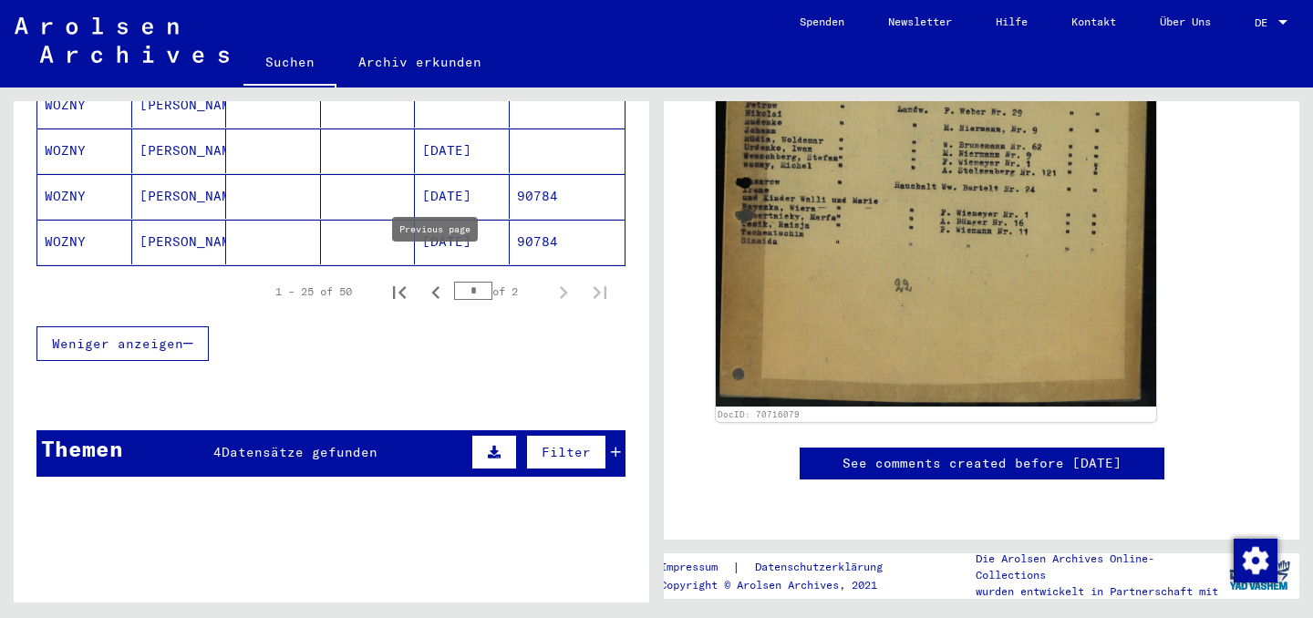
click at [434, 280] on icon "Previous page" at bounding box center [436, 293] width 26 height 26
type input "*"
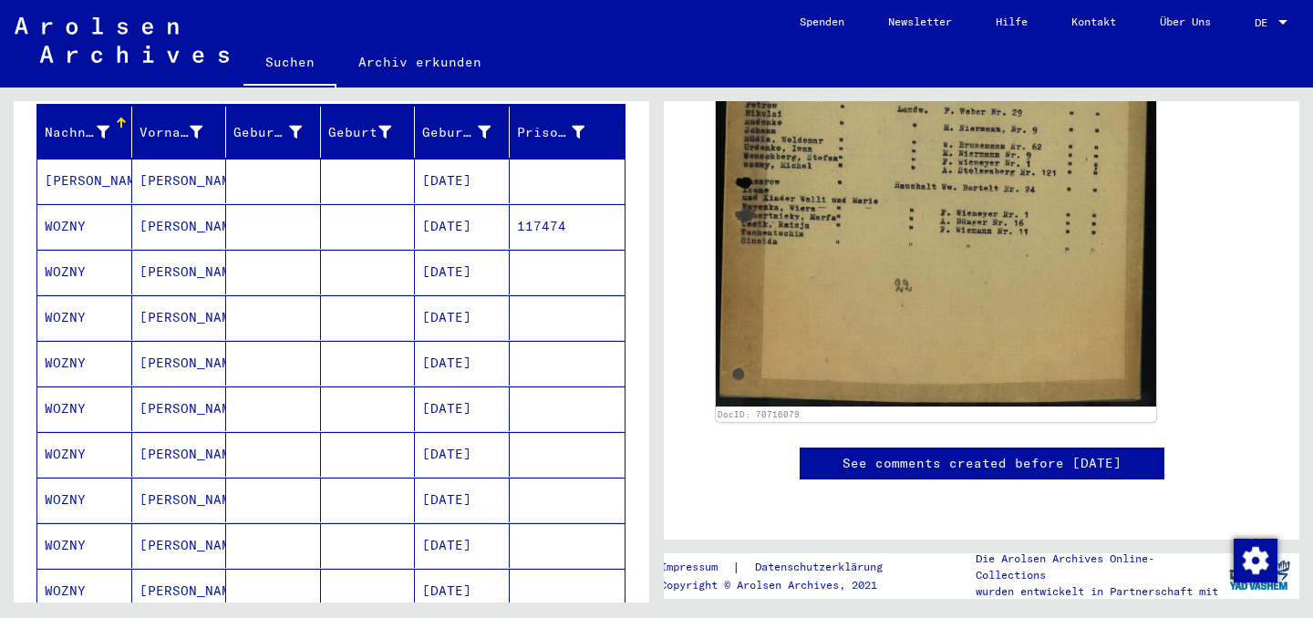
scroll to position [0, 0]
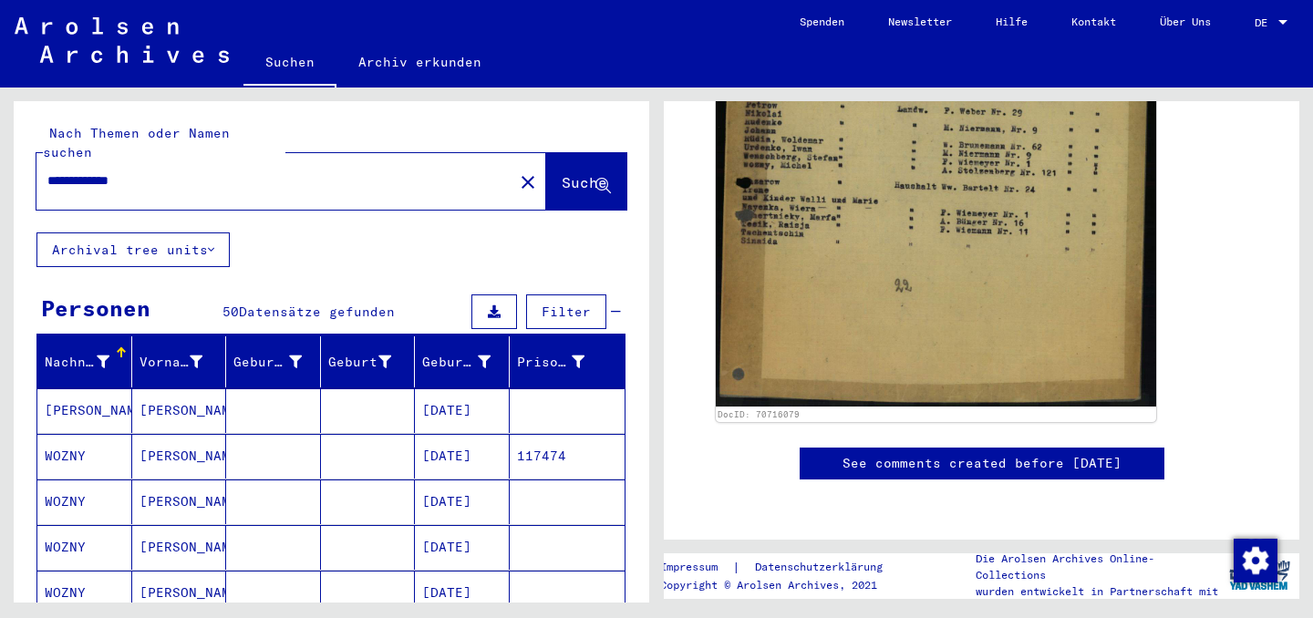
click at [94, 171] on input "**********" at bounding box center [274, 180] width 455 height 19
type input "**********"
click at [562, 173] on span "Suche" at bounding box center [585, 182] width 46 height 18
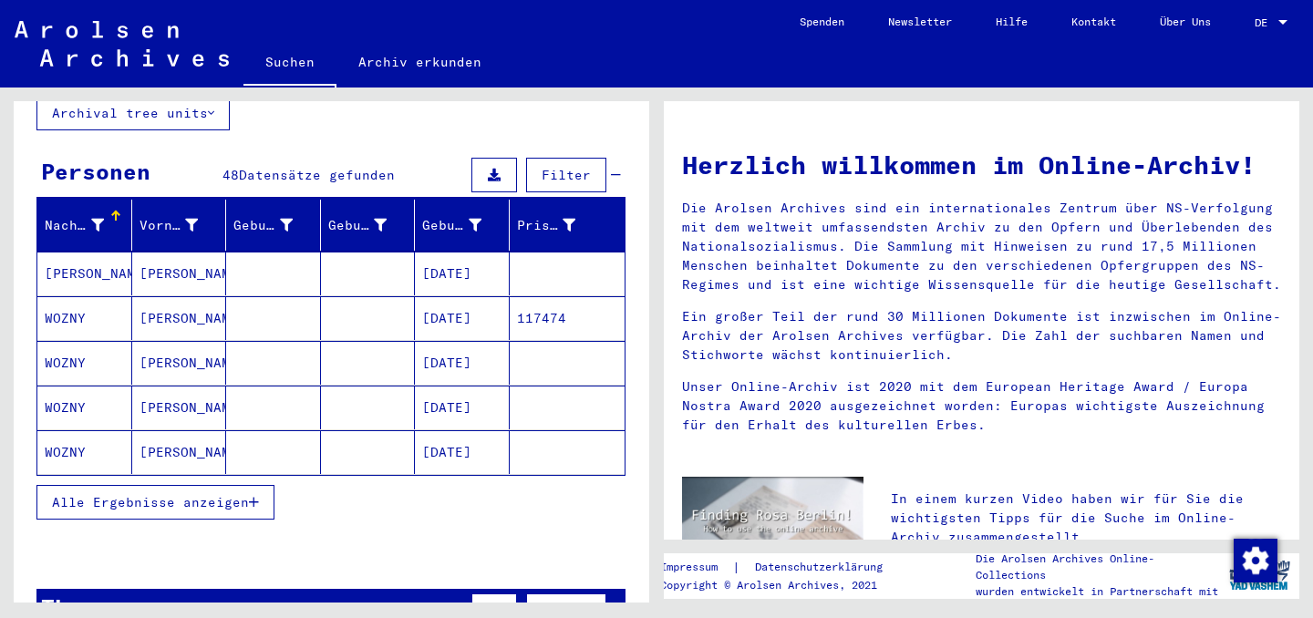
scroll to position [140, 0]
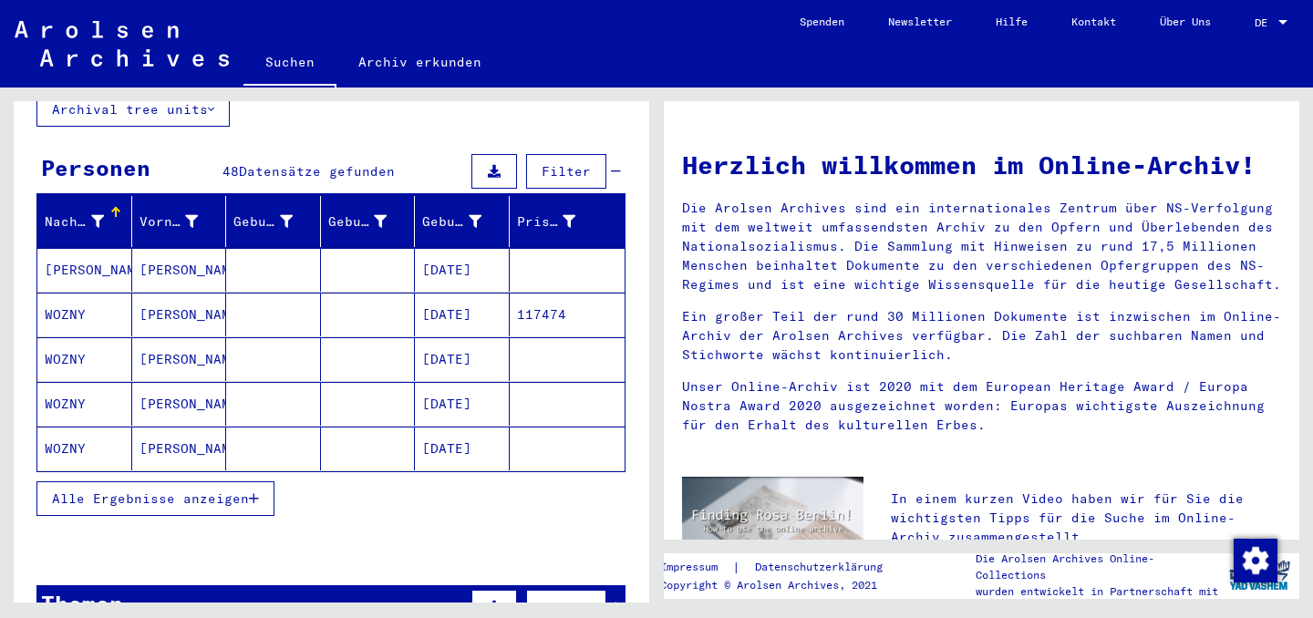
click at [368, 163] on span "Datensätze gefunden" at bounding box center [317, 171] width 156 height 16
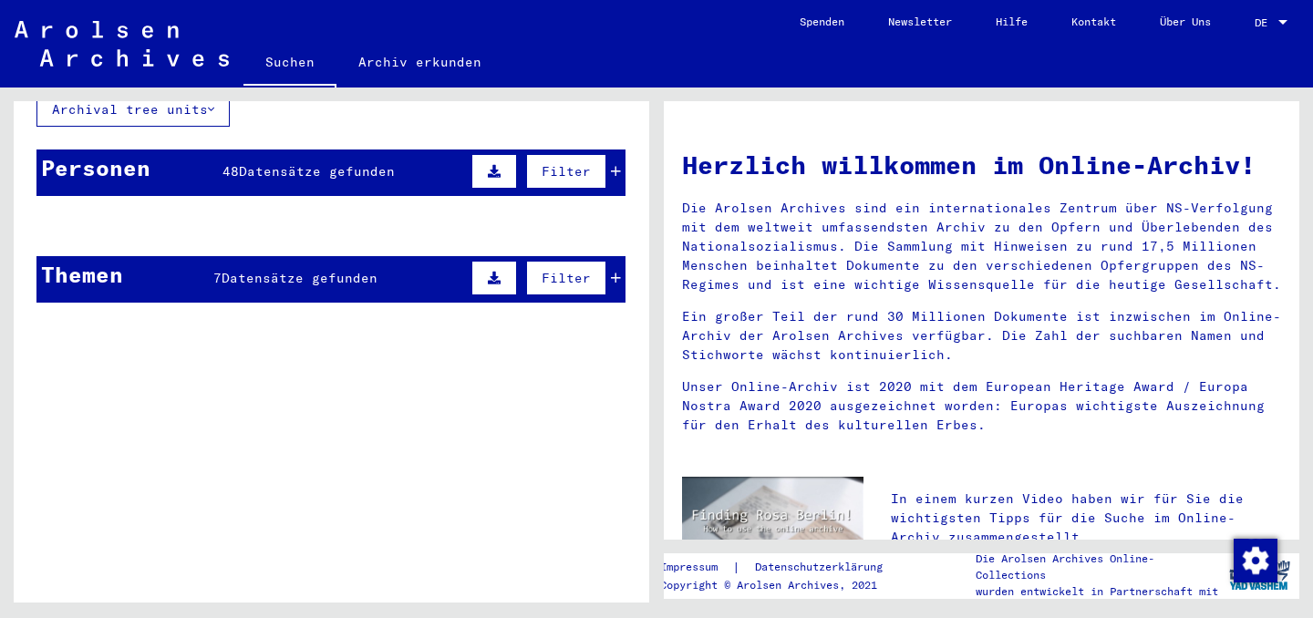
click at [368, 163] on span "Datensätze gefunden" at bounding box center [317, 171] width 156 height 16
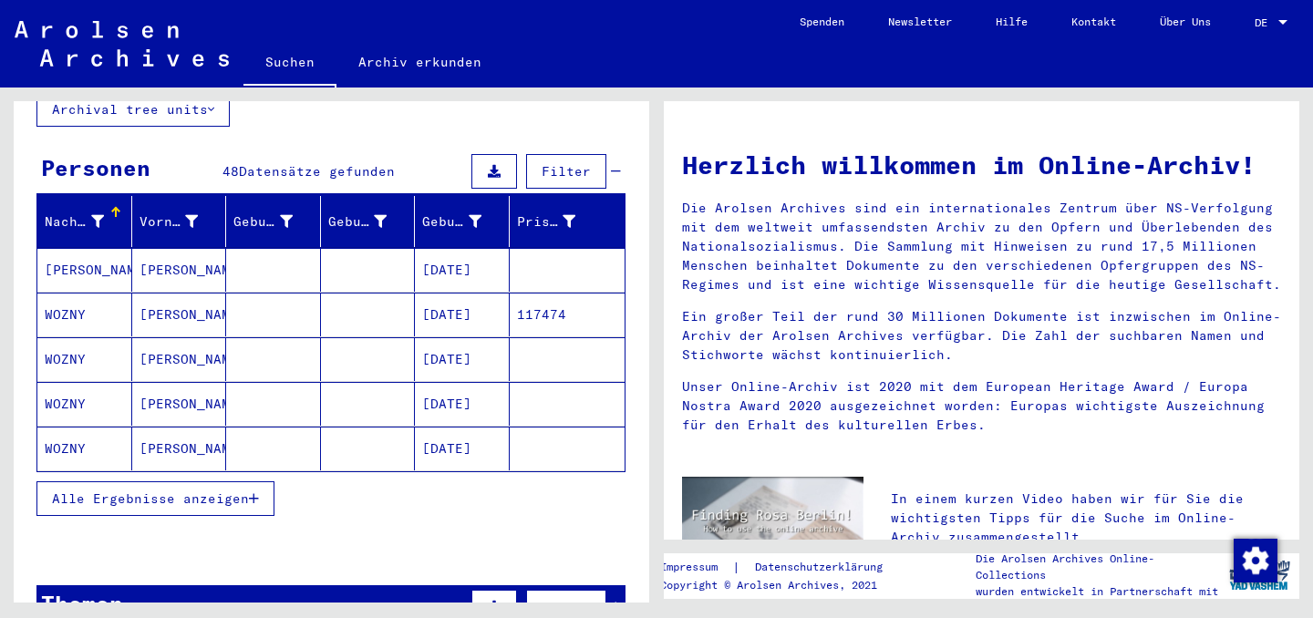
scroll to position [198, 0]
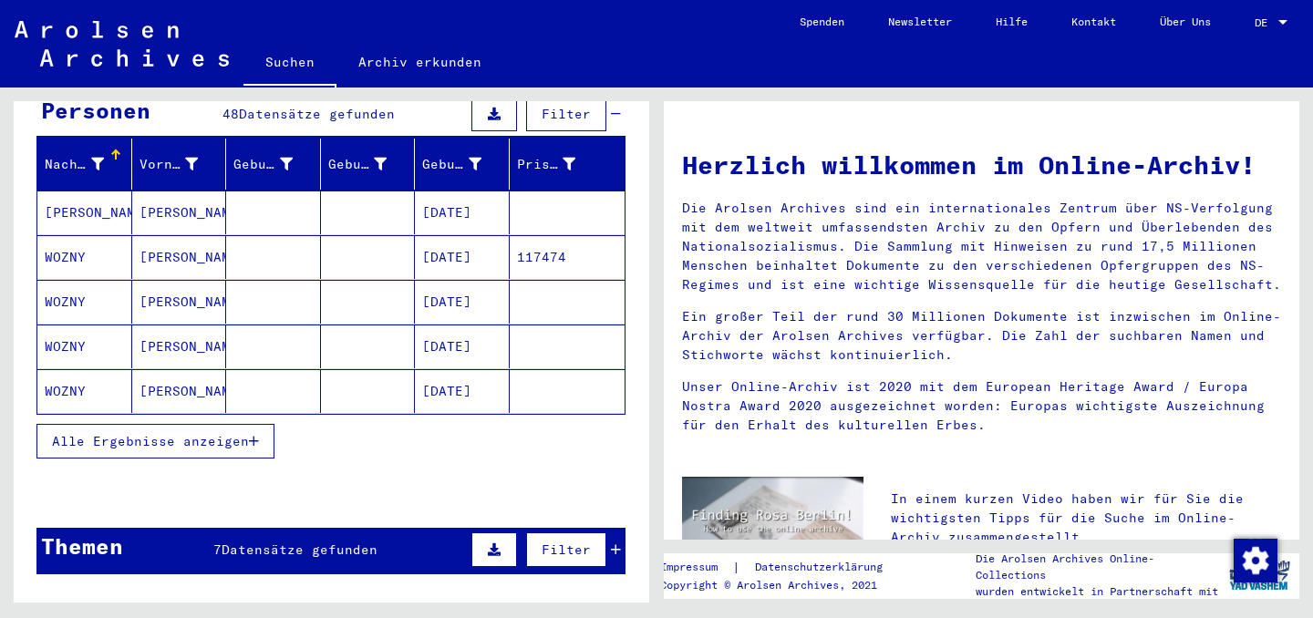
click at [221, 433] on span "Alle Ergebnisse anzeigen" at bounding box center [150, 441] width 197 height 16
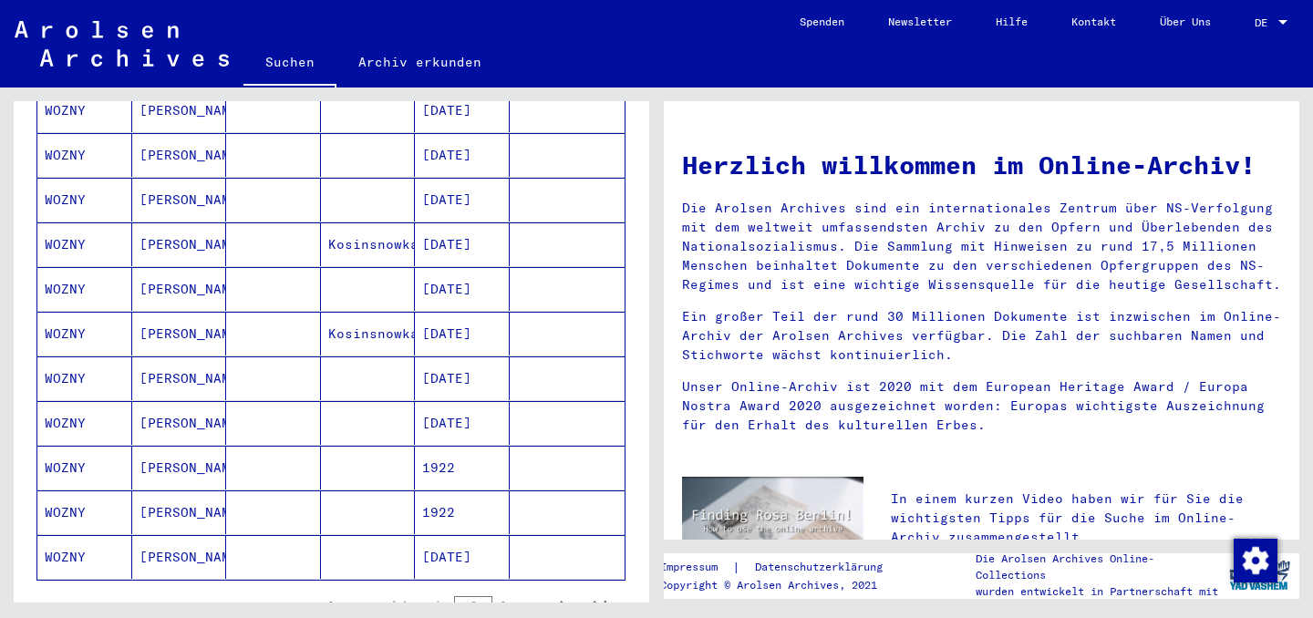
scroll to position [986, 0]
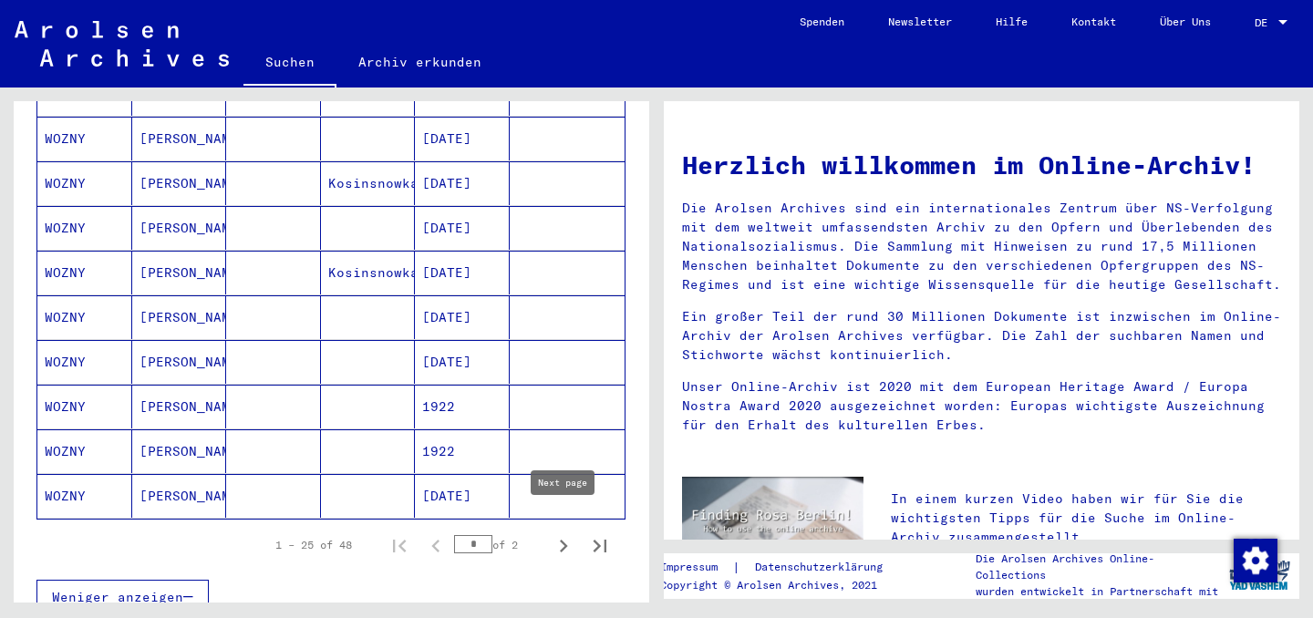
click at [563, 540] on icon "Next page" at bounding box center [564, 546] width 8 height 13
type input "*"
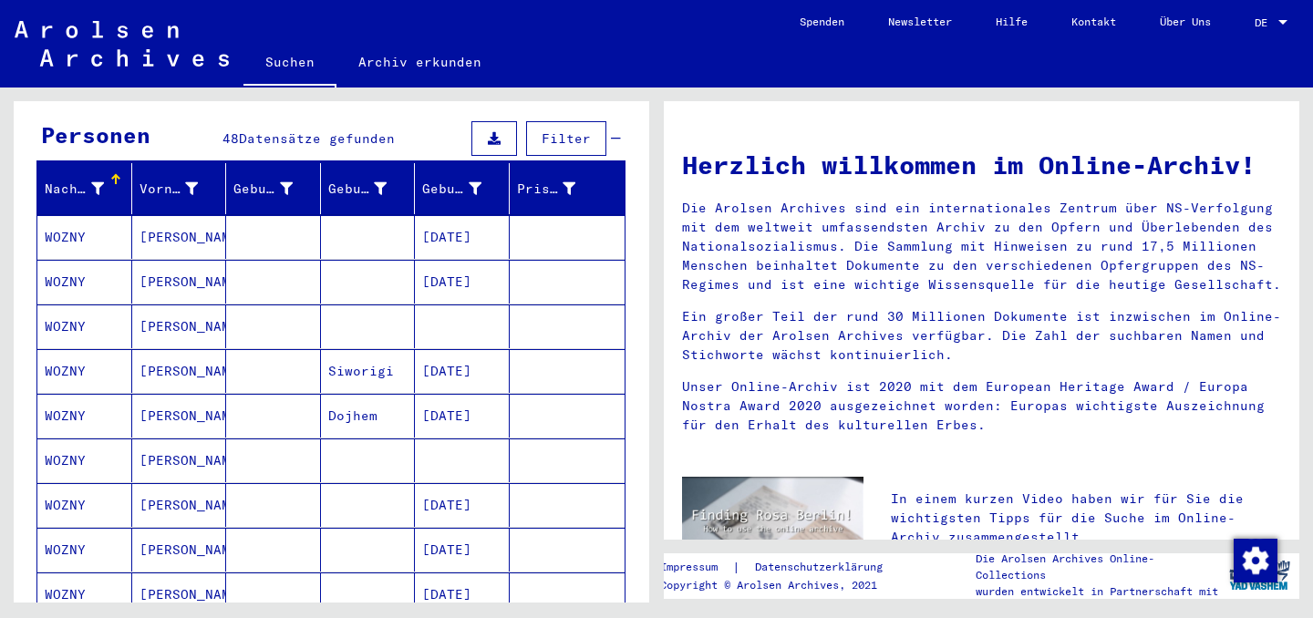
scroll to position [172, 0]
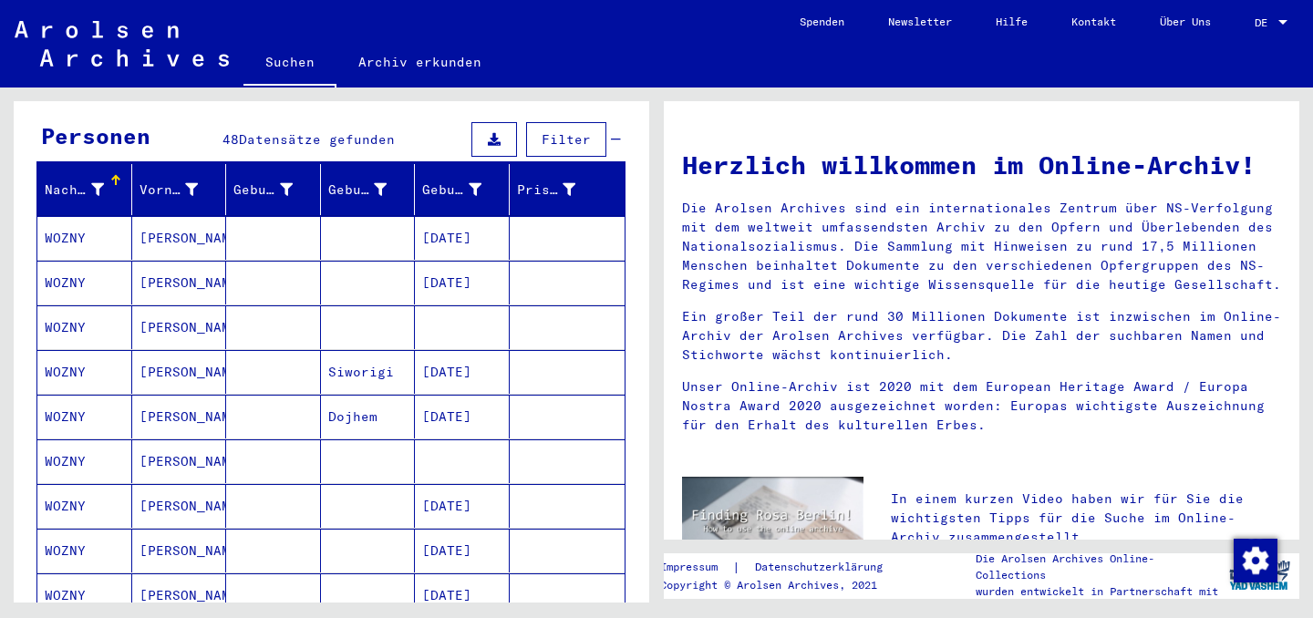
click at [558, 484] on mat-cell at bounding box center [568, 506] width 116 height 44
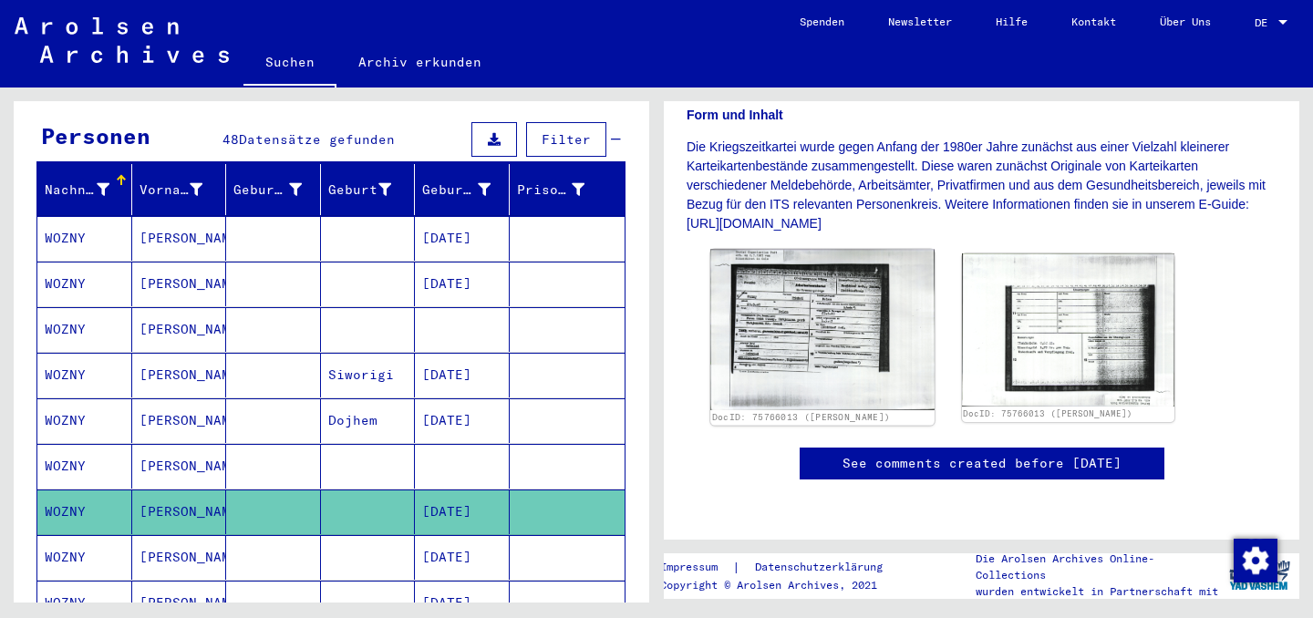
click at [843, 330] on img at bounding box center [821, 330] width 223 height 160
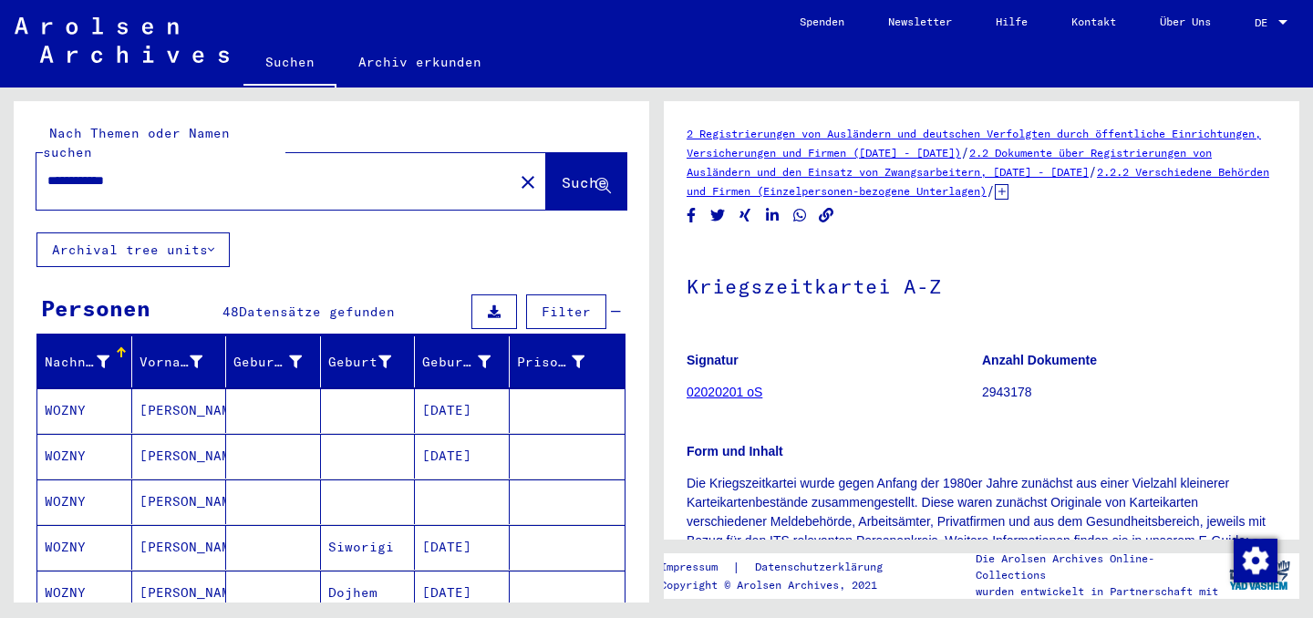
click at [302, 171] on input "**********" at bounding box center [274, 180] width 455 height 19
click at [42, 160] on div "**********" at bounding box center [269, 180] width 466 height 41
click at [68, 171] on input "**********" at bounding box center [274, 180] width 455 height 19
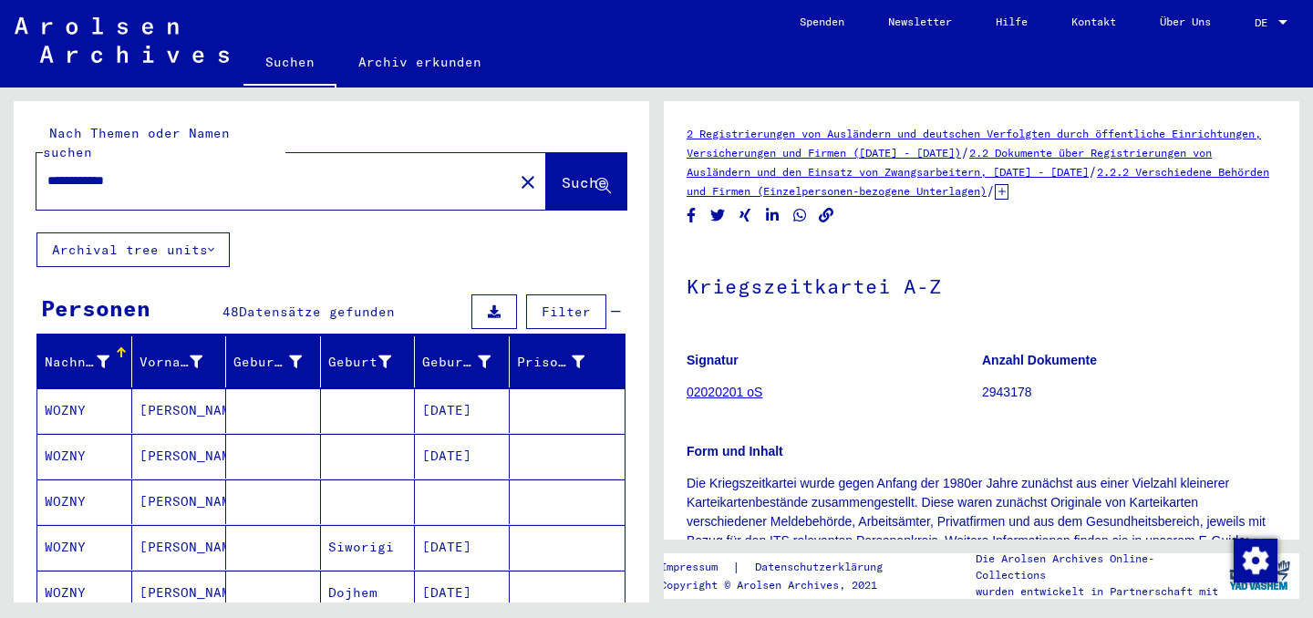
click at [68, 171] on input "**********" at bounding box center [274, 180] width 455 height 19
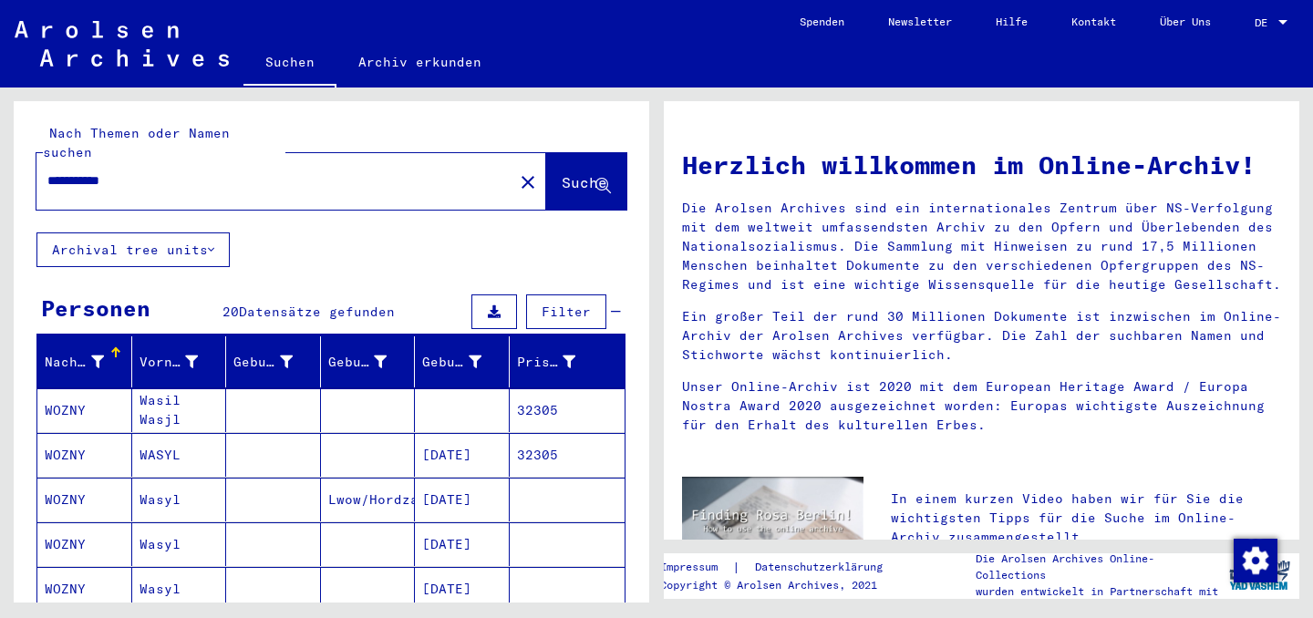
click at [69, 171] on input "**********" at bounding box center [269, 180] width 444 height 19
type input "**********"
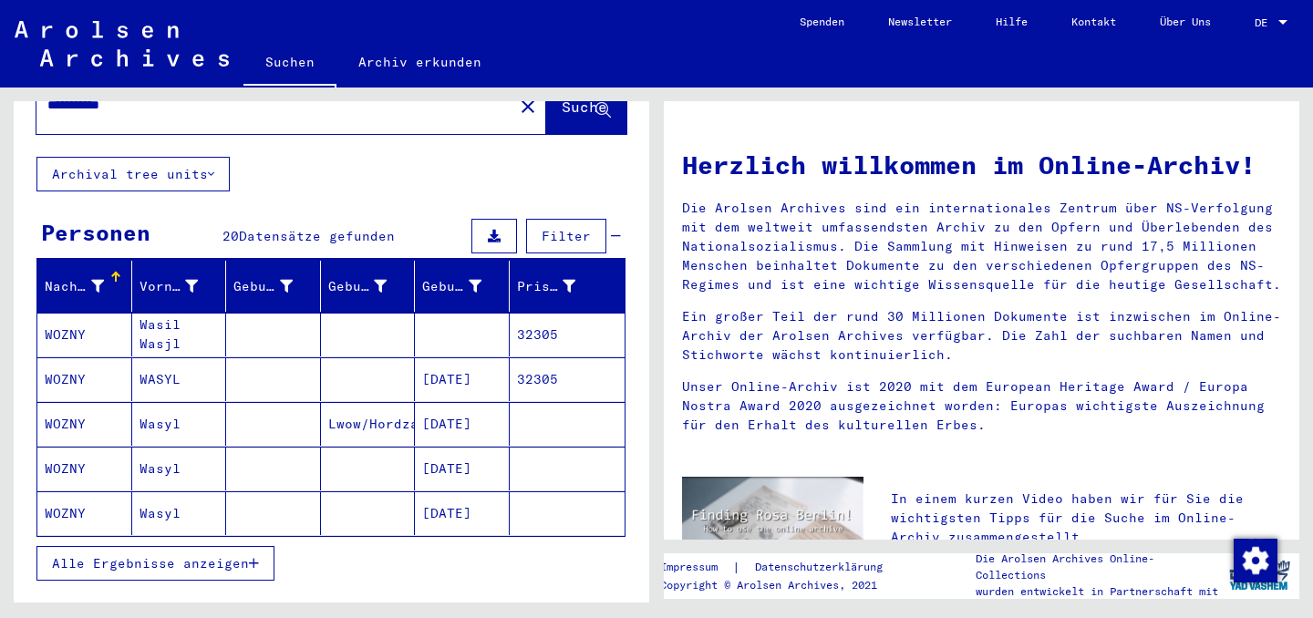
scroll to position [131, 0]
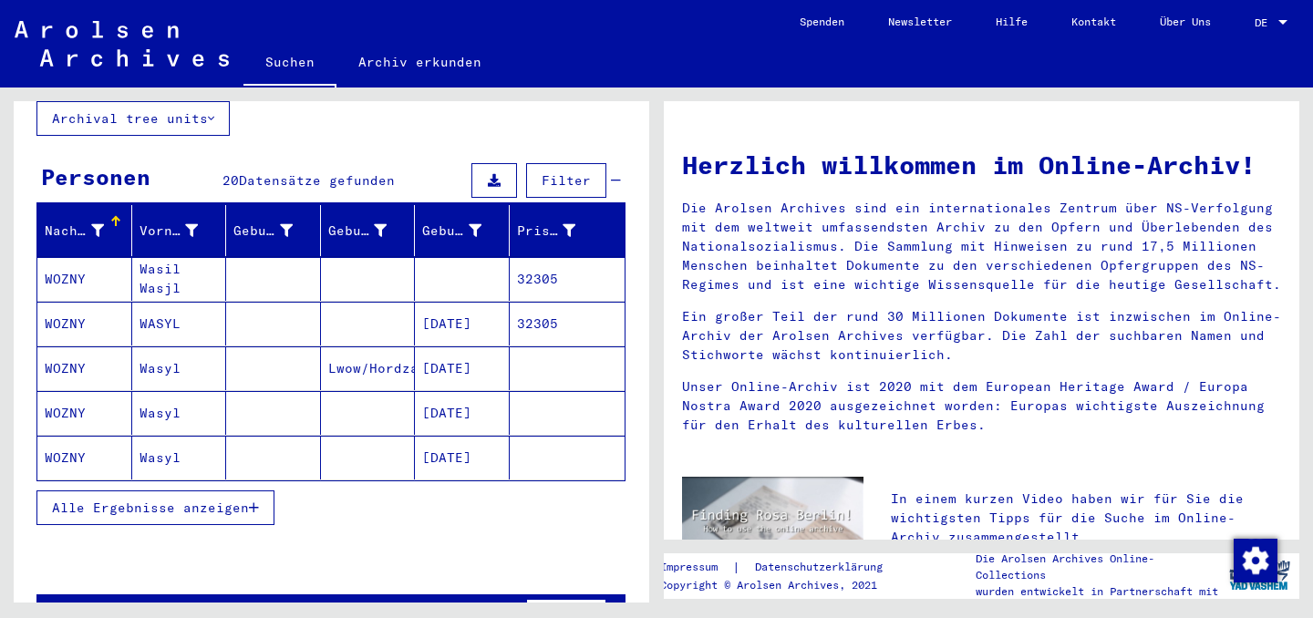
click at [254, 501] on icon "button" at bounding box center [254, 507] width 10 height 13
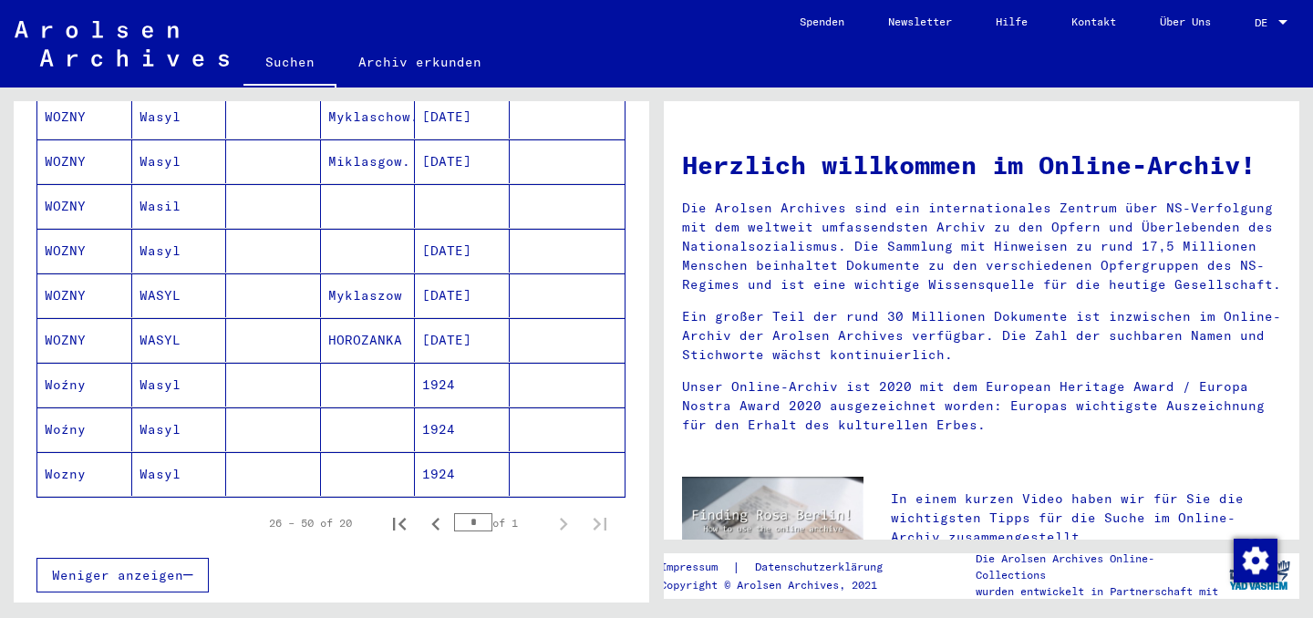
scroll to position [810, 0]
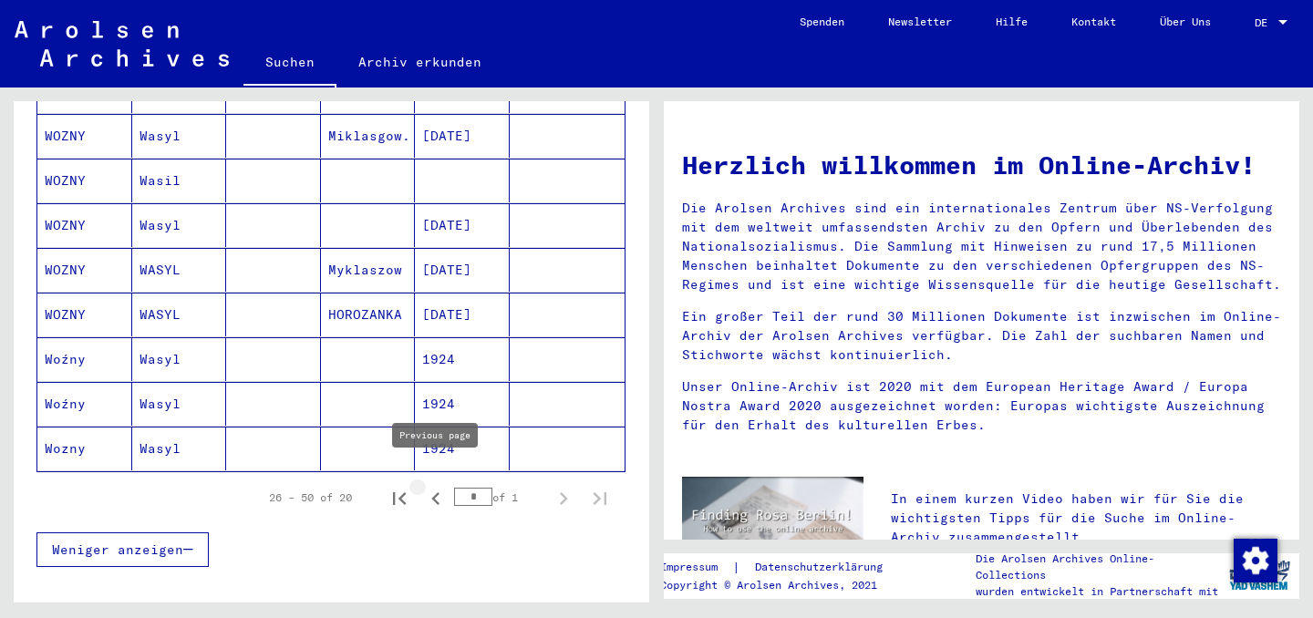
click at [431, 486] on icon "Previous page" at bounding box center [436, 499] width 26 height 26
type input "*"
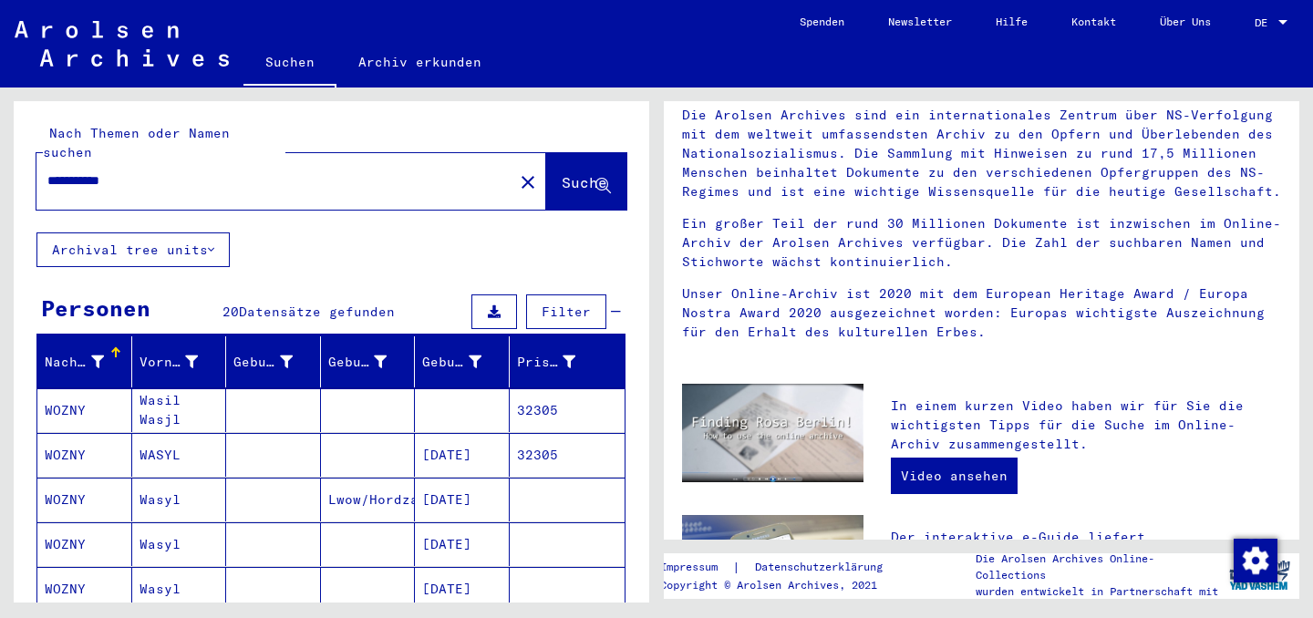
scroll to position [0, 0]
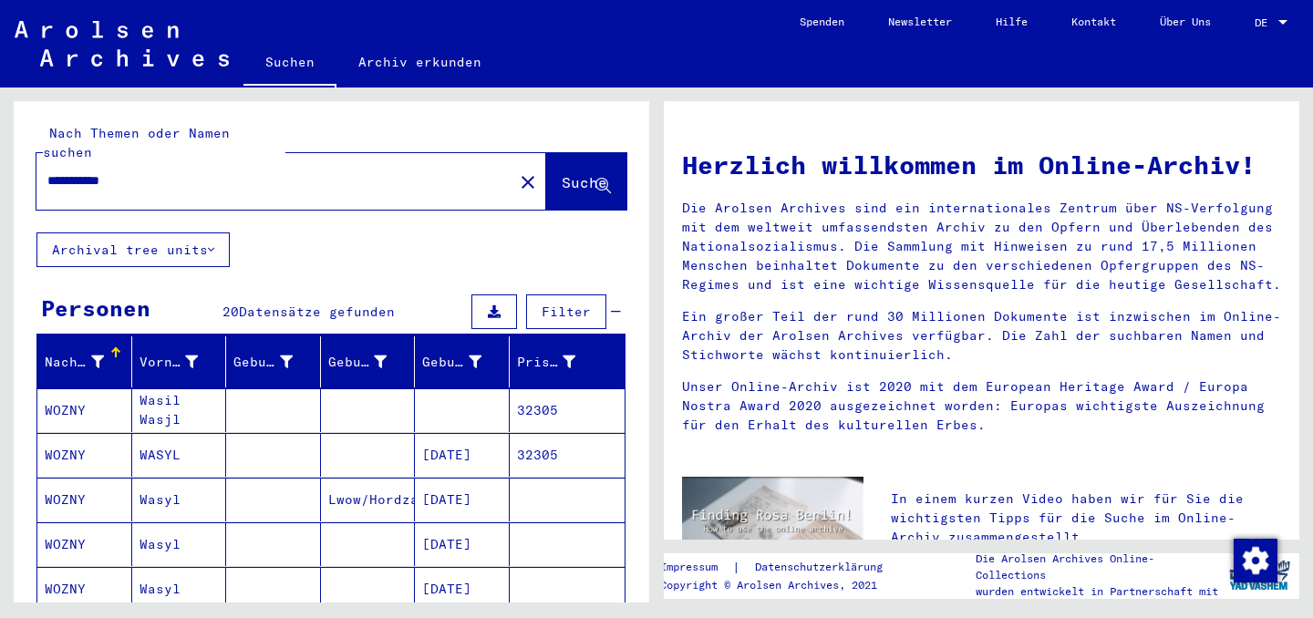
click at [455, 388] on mat-cell at bounding box center [462, 410] width 95 height 44
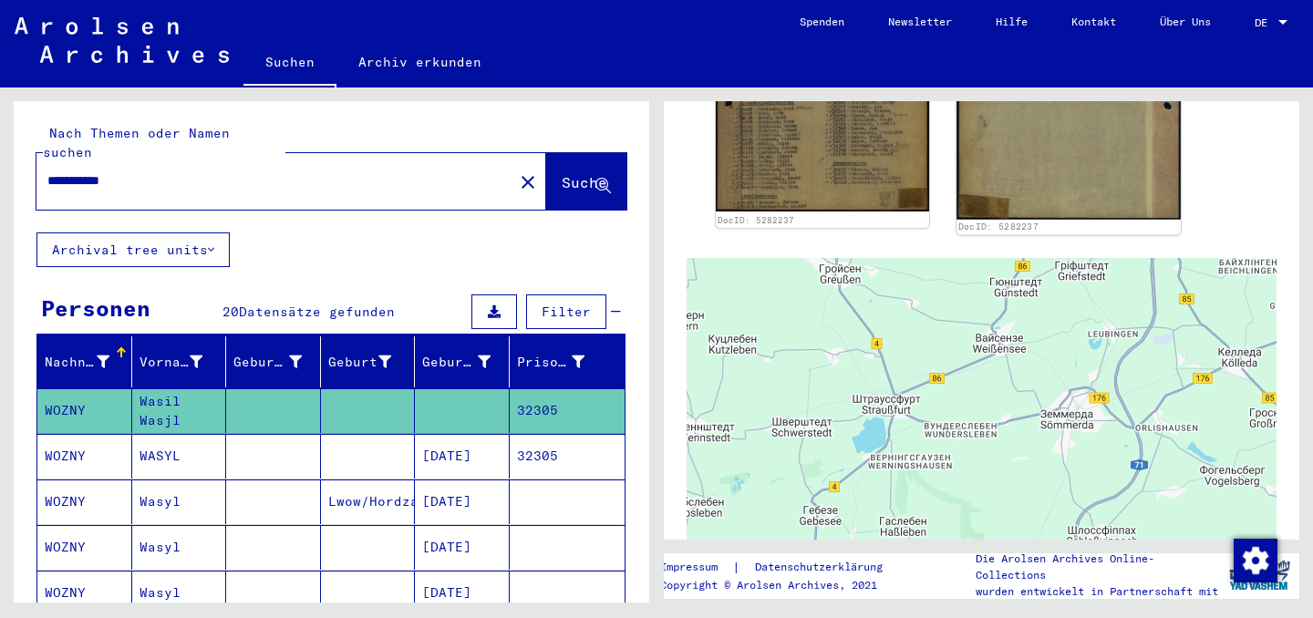
scroll to position [703, 0]
click at [967, 190] on img at bounding box center [1067, 61] width 223 height 314
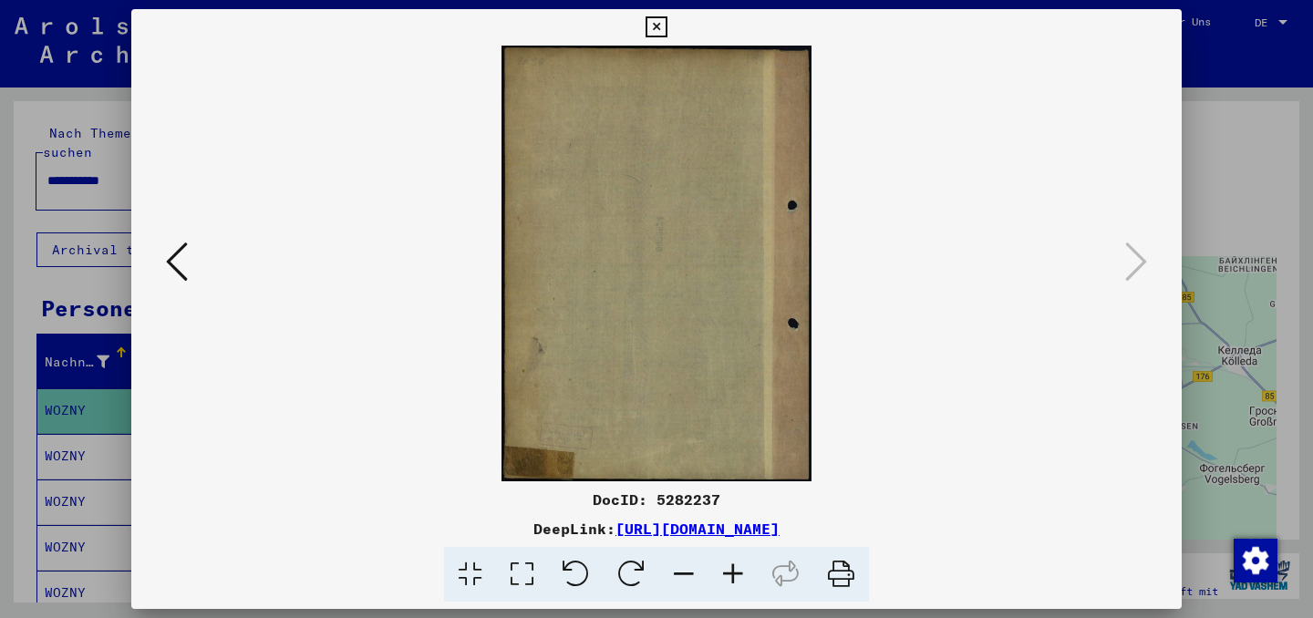
click at [1221, 128] on div at bounding box center [656, 309] width 1313 height 618
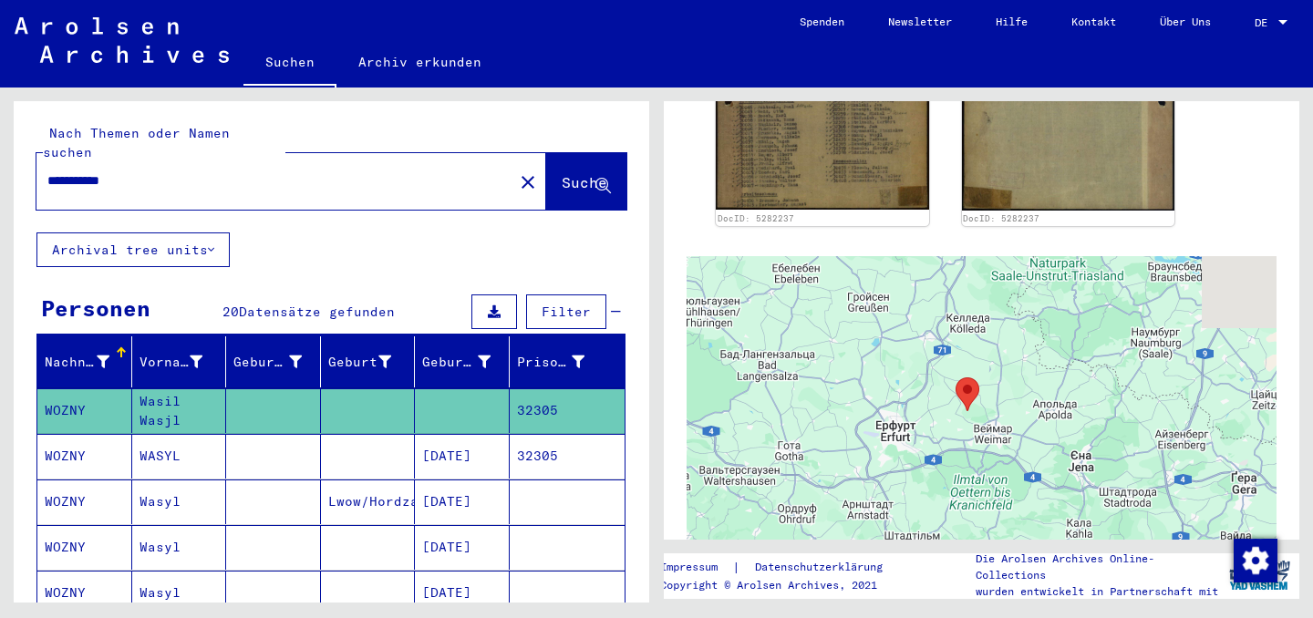
drag, startPoint x: 1098, startPoint y: 375, endPoint x: 971, endPoint y: 344, distance: 131.3
click at [971, 344] on div at bounding box center [981, 484] width 590 height 456
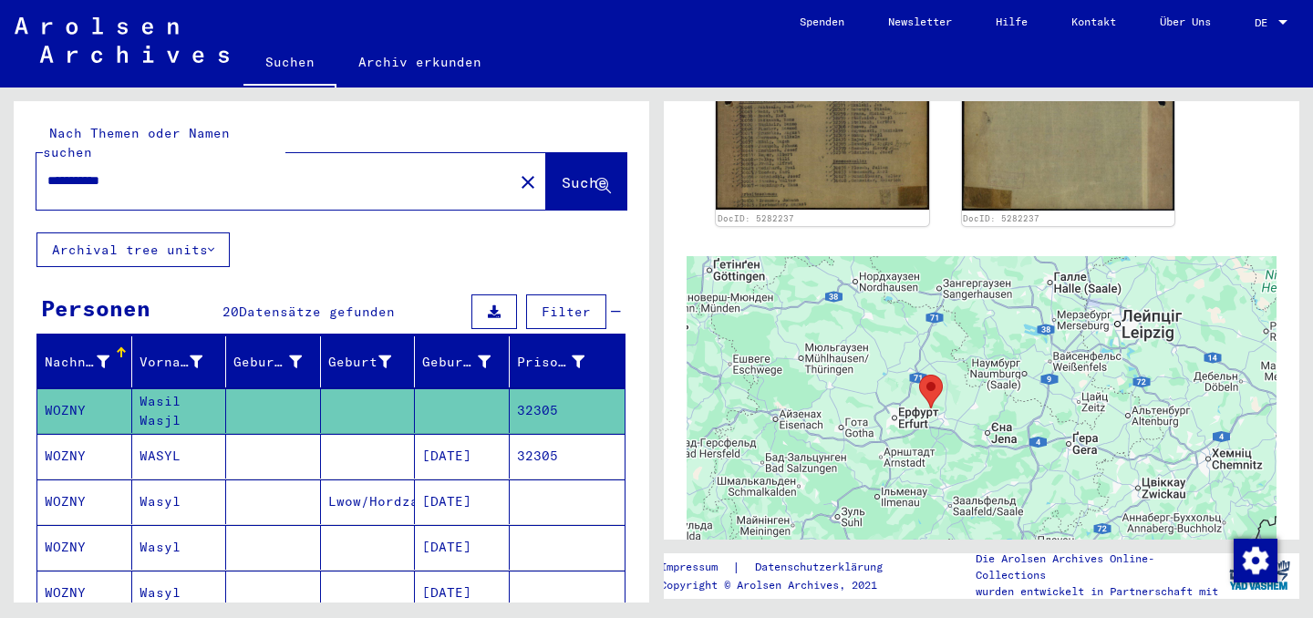
drag, startPoint x: 1044, startPoint y: 385, endPoint x: 998, endPoint y: 416, distance: 55.1
click at [998, 416] on div at bounding box center [981, 484] width 590 height 456
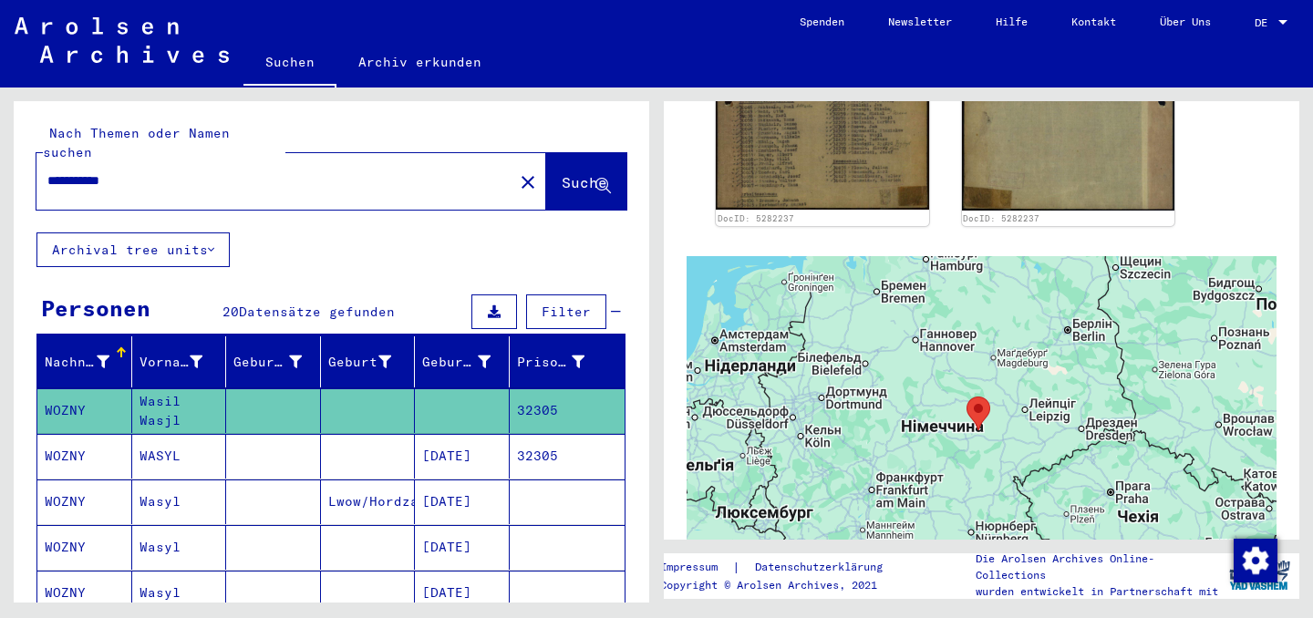
drag, startPoint x: 1201, startPoint y: 162, endPoint x: 1201, endPoint y: 176, distance: 13.7
click at [1201, 176] on div "DocID: 5282237 DocID: 5282237" at bounding box center [981, 68] width 546 height 328
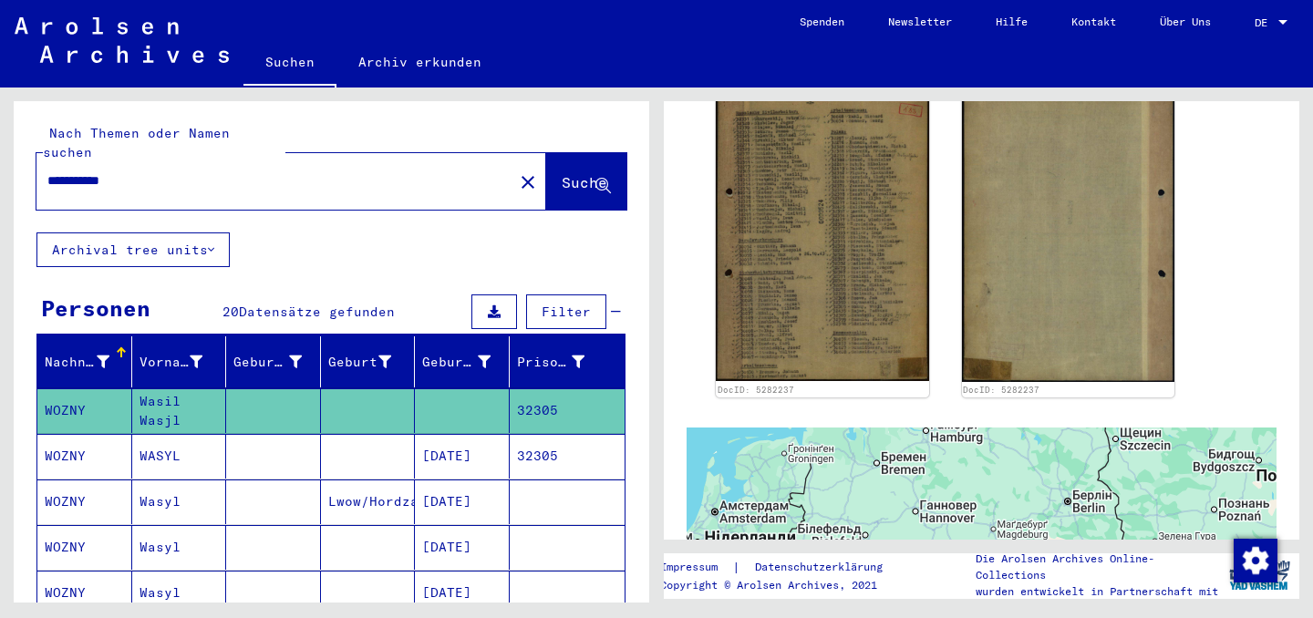
scroll to position [530, 0]
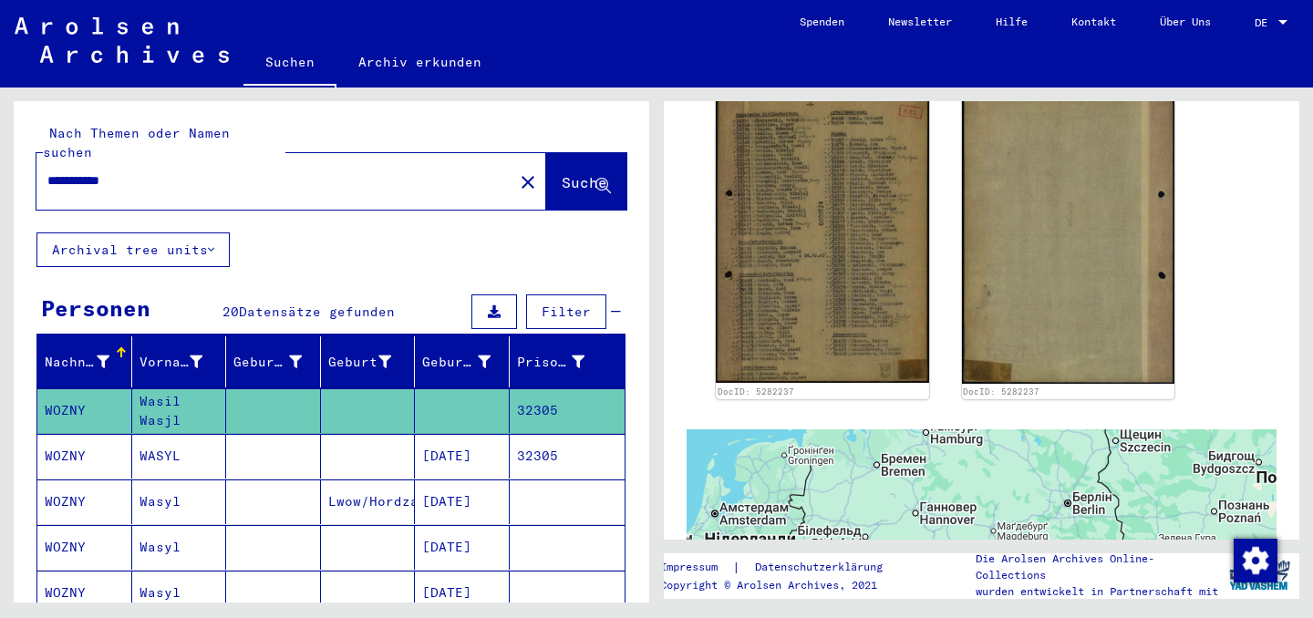
click at [595, 445] on mat-cell "32305" at bounding box center [568, 456] width 116 height 45
